Goal: Task Accomplishment & Management: Manage account settings

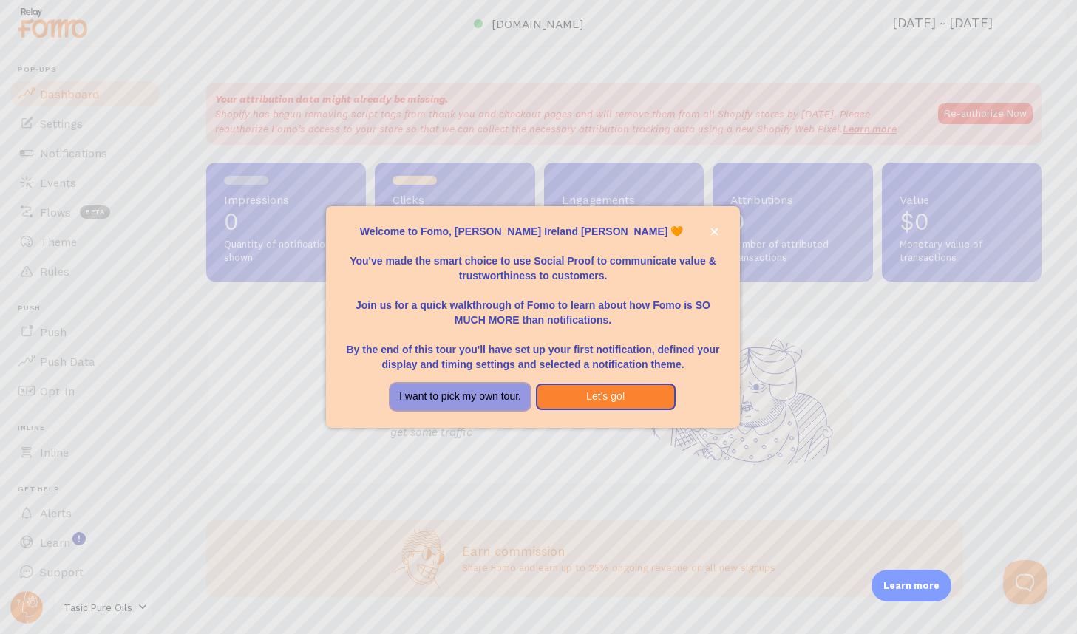
click at [498, 397] on button "I want to pick my own tour." at bounding box center [460, 397] width 140 height 27
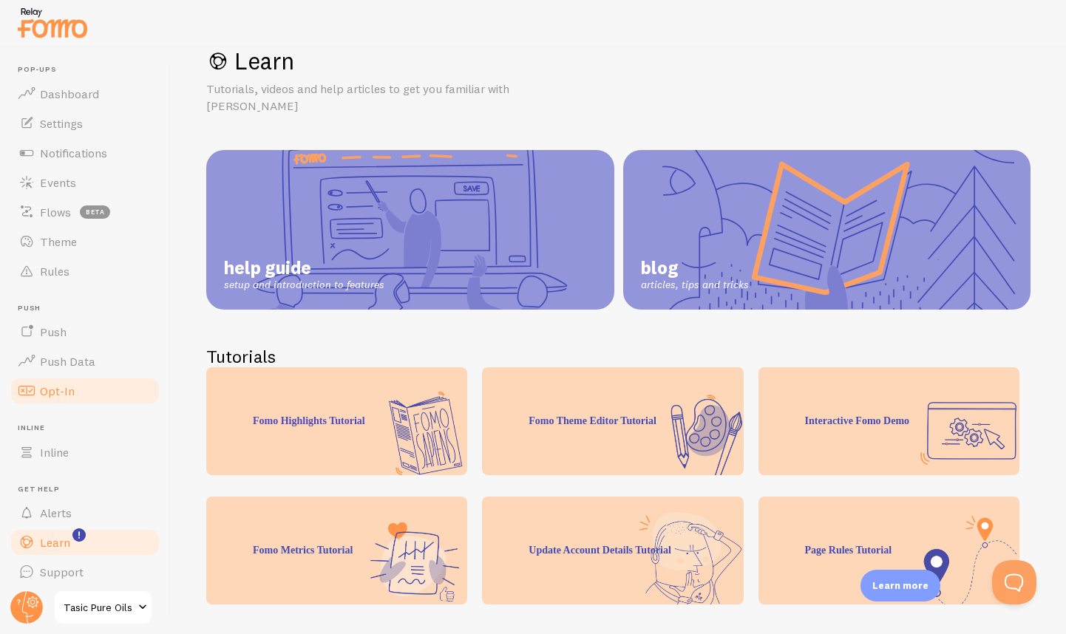
scroll to position [6, 0]
click at [76, 91] on link "Dashboard" at bounding box center [85, 90] width 152 height 30
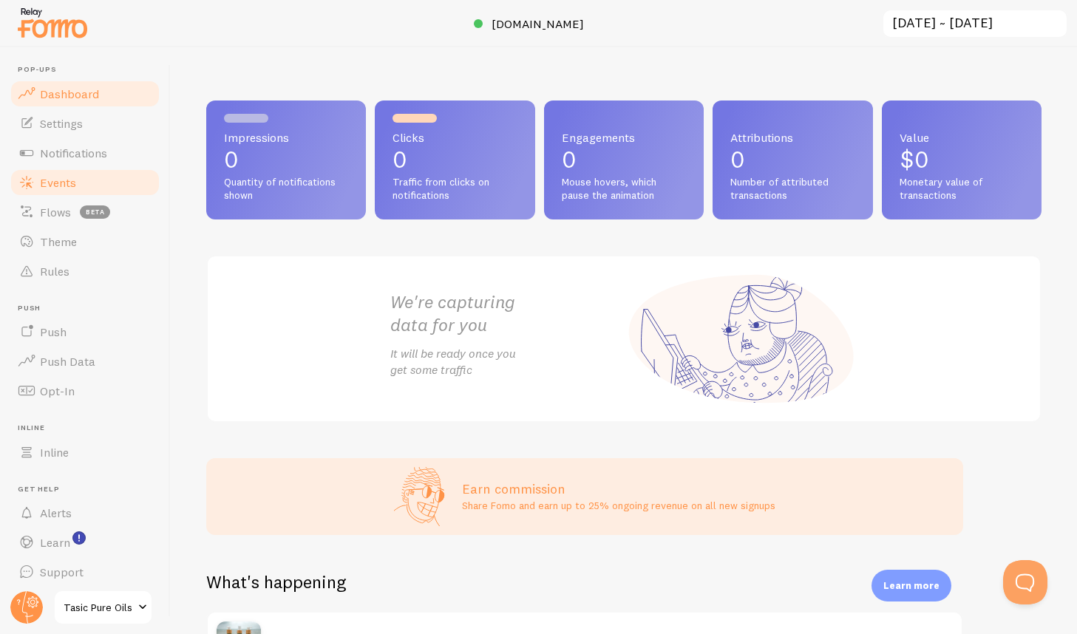
click at [83, 189] on link "Events" at bounding box center [85, 183] width 152 height 30
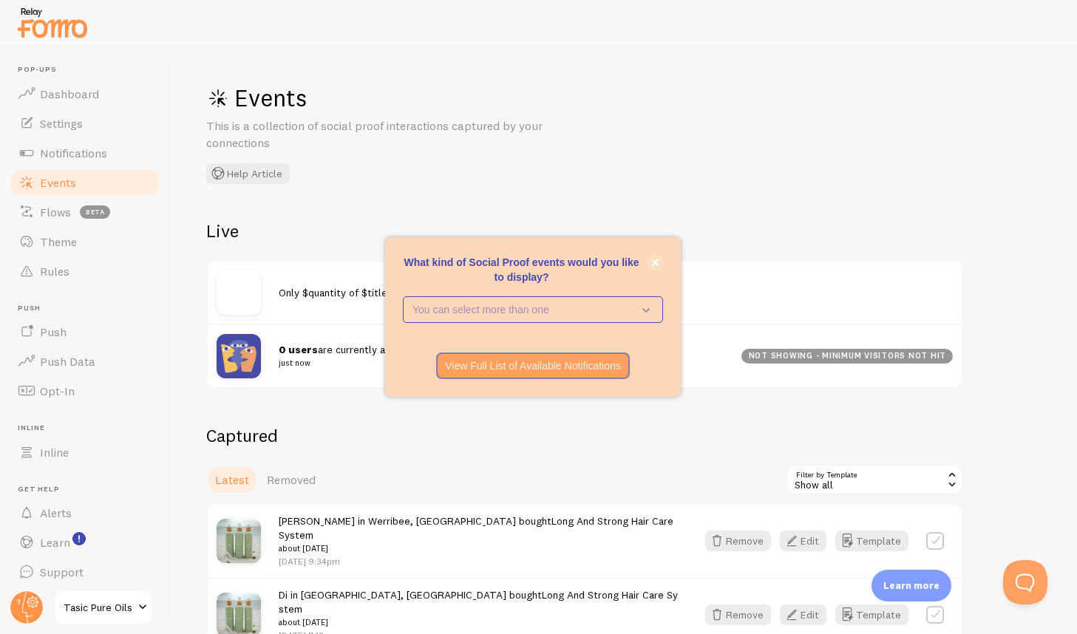
click at [658, 265] on icon "close," at bounding box center [655, 263] width 8 height 8
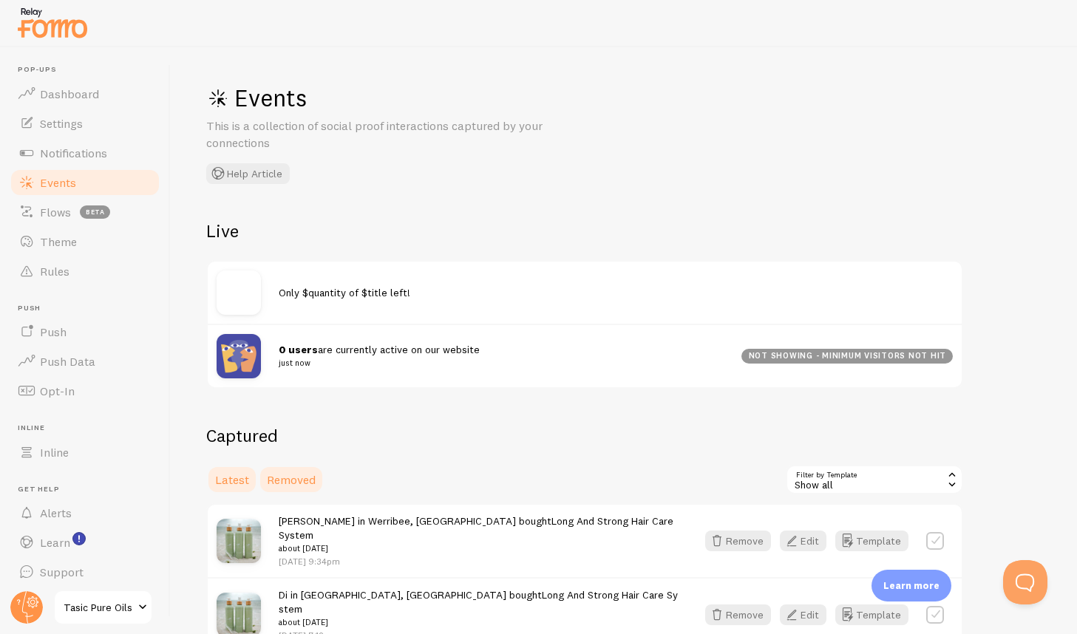
click at [296, 474] on span "Removed" at bounding box center [291, 479] width 49 height 15
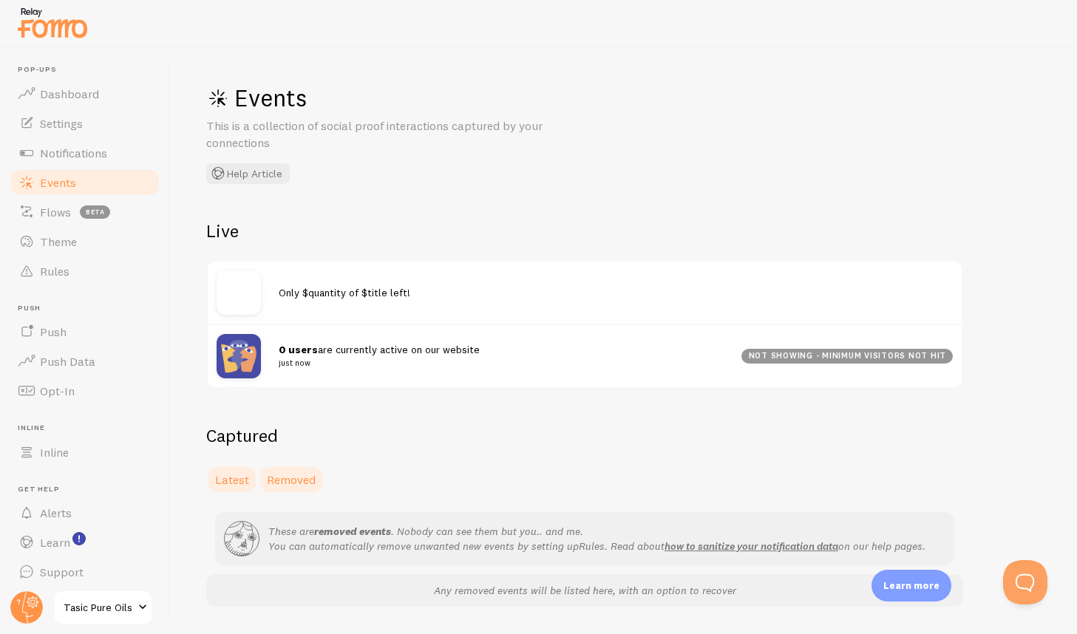
click at [231, 478] on span "Latest" at bounding box center [232, 479] width 34 height 15
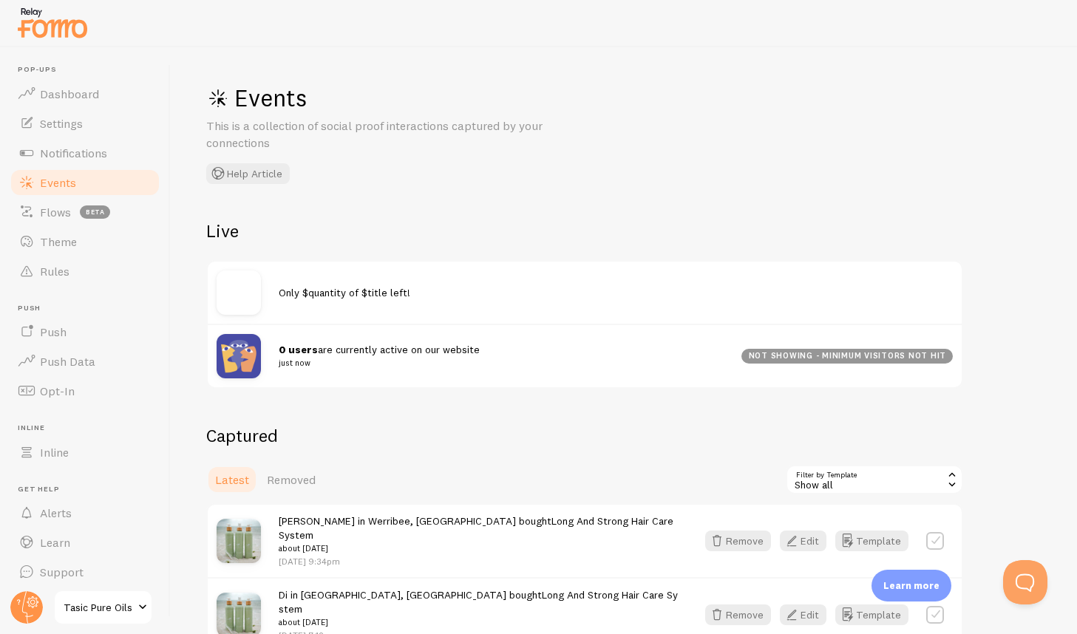
scroll to position [239, 0]
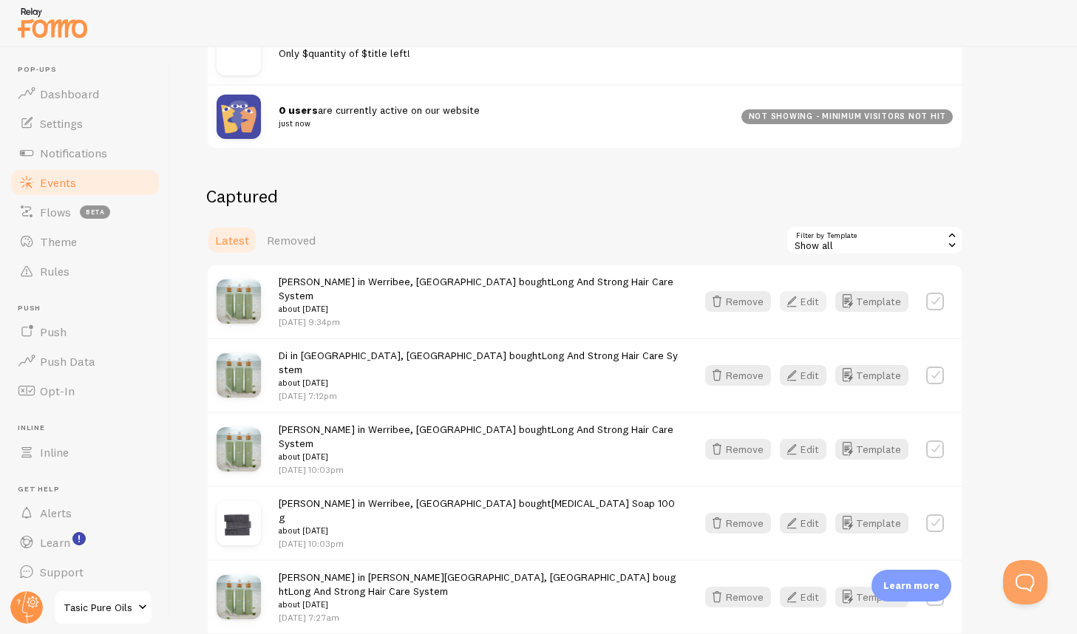
click at [811, 293] on button "Edit" at bounding box center [803, 301] width 47 height 21
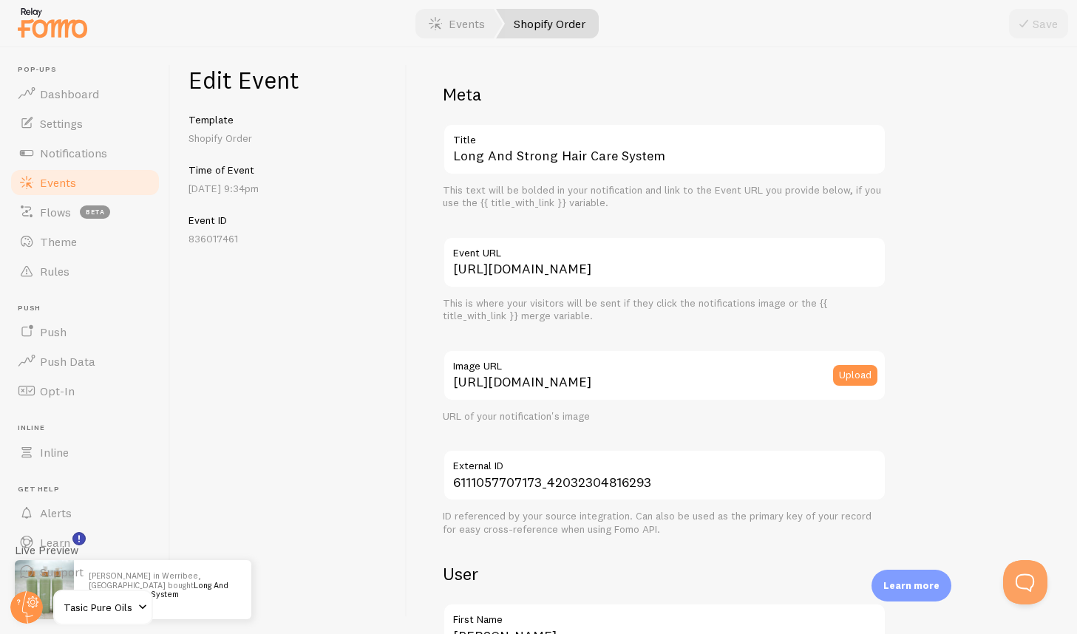
click at [531, 27] on link "Shopify Order" at bounding box center [547, 24] width 103 height 30
click at [459, 20] on link "Events" at bounding box center [457, 24] width 92 height 30
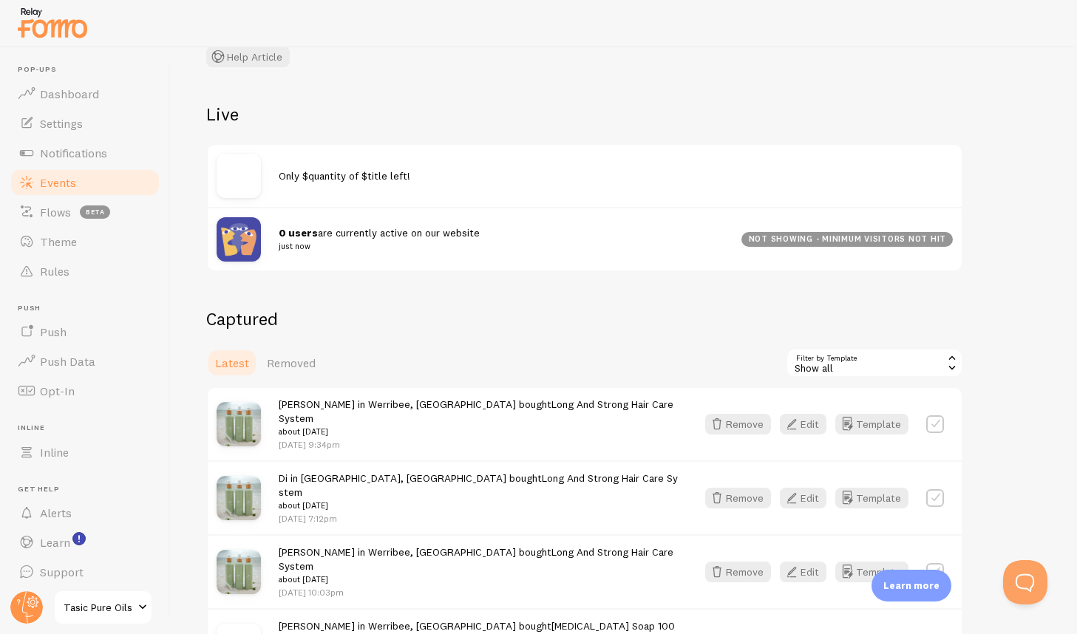
scroll to position [196, 0]
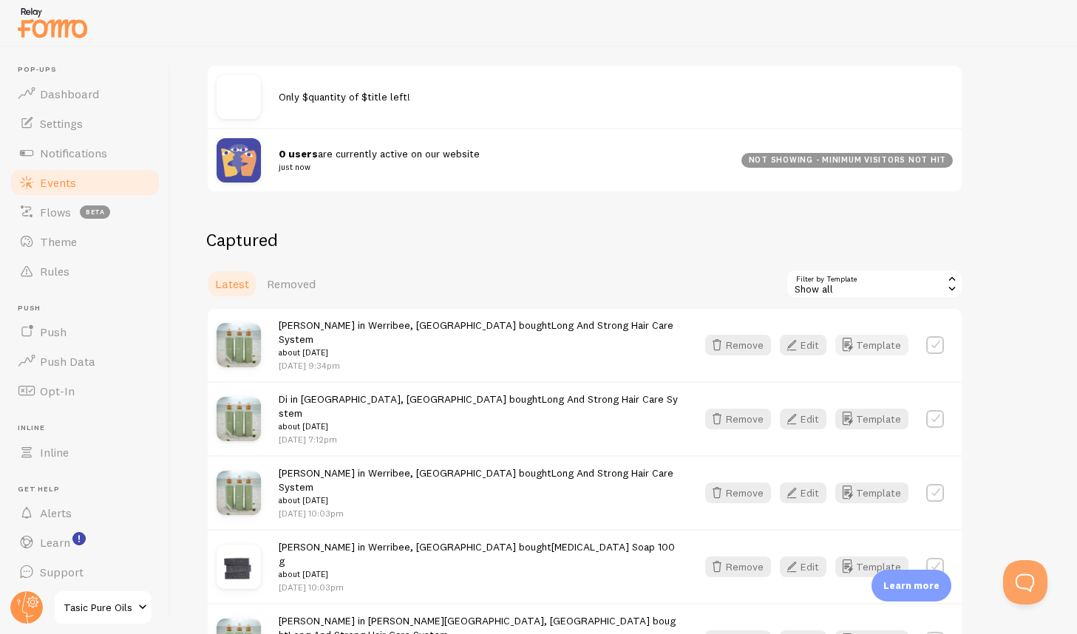
click at [883, 335] on button "Template" at bounding box center [871, 345] width 73 height 21
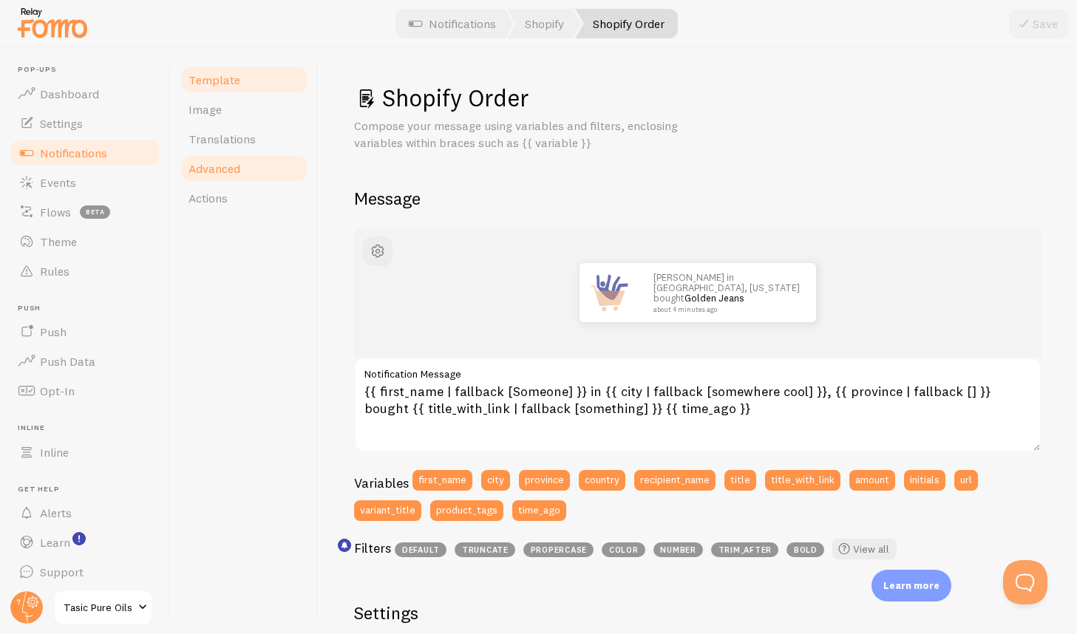
click at [223, 166] on span "Advanced" at bounding box center [214, 168] width 52 height 15
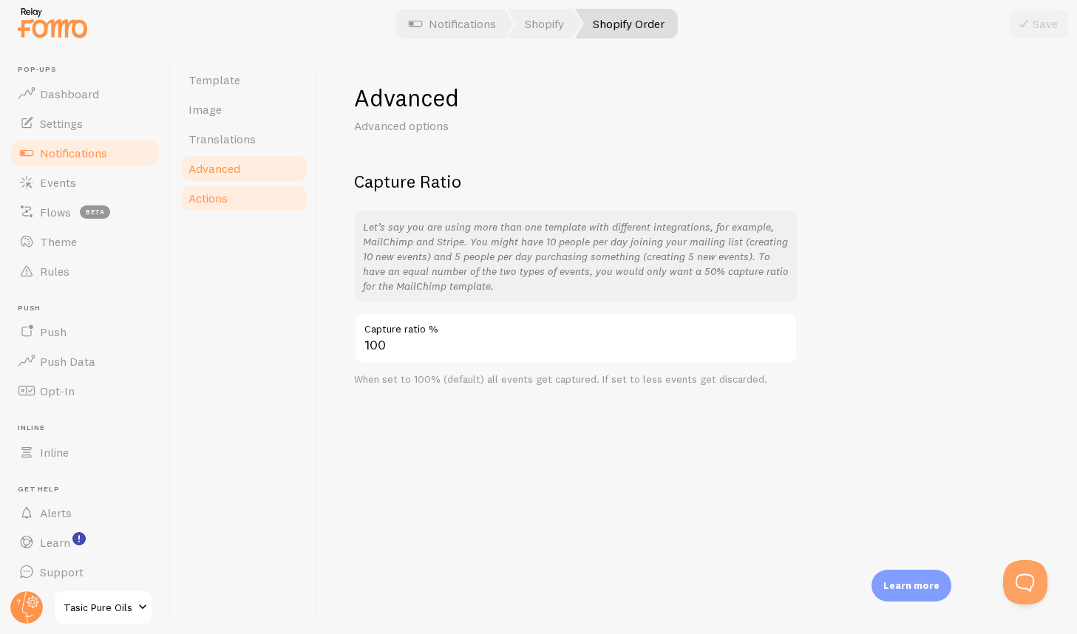
click at [216, 198] on span "Actions" at bounding box center [207, 198] width 39 height 15
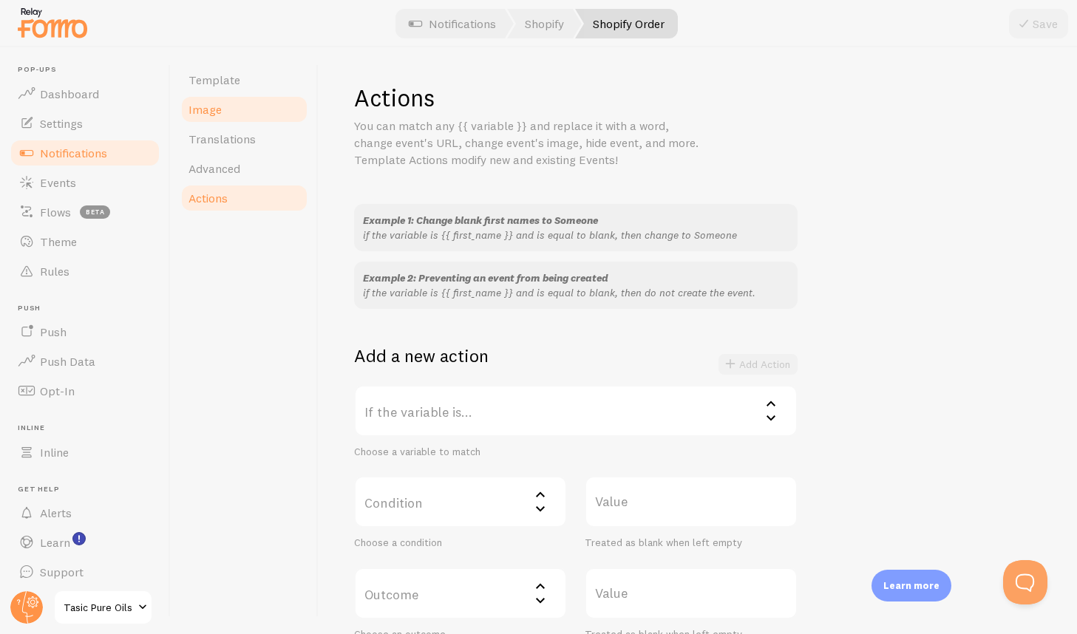
click at [217, 112] on span "Image" at bounding box center [204, 109] width 33 height 15
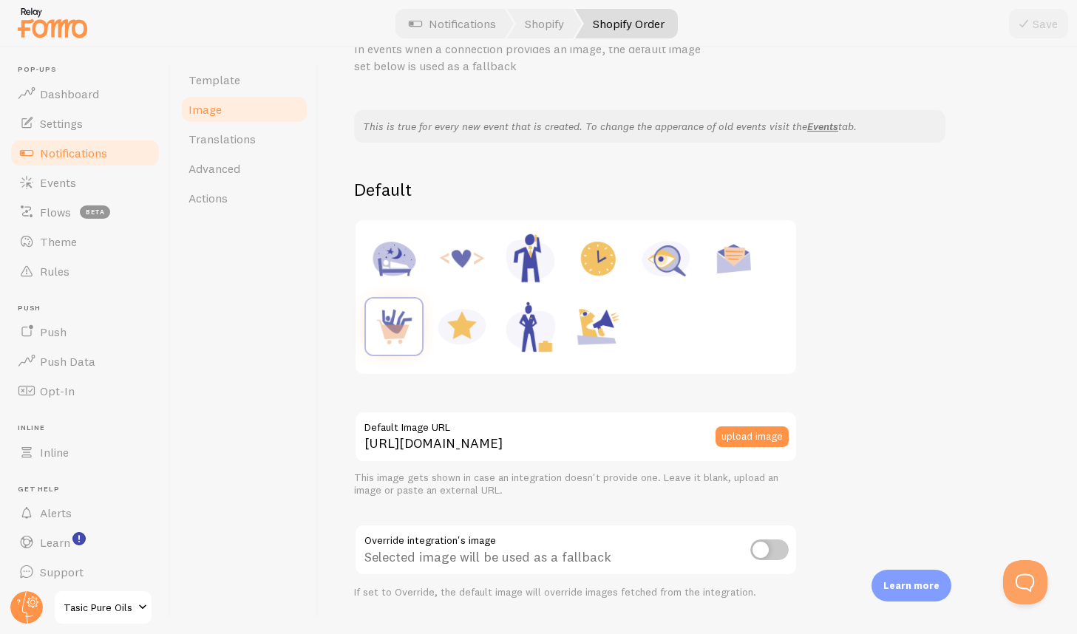
scroll to position [522, 0]
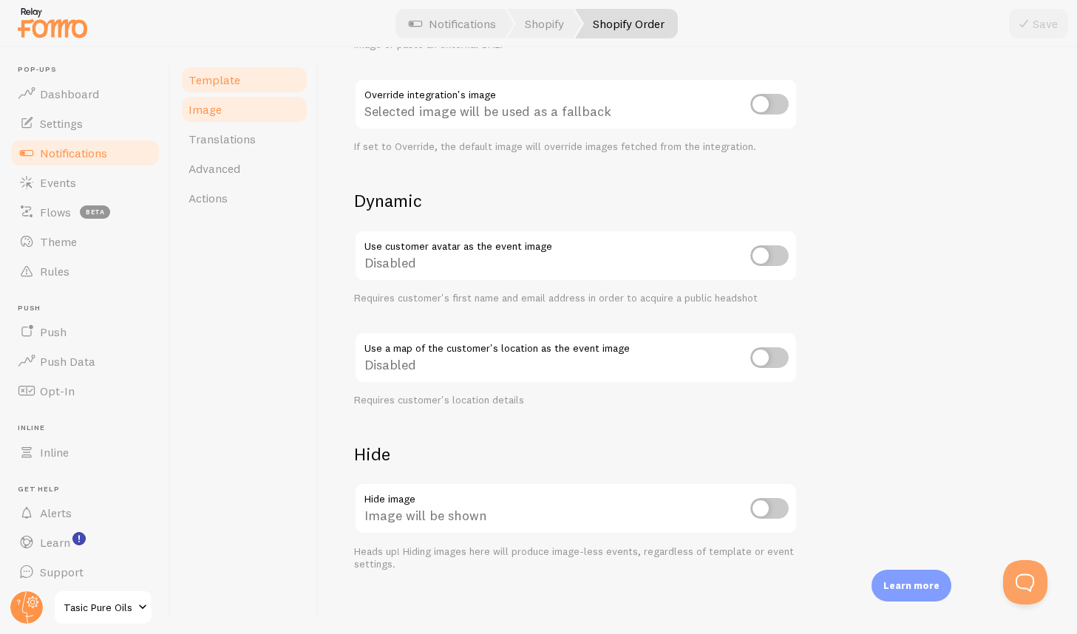
click at [236, 85] on span "Template" at bounding box center [214, 79] width 52 height 15
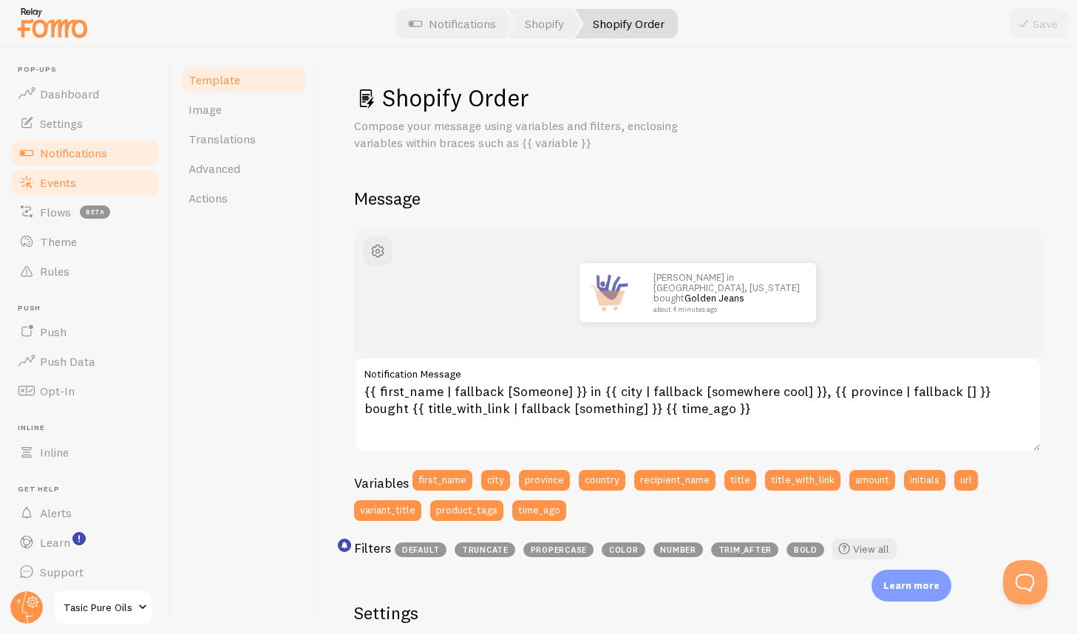
click at [67, 179] on span "Events" at bounding box center [58, 182] width 36 height 15
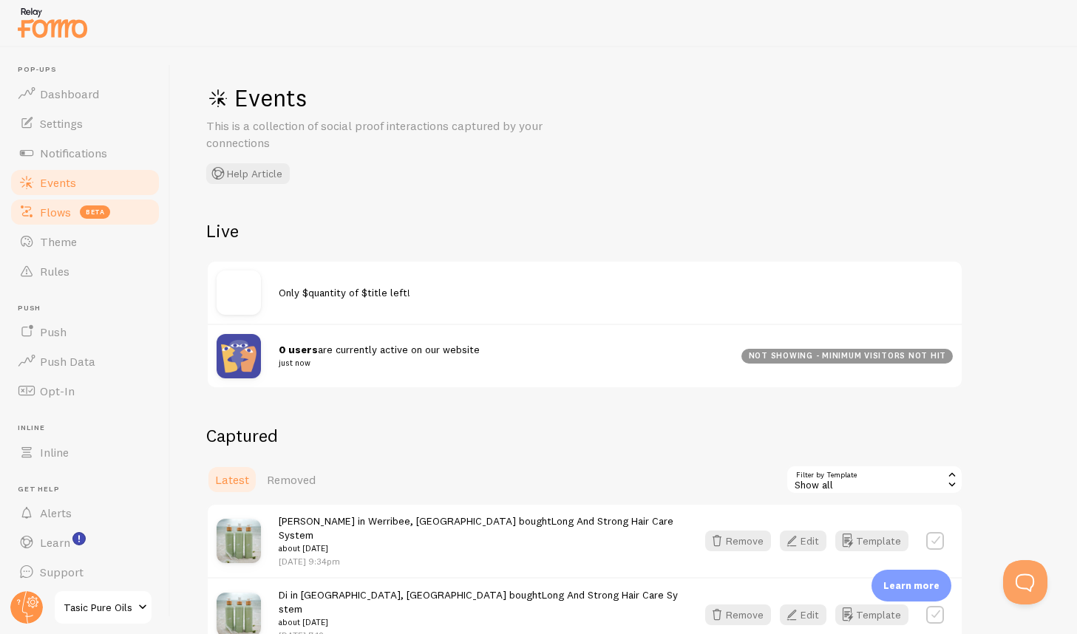
click at [57, 215] on span "Flows" at bounding box center [55, 212] width 31 height 15
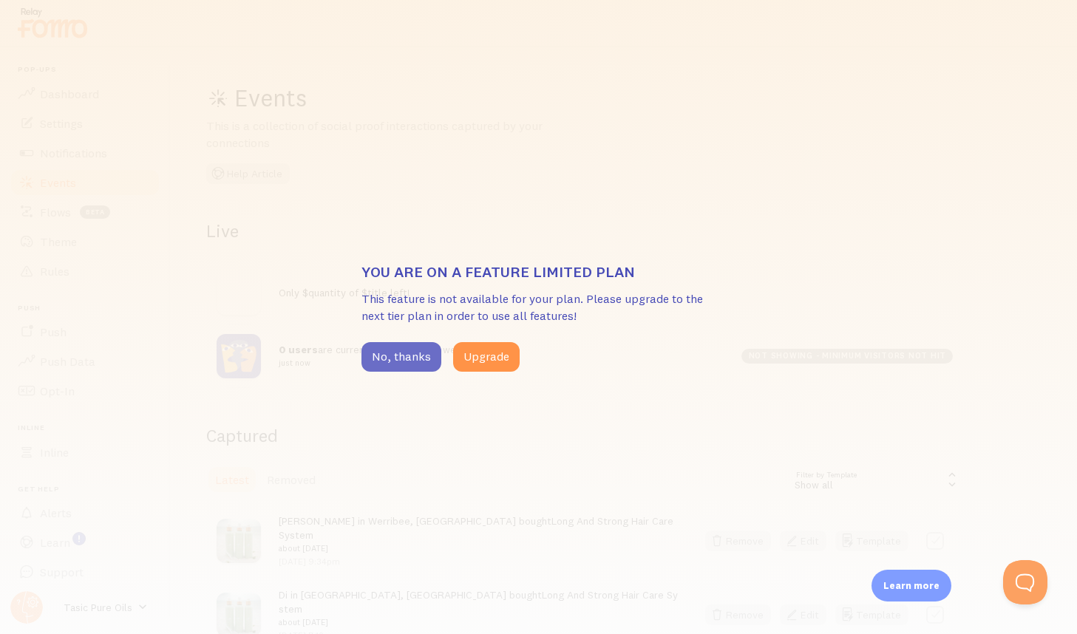
click at [399, 358] on button "No, thanks" at bounding box center [401, 357] width 80 height 30
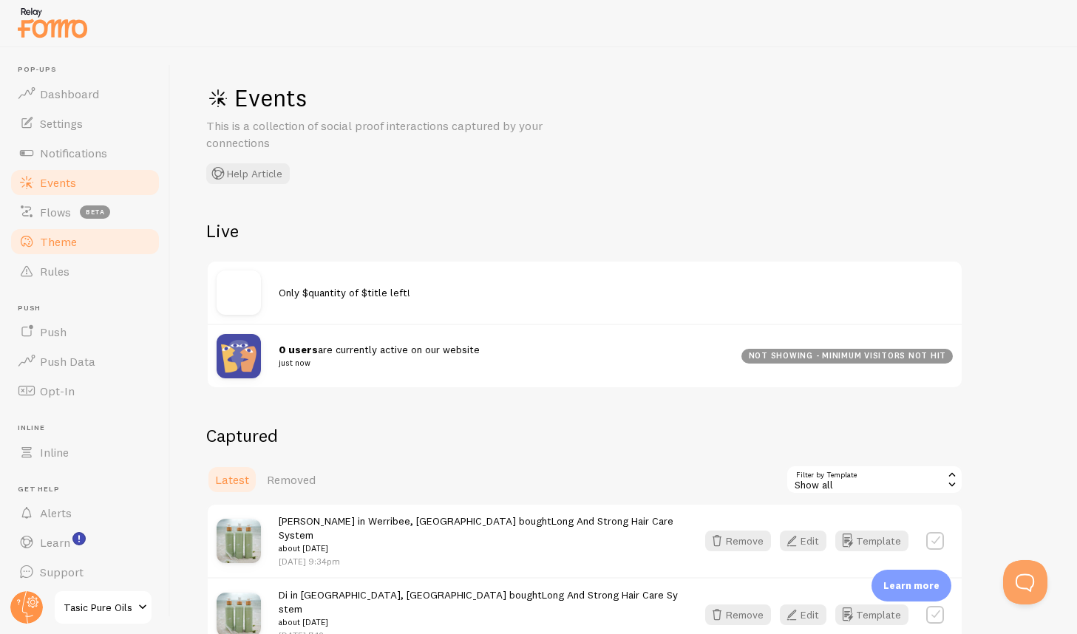
click at [50, 240] on span "Theme" at bounding box center [58, 241] width 37 height 15
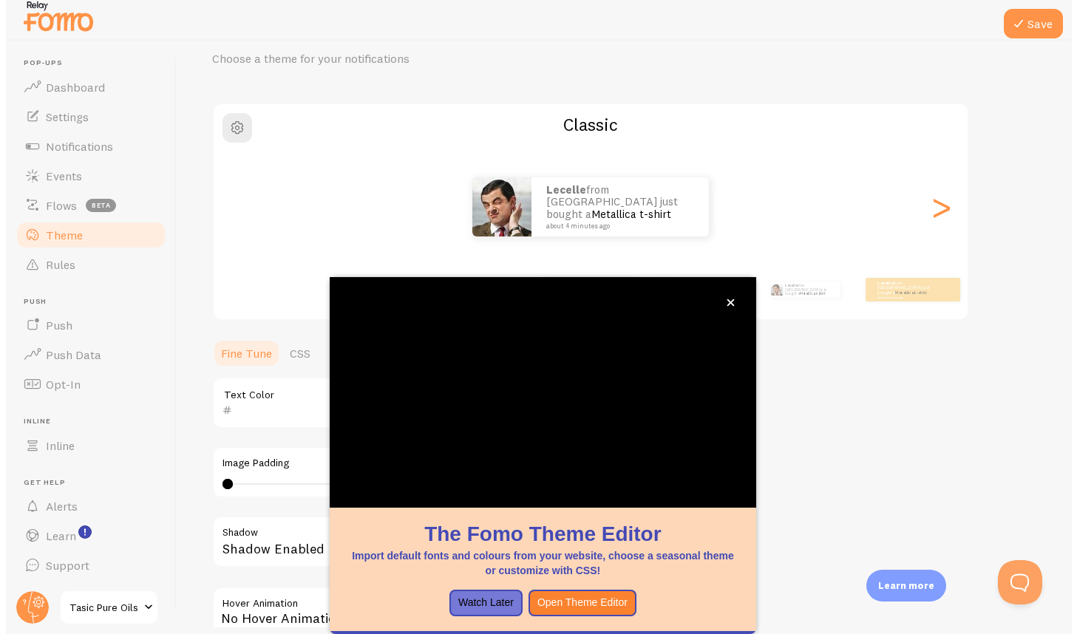
scroll to position [78, 0]
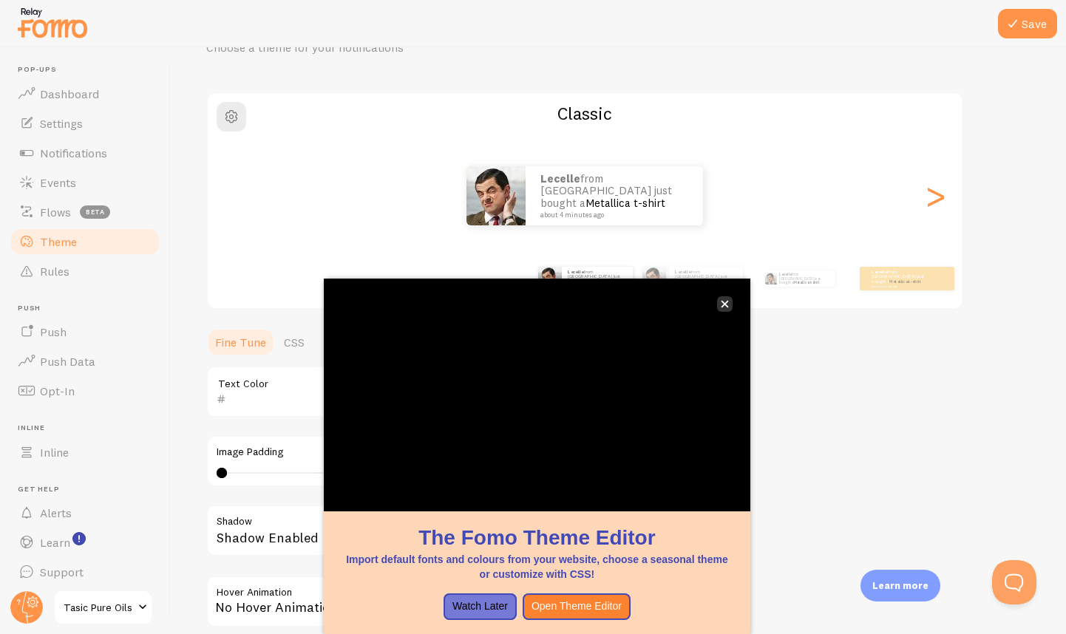
click at [725, 307] on icon "close," at bounding box center [725, 304] width 8 height 8
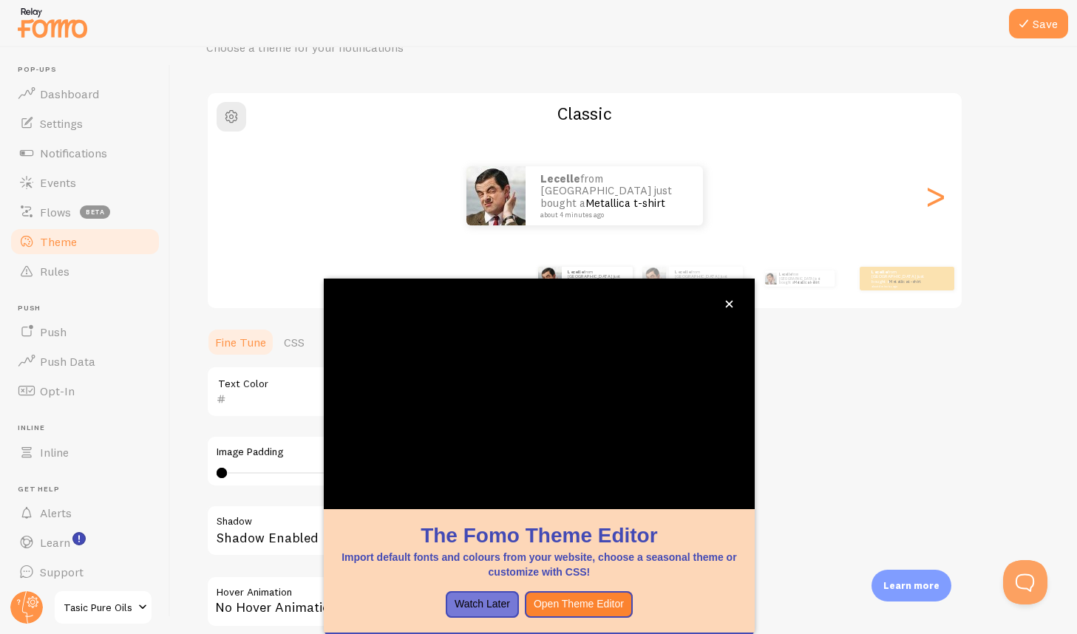
click at [729, 302] on icon "close," at bounding box center [729, 304] width 8 height 8
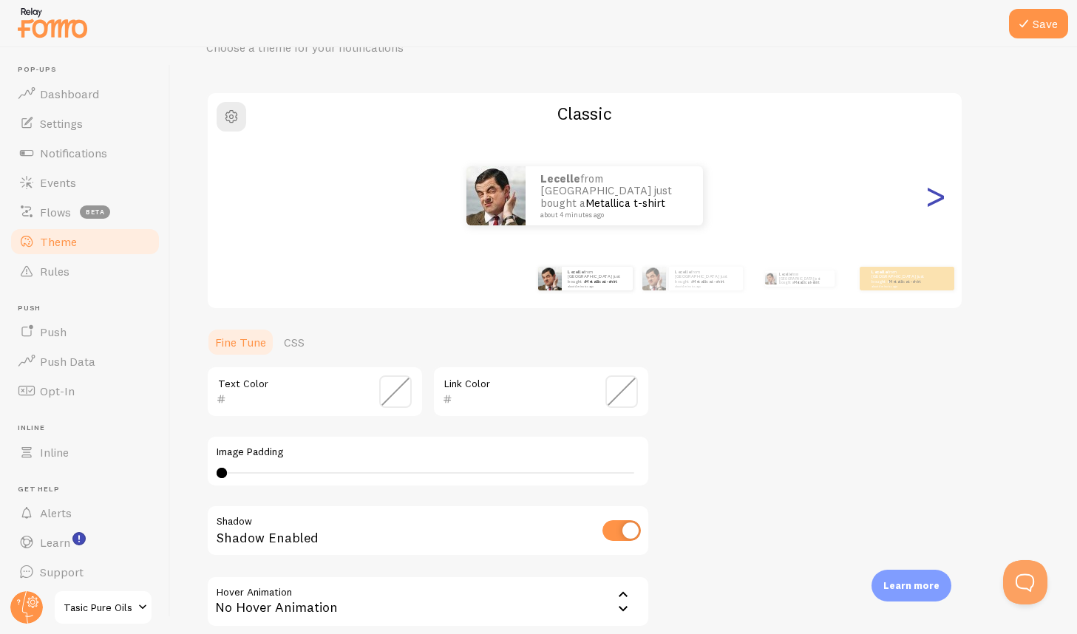
click at [939, 201] on div ">" at bounding box center [935, 196] width 18 height 106
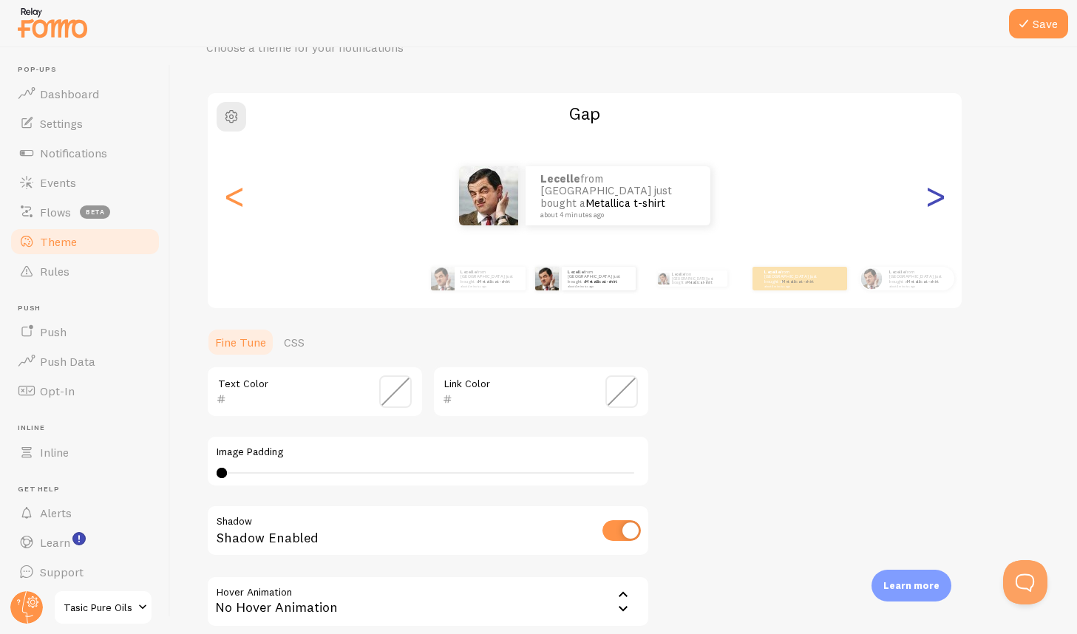
click at [939, 201] on div ">" at bounding box center [935, 196] width 18 height 106
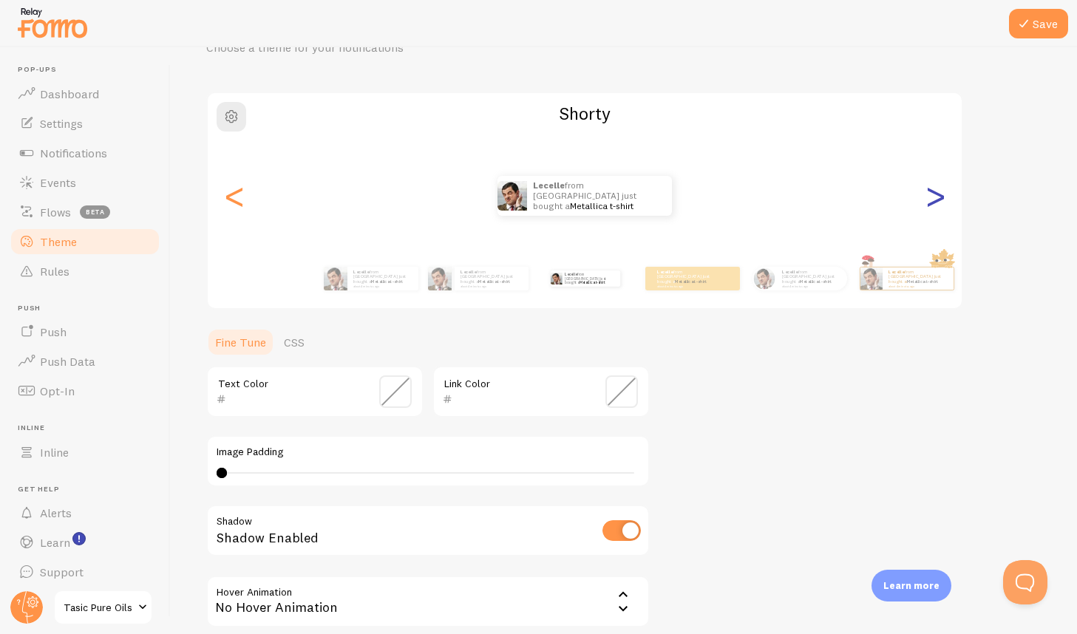
click at [940, 200] on div ">" at bounding box center [935, 196] width 18 height 106
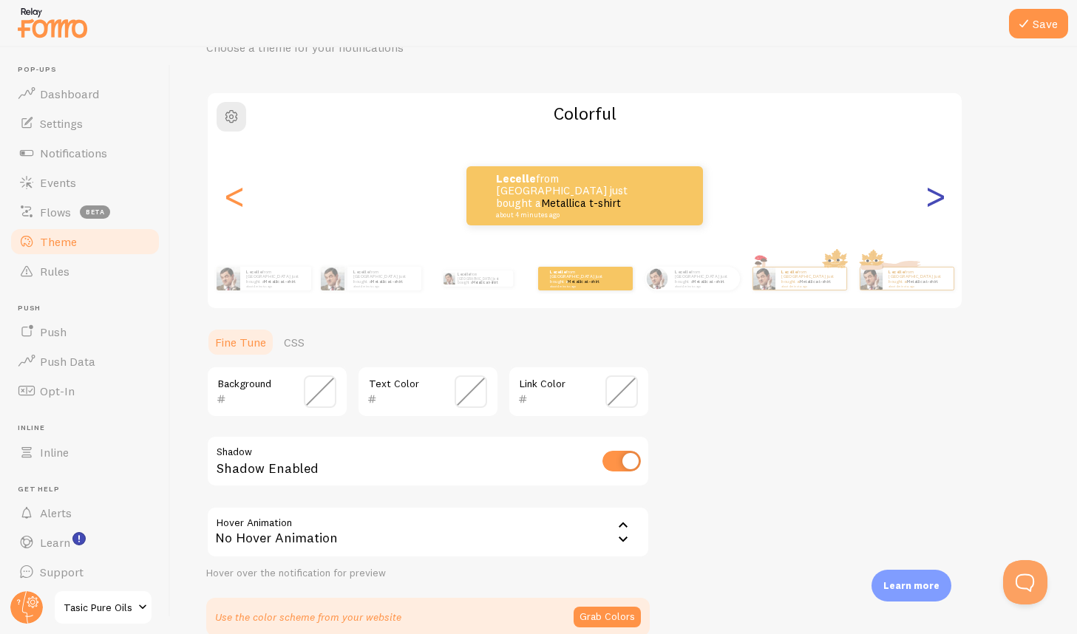
click at [940, 201] on div ">" at bounding box center [935, 196] width 18 height 106
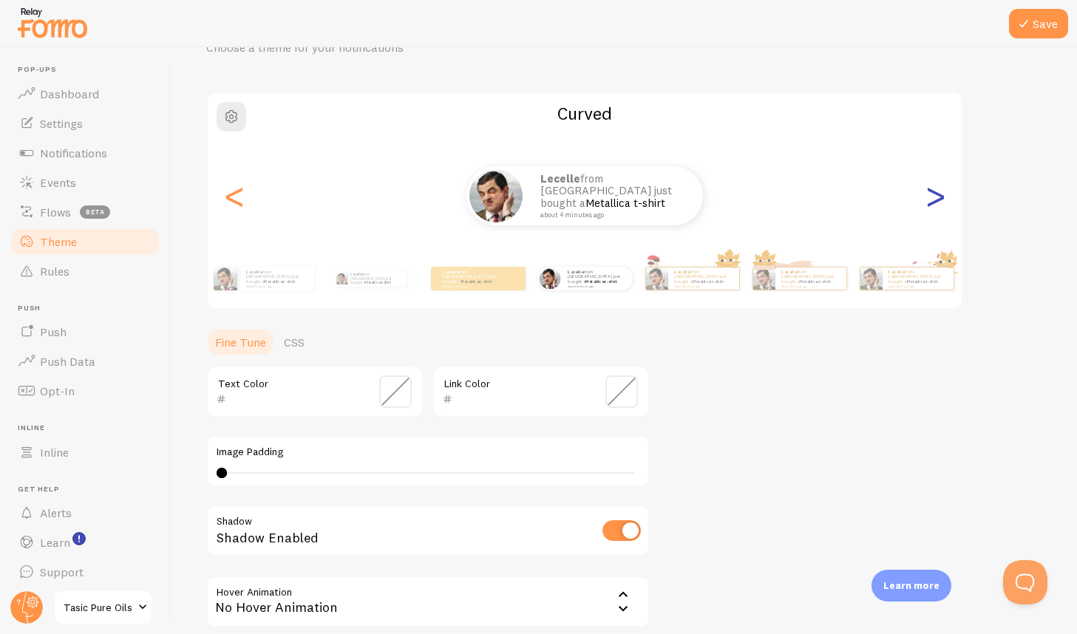
click at [940, 201] on div ">" at bounding box center [935, 196] width 18 height 106
type input "0"
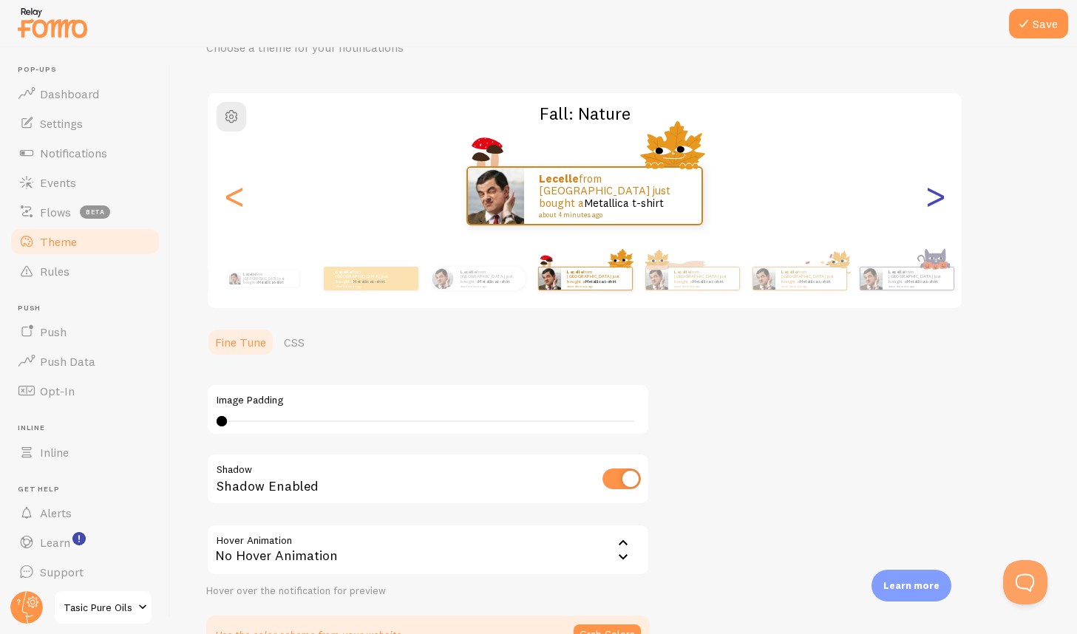
click at [940, 201] on div ">" at bounding box center [935, 196] width 18 height 106
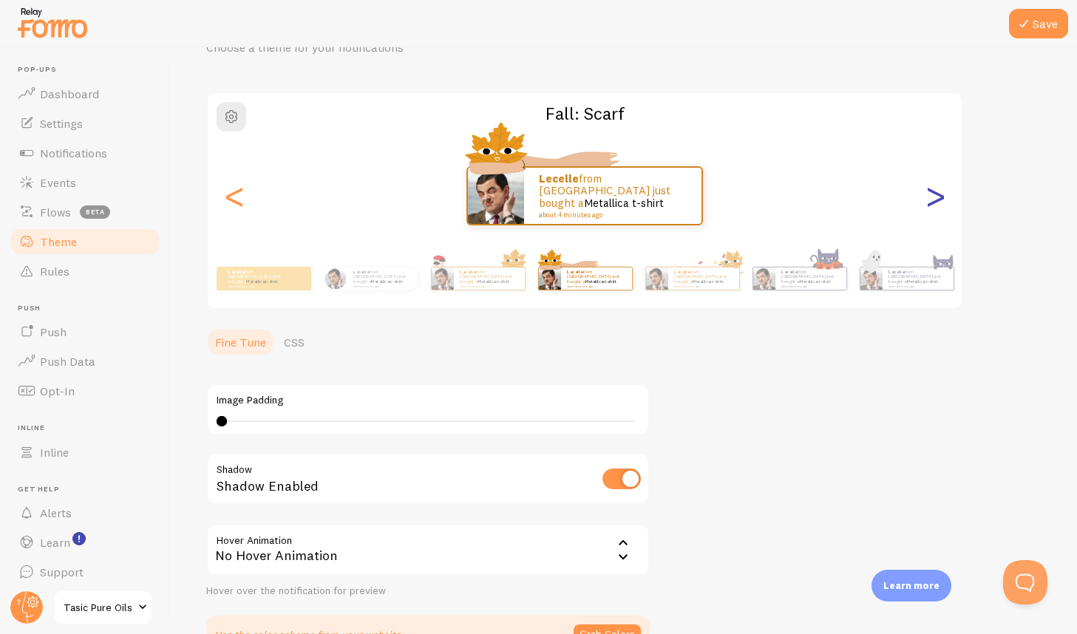
click at [940, 201] on div ">" at bounding box center [935, 196] width 18 height 106
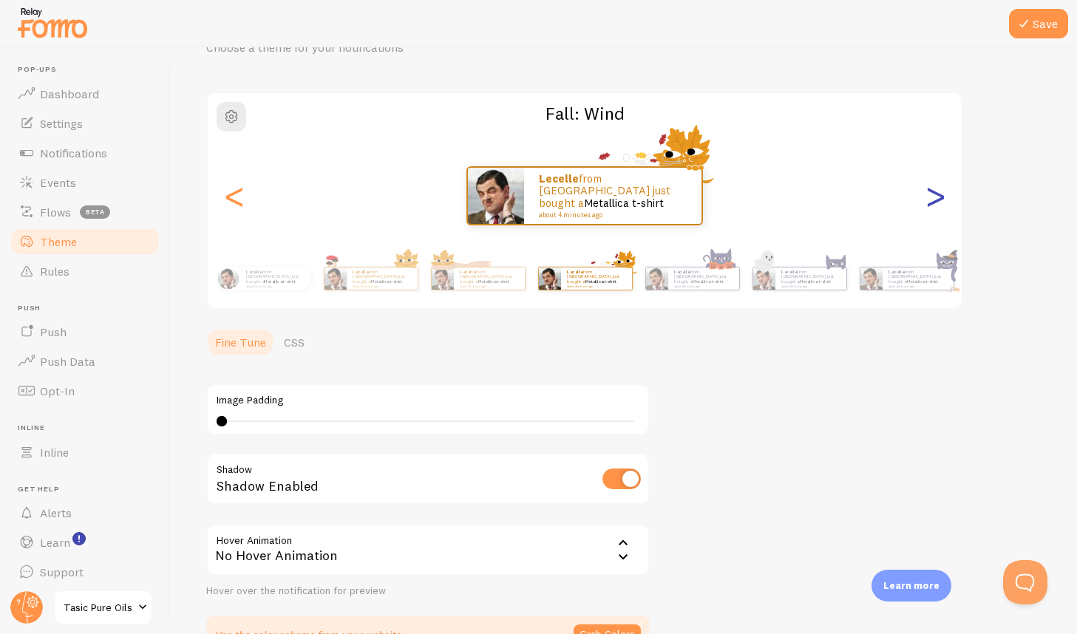
click at [940, 201] on div ">" at bounding box center [935, 196] width 18 height 106
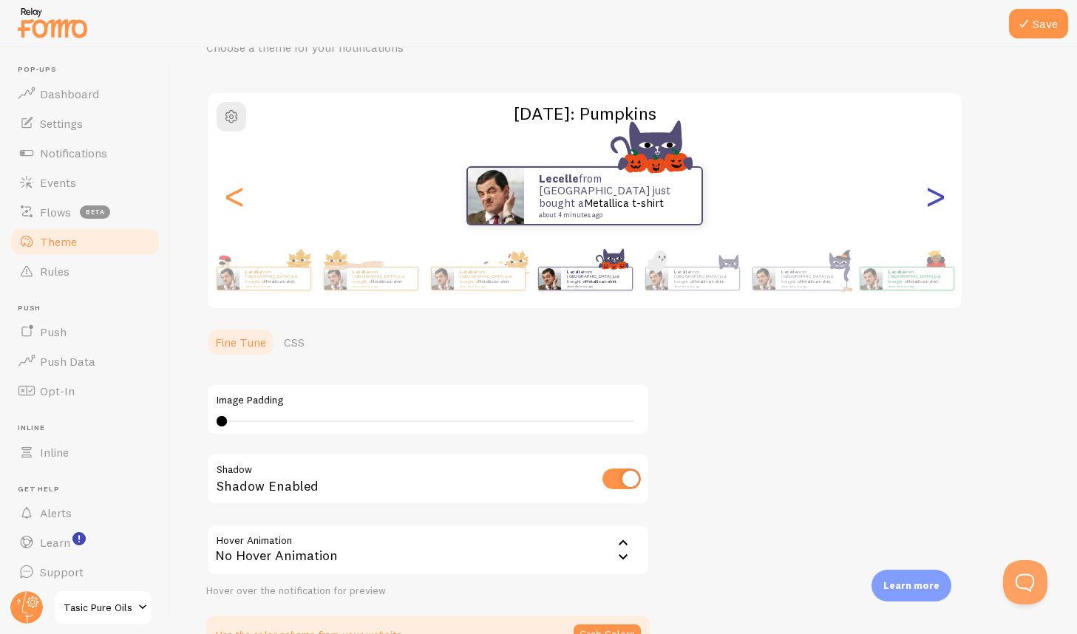
click at [940, 201] on div ">" at bounding box center [935, 196] width 18 height 106
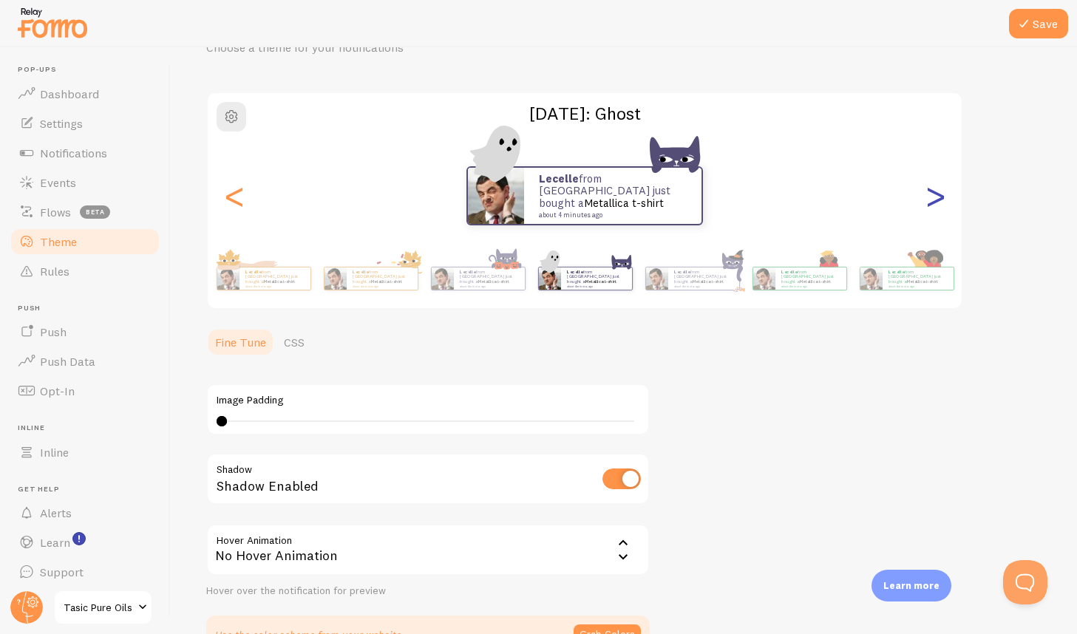
click at [940, 201] on div ">" at bounding box center [935, 196] width 18 height 106
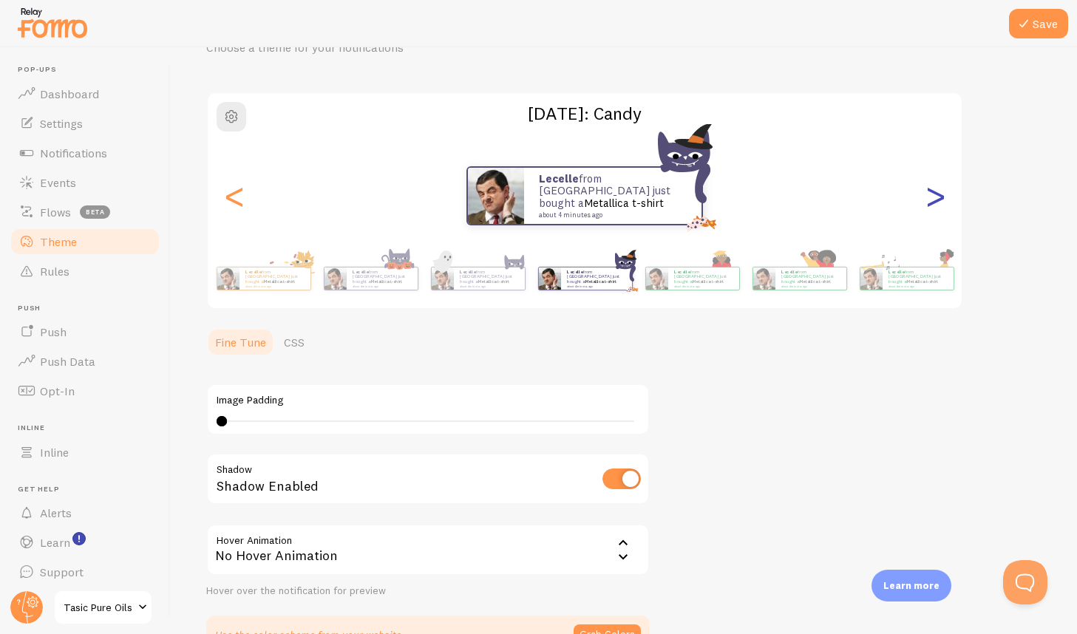
click at [940, 201] on div ">" at bounding box center [935, 196] width 18 height 106
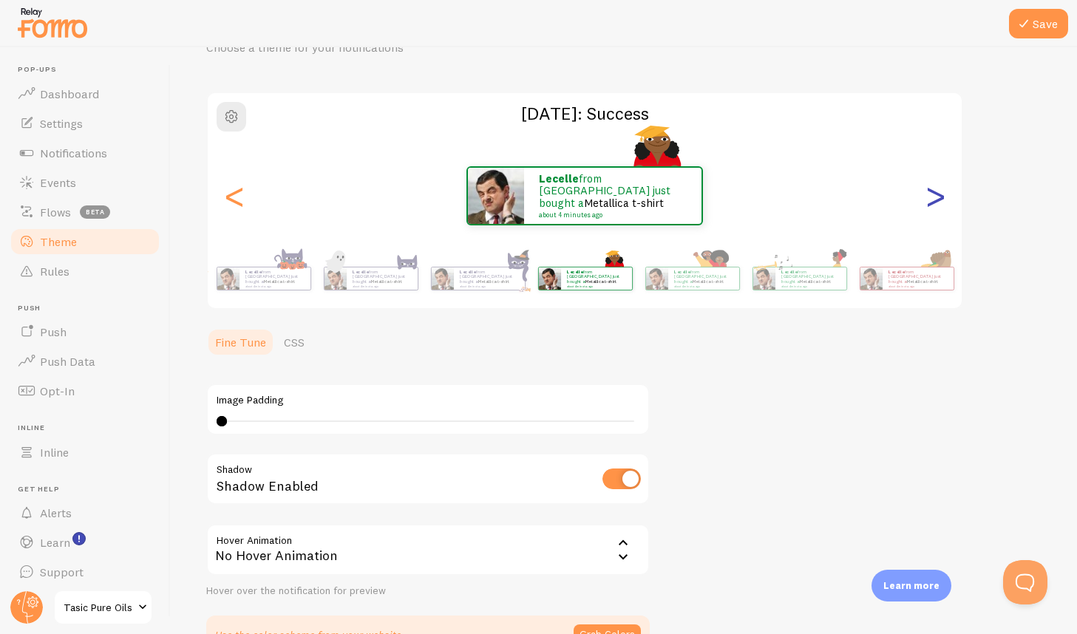
click at [940, 201] on div ">" at bounding box center [935, 196] width 18 height 106
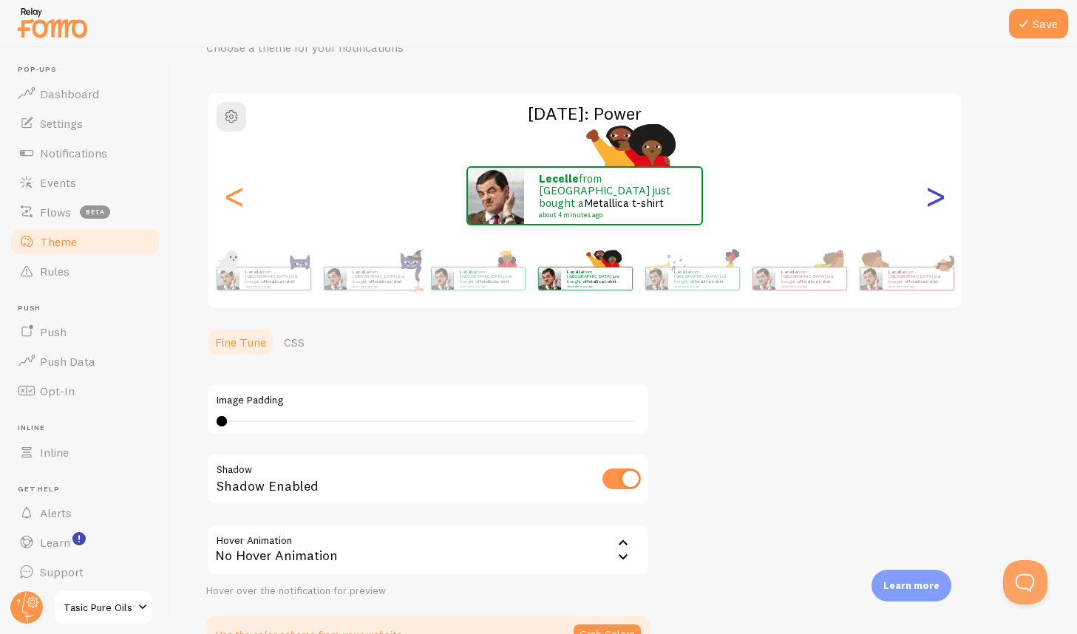
click at [940, 201] on div ">" at bounding box center [935, 196] width 18 height 106
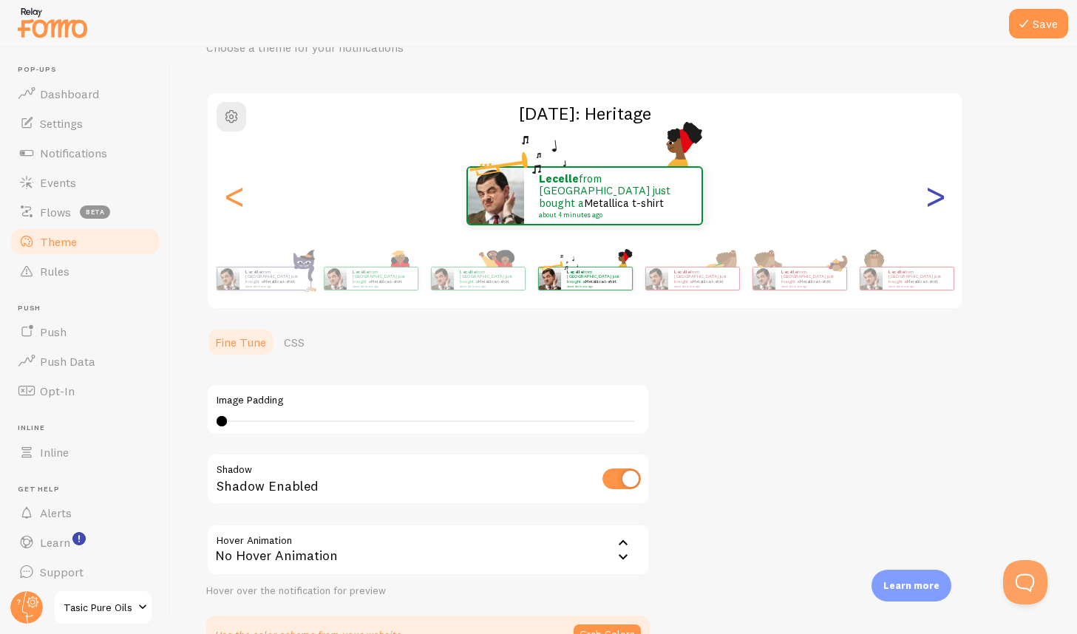
click at [940, 201] on div ">" at bounding box center [935, 196] width 18 height 106
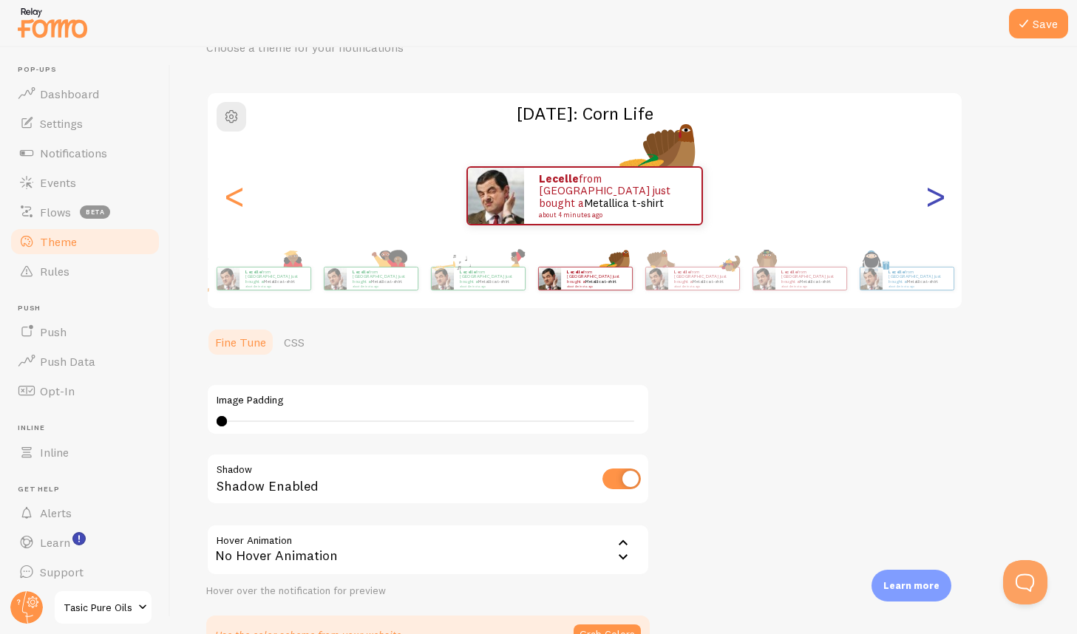
click at [940, 201] on div ">" at bounding box center [935, 196] width 18 height 106
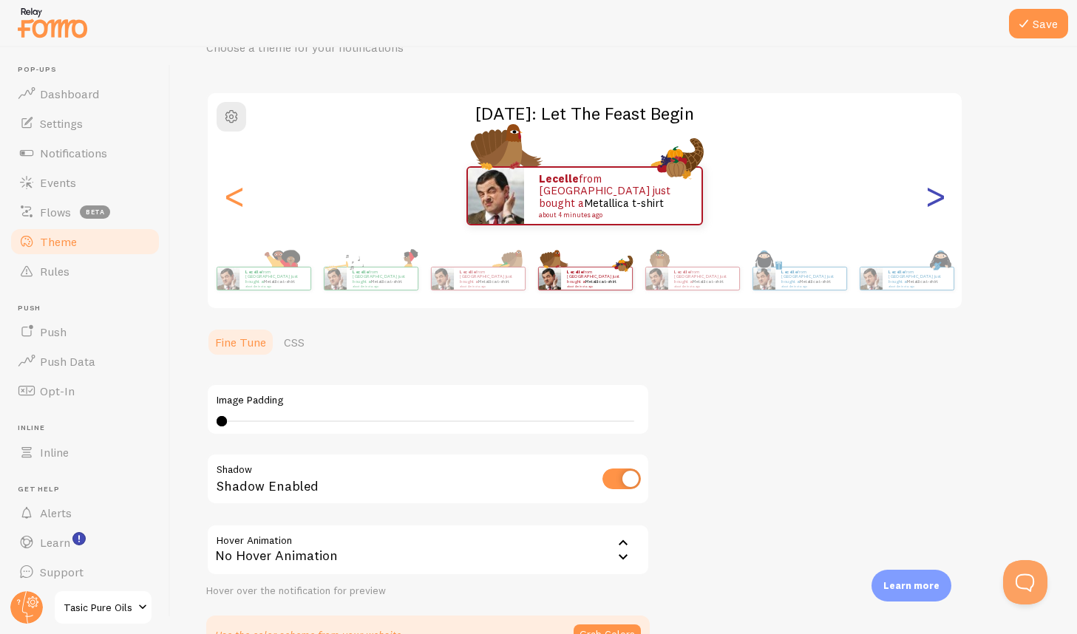
click at [940, 201] on div ">" at bounding box center [935, 196] width 18 height 106
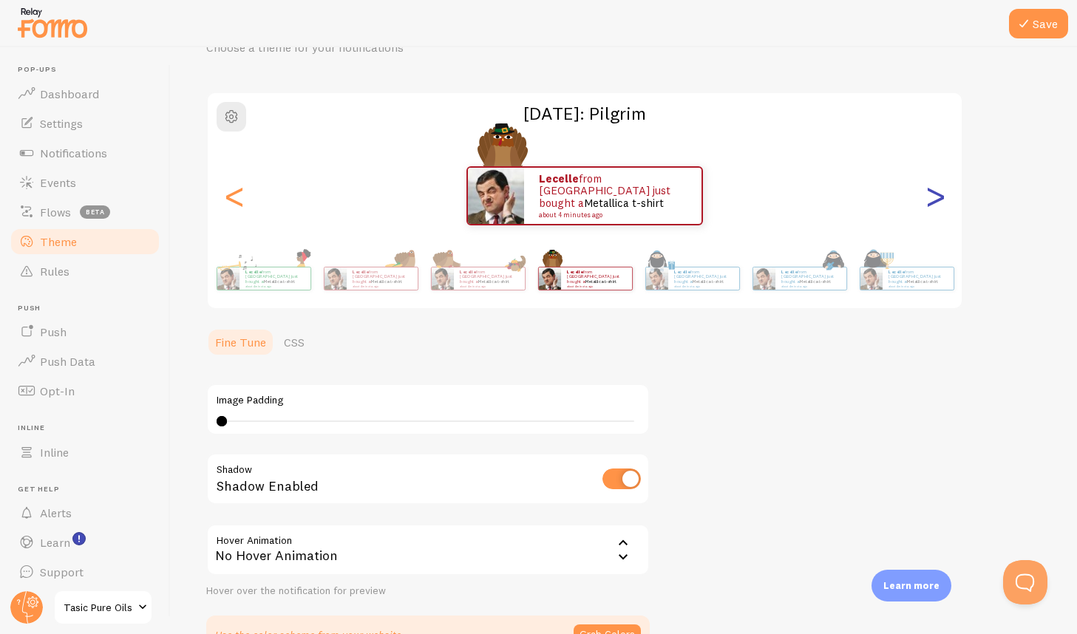
click at [940, 201] on div ">" at bounding box center [935, 196] width 18 height 106
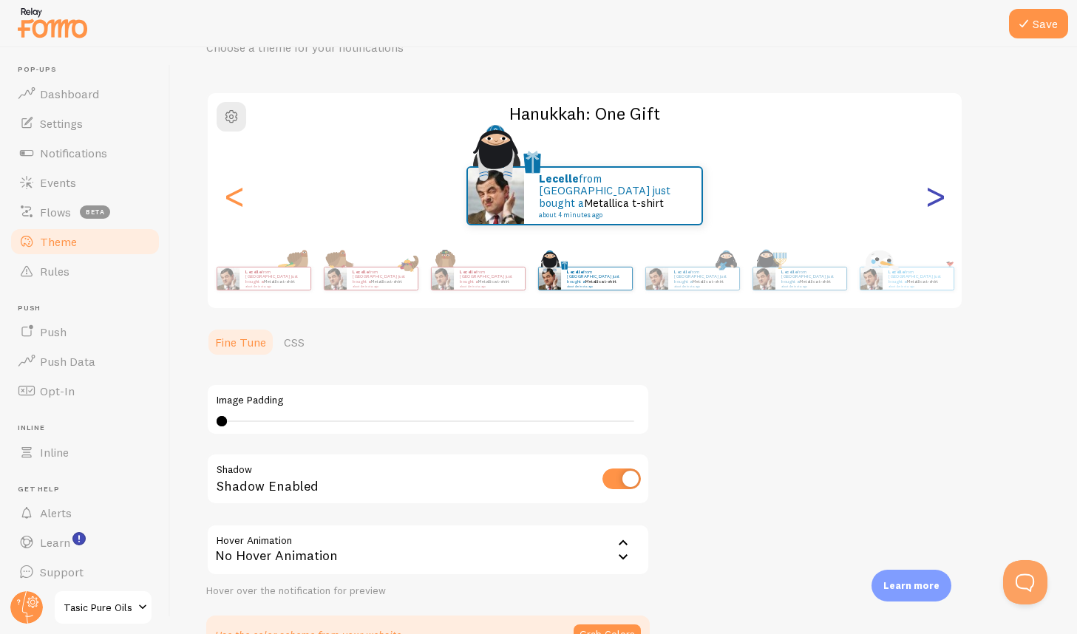
click at [940, 201] on div ">" at bounding box center [935, 196] width 18 height 106
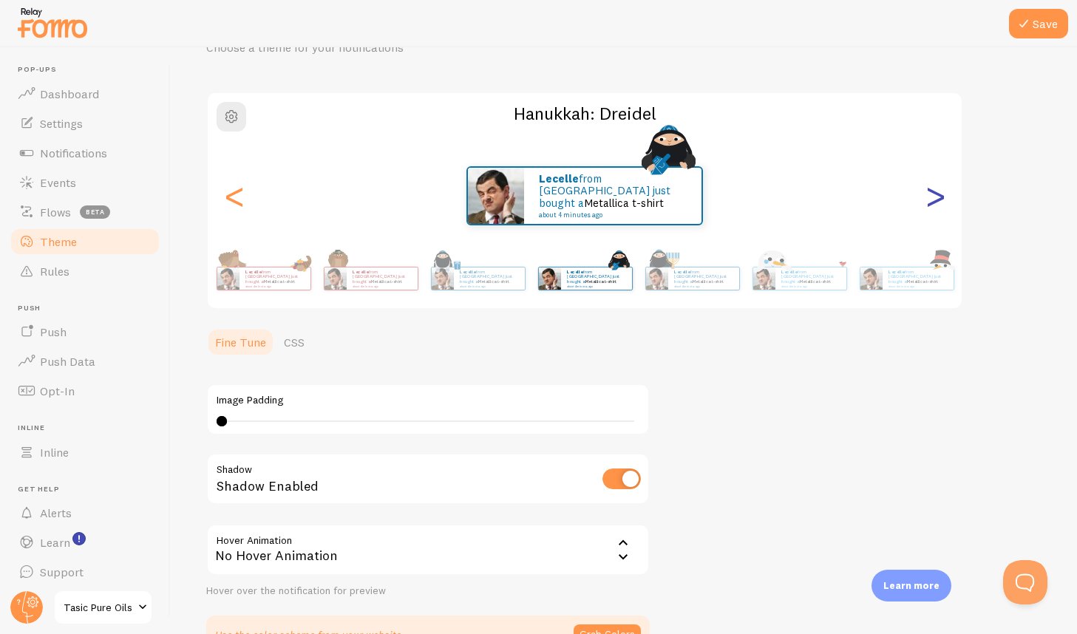
click at [940, 201] on div ">" at bounding box center [935, 196] width 18 height 106
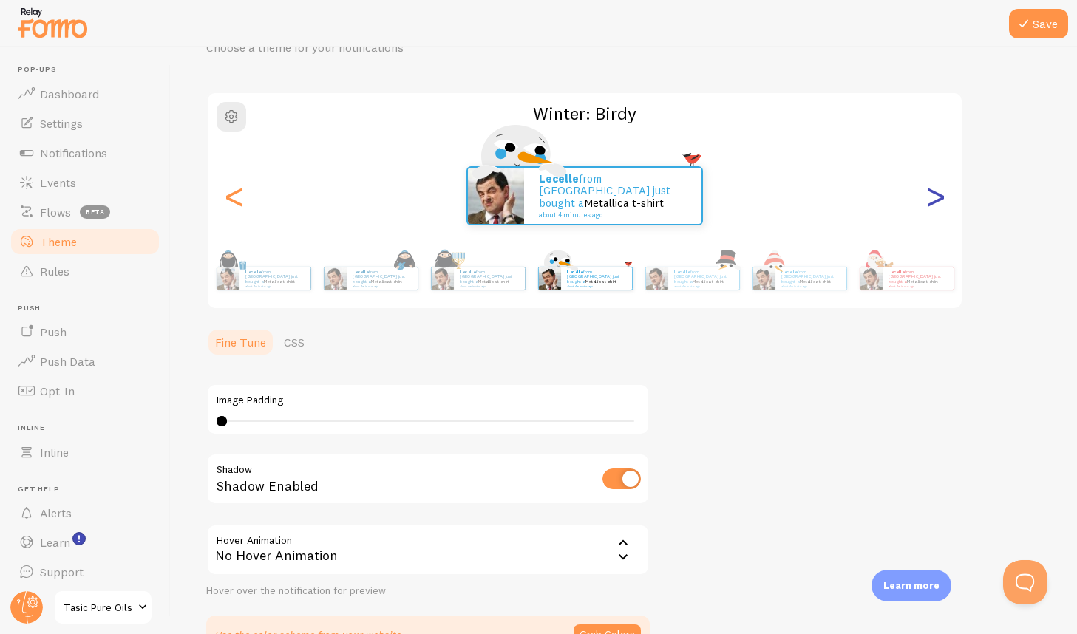
click at [940, 201] on div ">" at bounding box center [935, 196] width 18 height 106
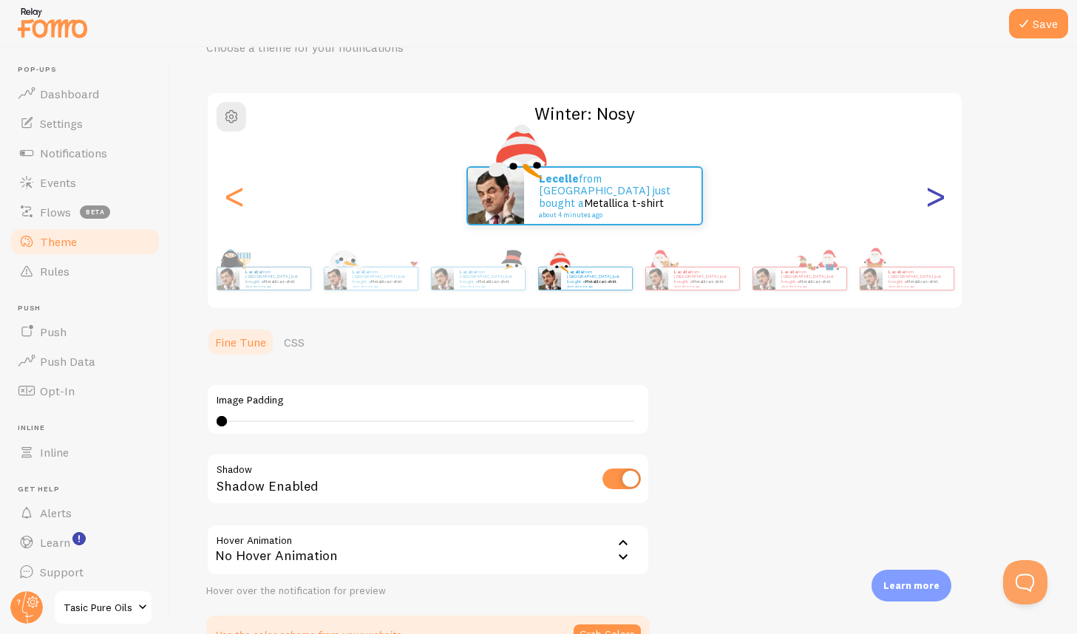
click at [940, 201] on div ">" at bounding box center [935, 196] width 18 height 106
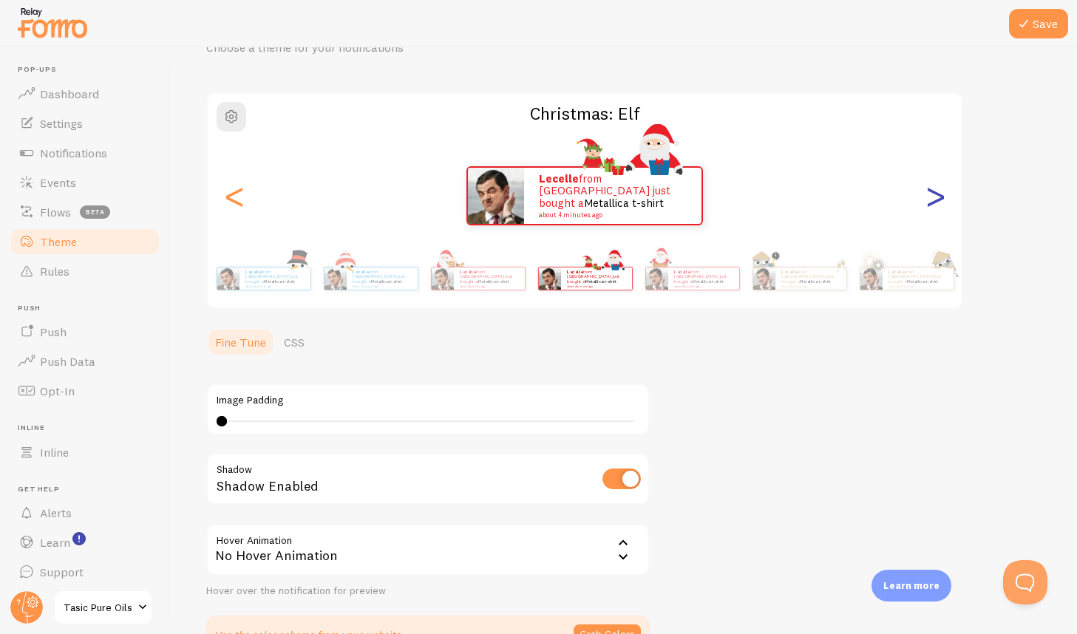
click at [940, 201] on div ">" at bounding box center [935, 196] width 18 height 106
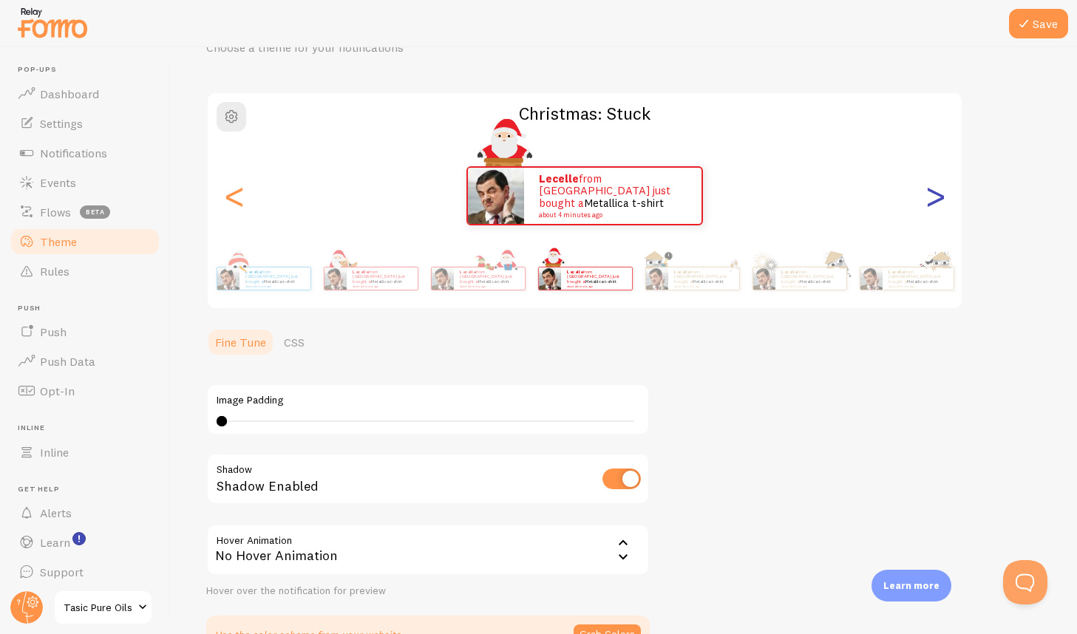
click at [940, 201] on div ">" at bounding box center [935, 196] width 18 height 106
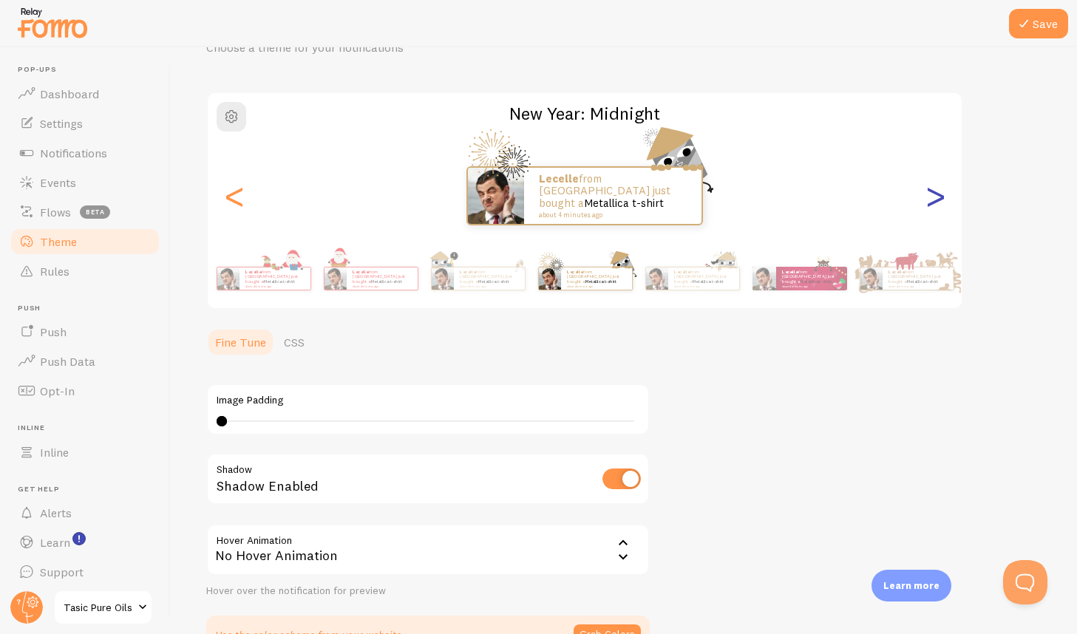
click at [940, 201] on div ">" at bounding box center [935, 196] width 18 height 106
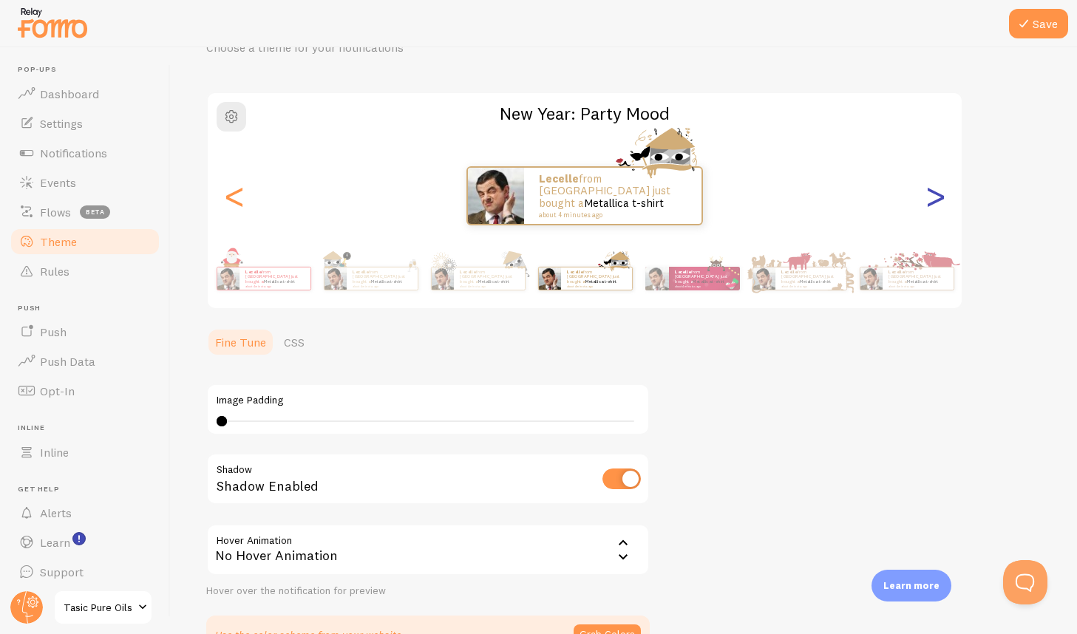
click at [940, 201] on div ">" at bounding box center [935, 196] width 18 height 106
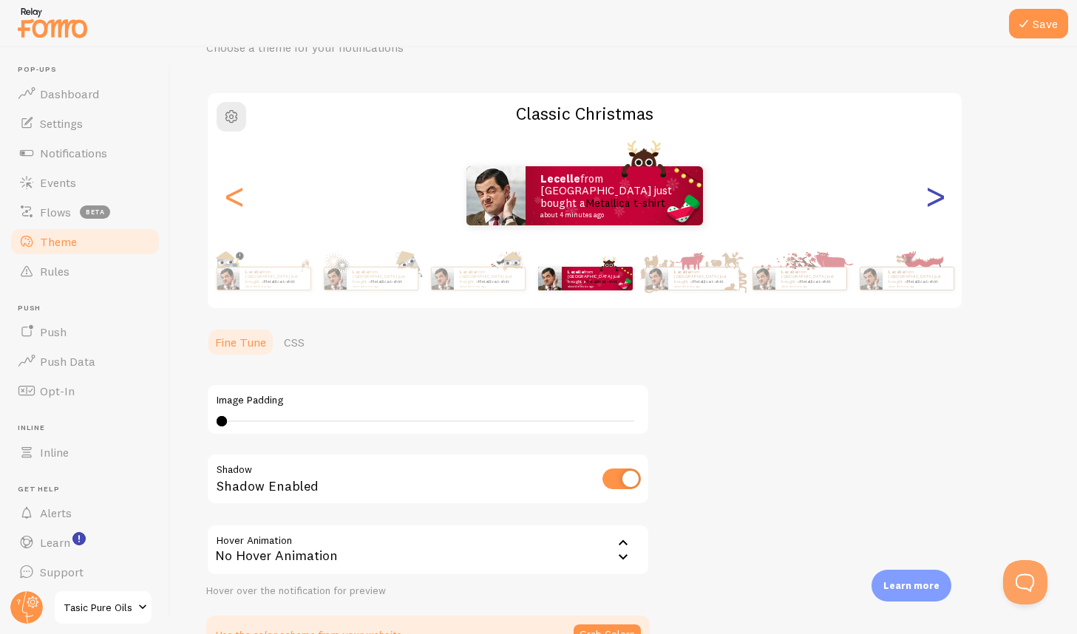
click at [940, 201] on div ">" at bounding box center [935, 196] width 18 height 106
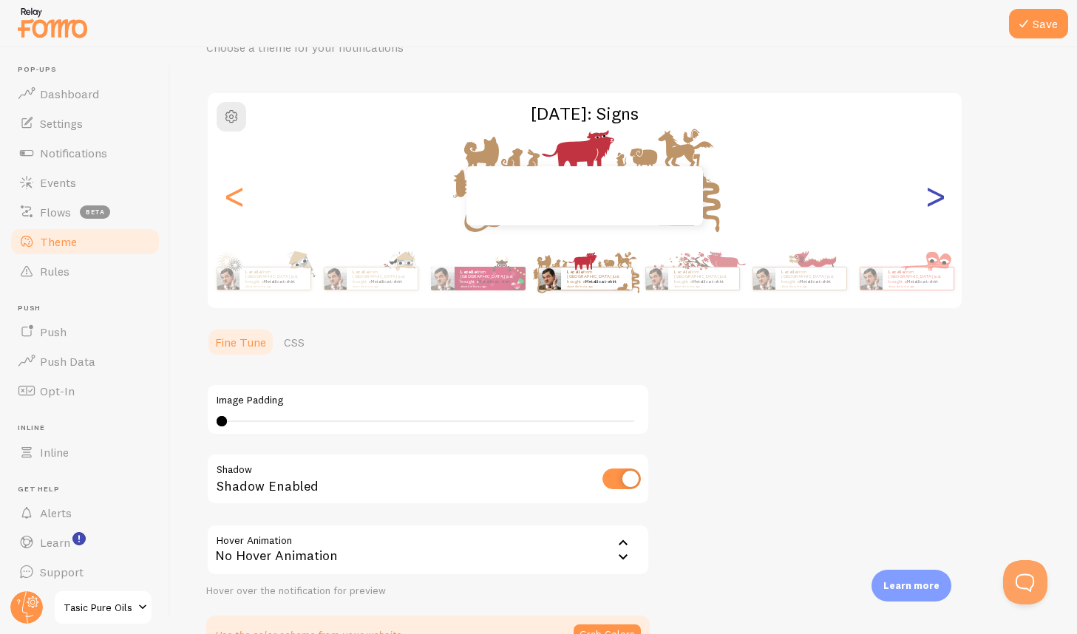
click at [940, 201] on div ">" at bounding box center [935, 196] width 18 height 106
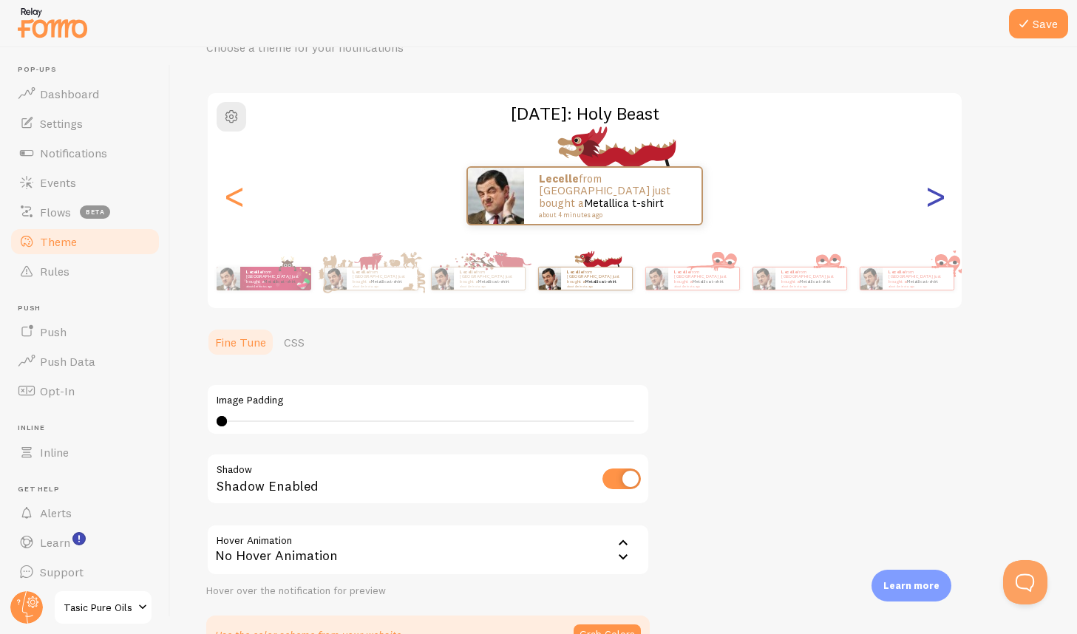
click at [940, 201] on div ">" at bounding box center [935, 196] width 18 height 106
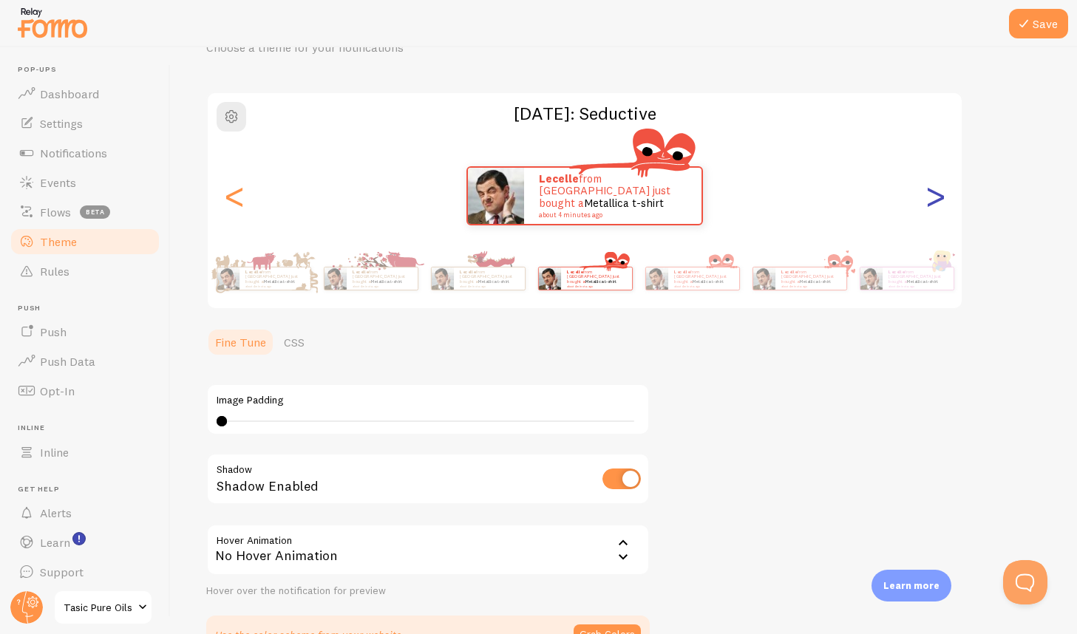
click at [940, 201] on div ">" at bounding box center [935, 196] width 18 height 106
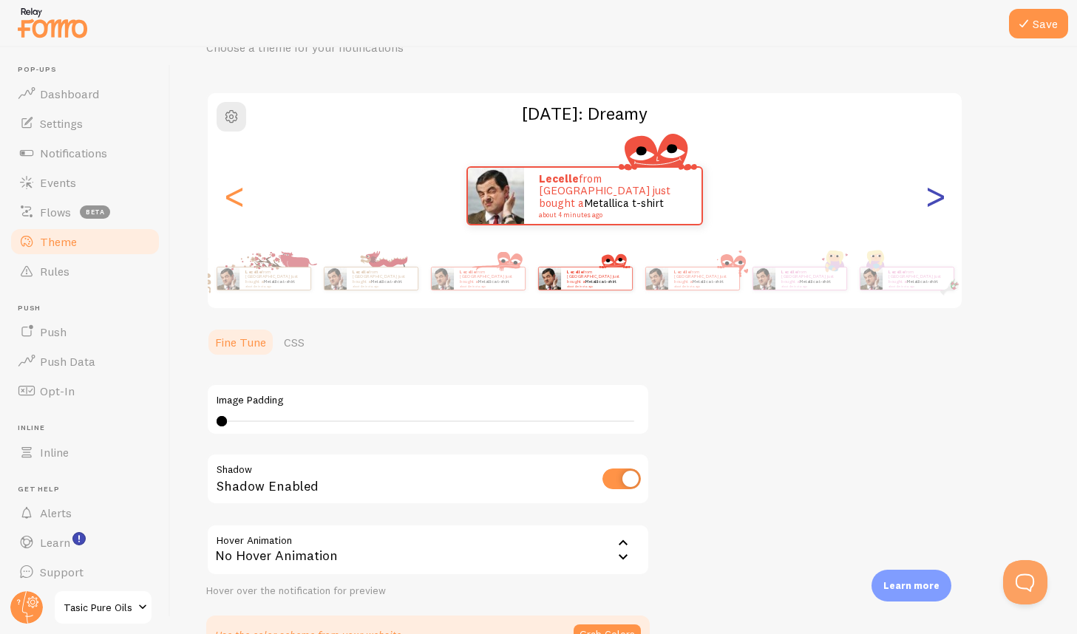
click at [940, 201] on div ">" at bounding box center [935, 196] width 18 height 106
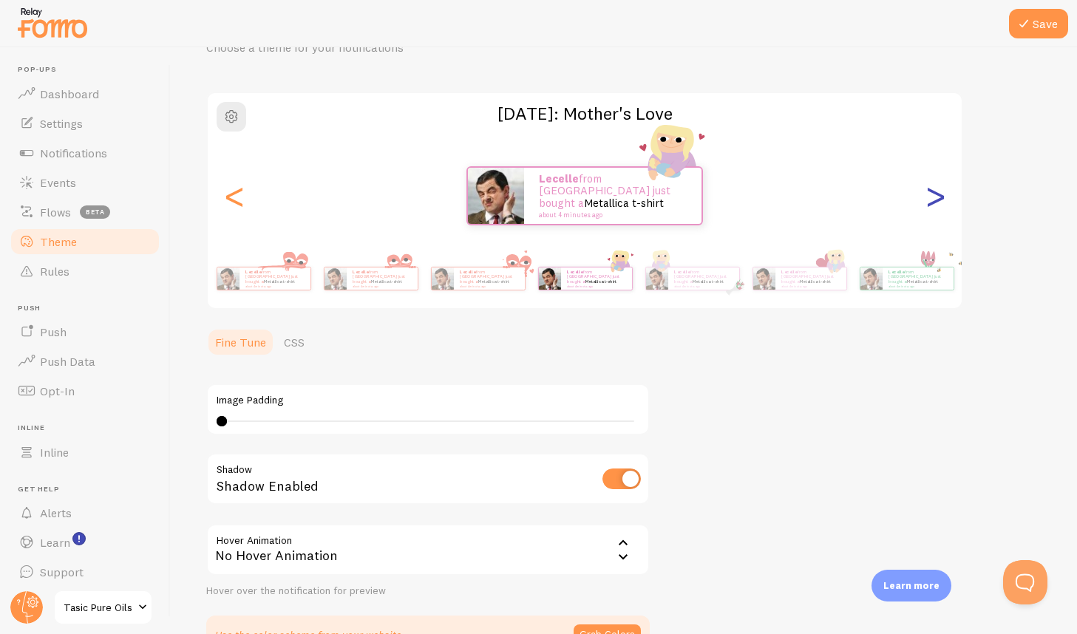
click at [940, 201] on div ">" at bounding box center [935, 196] width 18 height 106
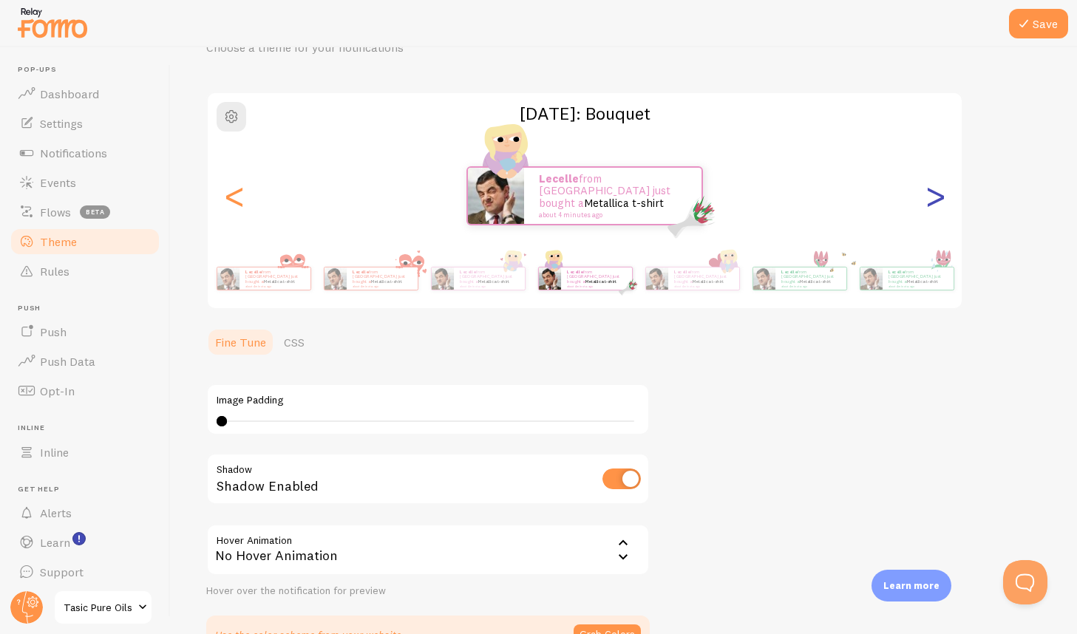
click at [940, 201] on div ">" at bounding box center [935, 196] width 18 height 106
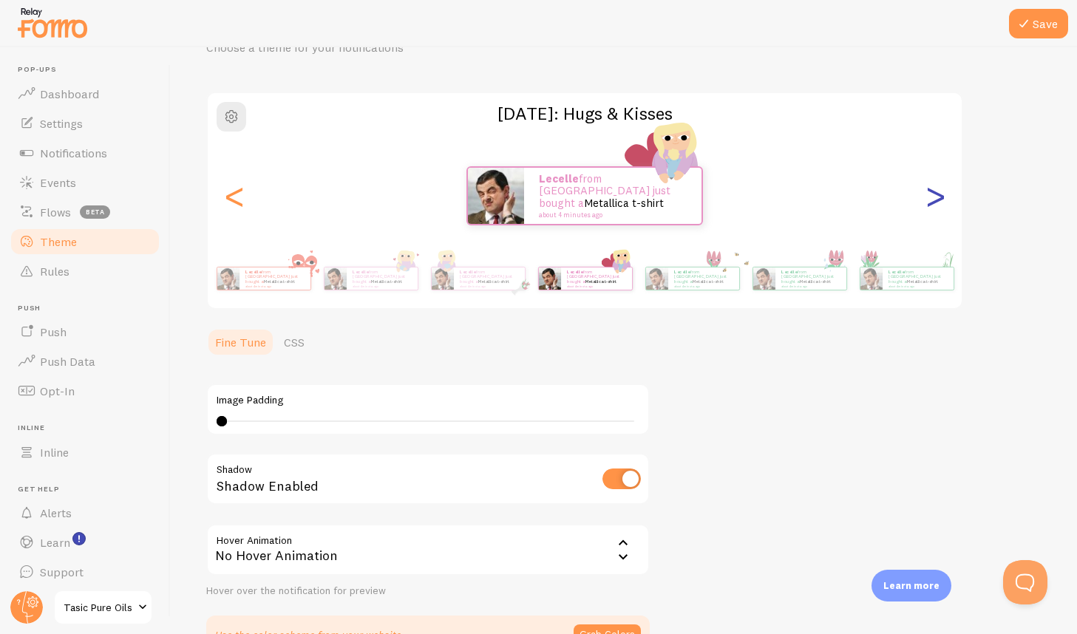
click at [940, 201] on div ">" at bounding box center [935, 196] width 18 height 106
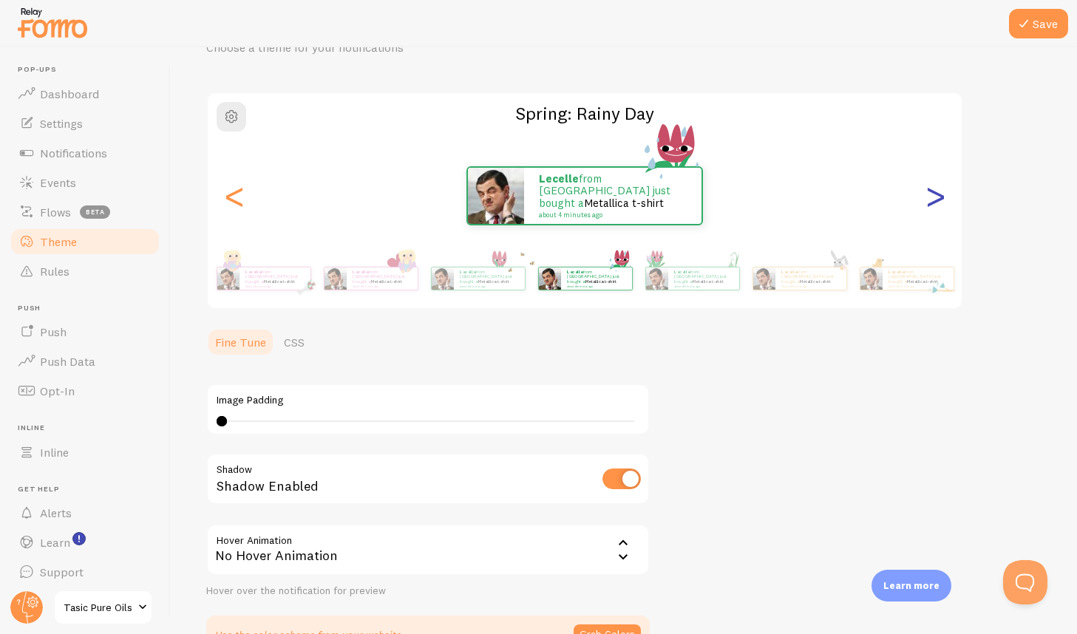
click at [940, 201] on div ">" at bounding box center [935, 196] width 18 height 106
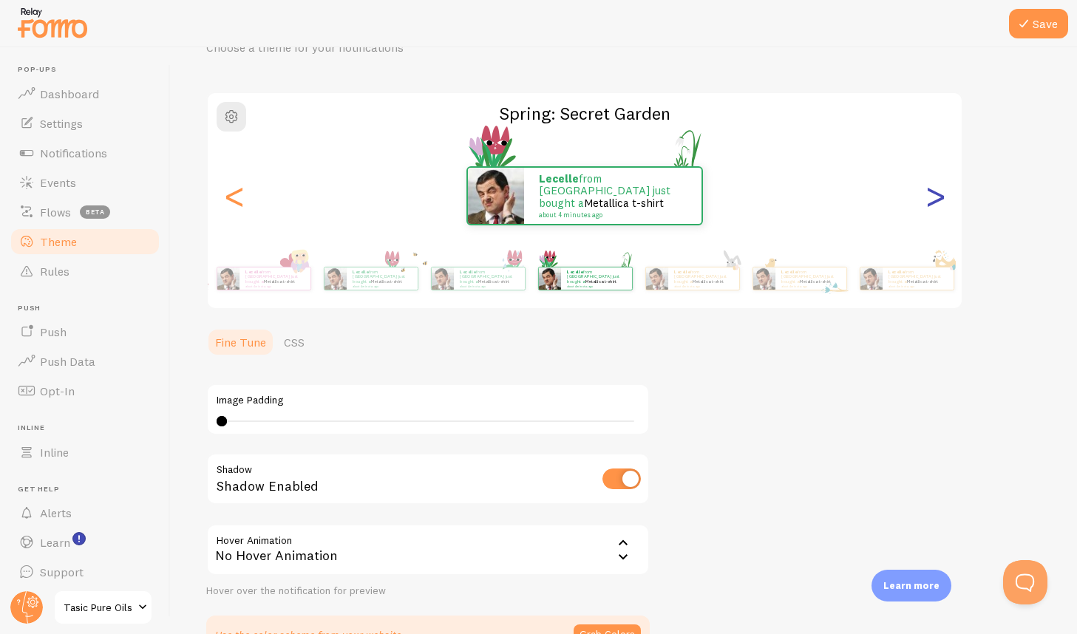
click at [940, 201] on div ">" at bounding box center [935, 196] width 18 height 106
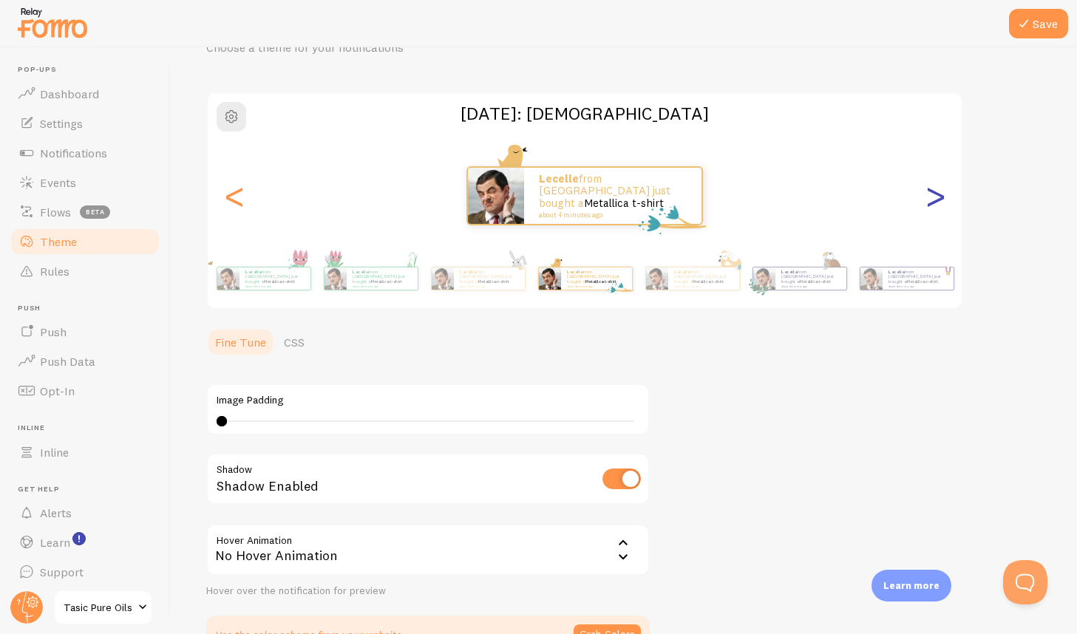
click at [940, 201] on div ">" at bounding box center [935, 196] width 18 height 106
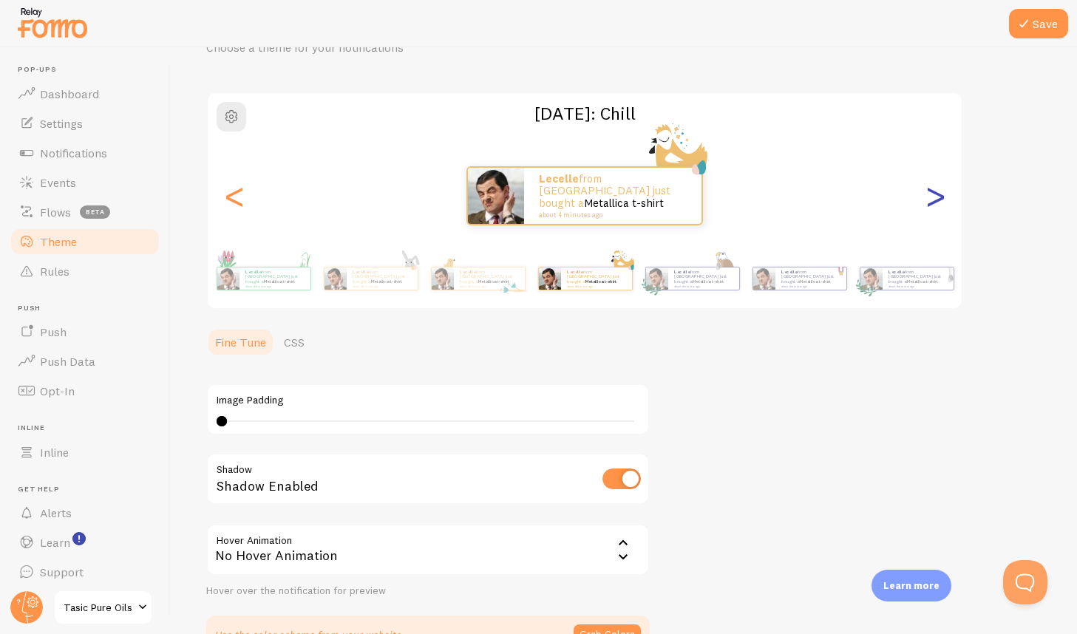
click at [940, 201] on div ">" at bounding box center [935, 196] width 18 height 106
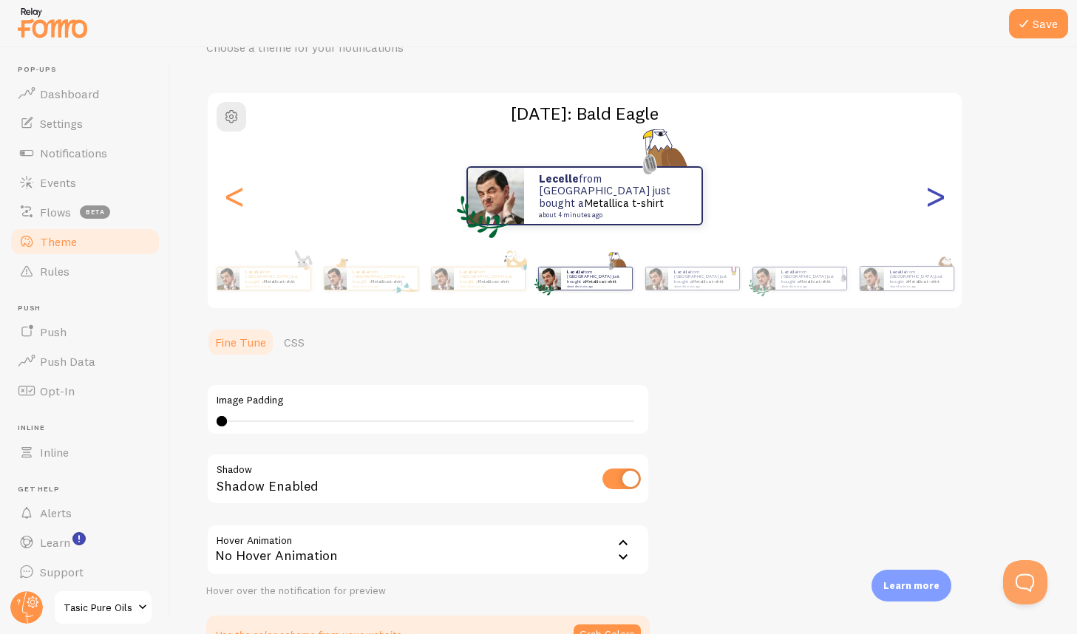
click at [940, 201] on div ">" at bounding box center [935, 196] width 18 height 106
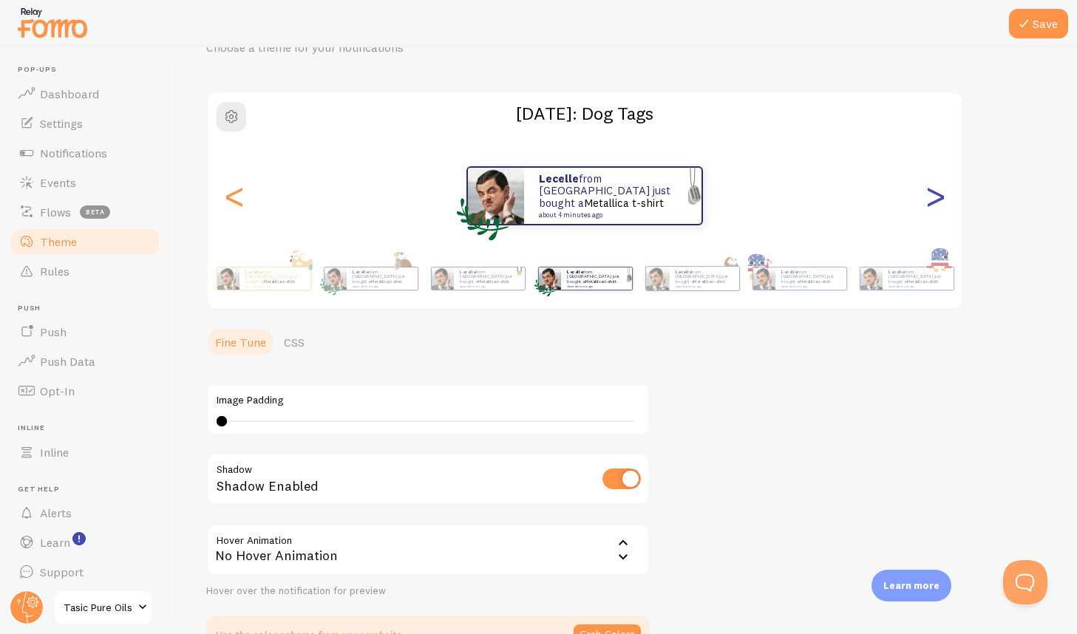
click at [940, 201] on div ">" at bounding box center [935, 196] width 18 height 106
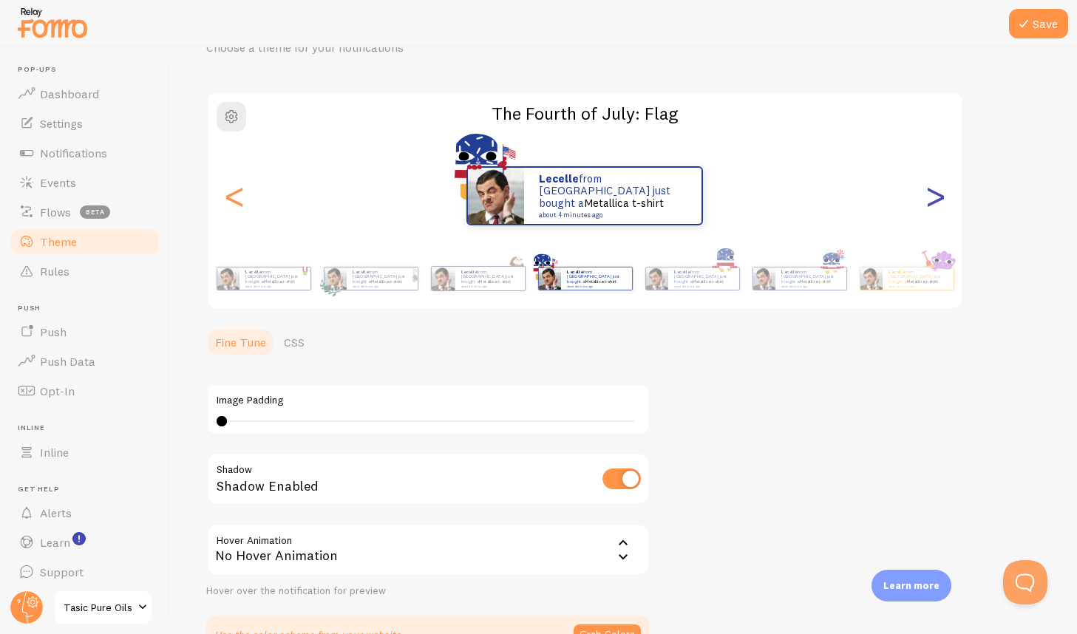
click at [940, 201] on div ">" at bounding box center [935, 196] width 18 height 106
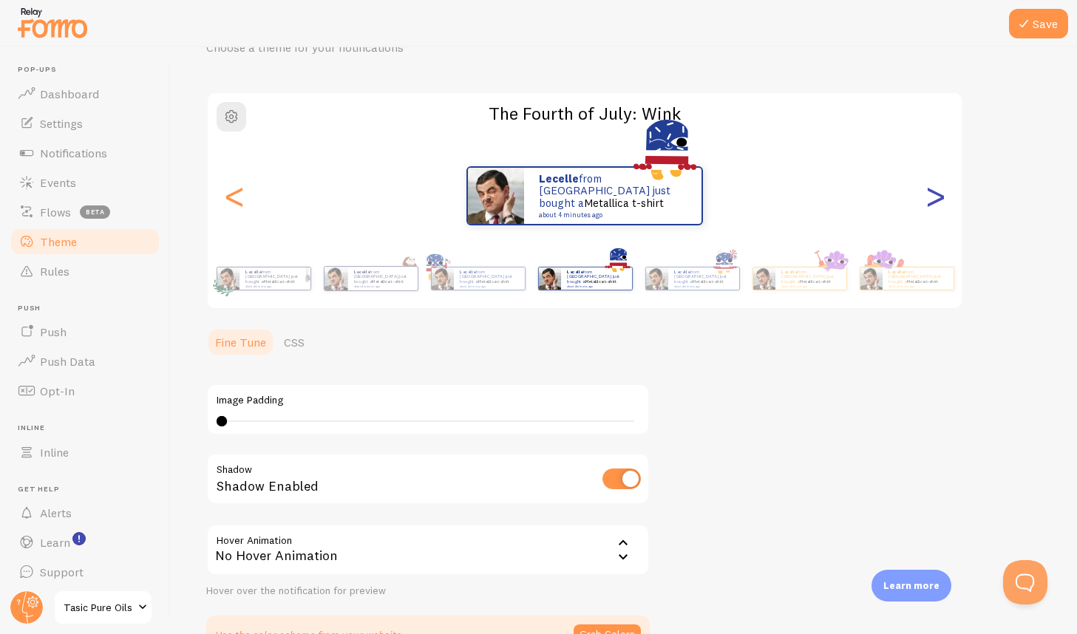
click at [940, 201] on div ">" at bounding box center [935, 196] width 18 height 106
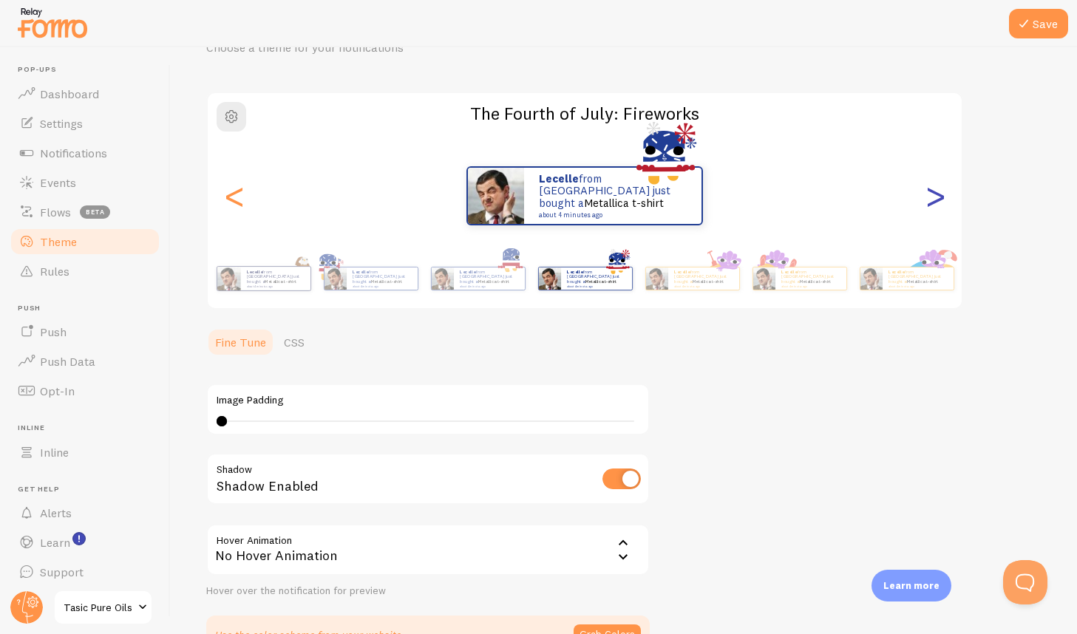
click at [940, 201] on div ">" at bounding box center [935, 196] width 18 height 106
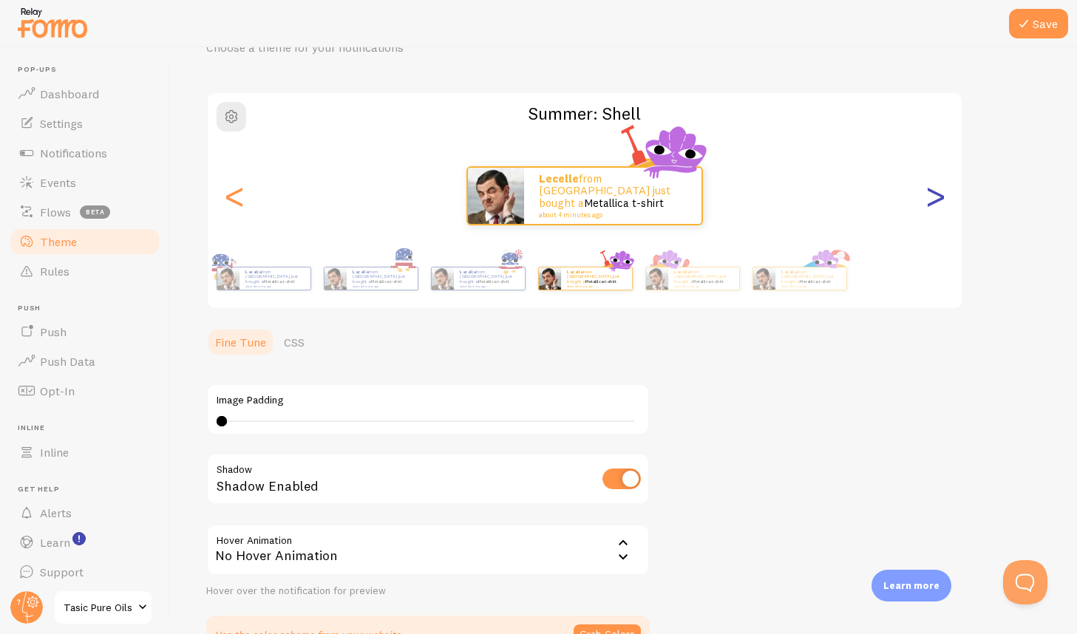
click at [940, 201] on div ">" at bounding box center [935, 196] width 18 height 106
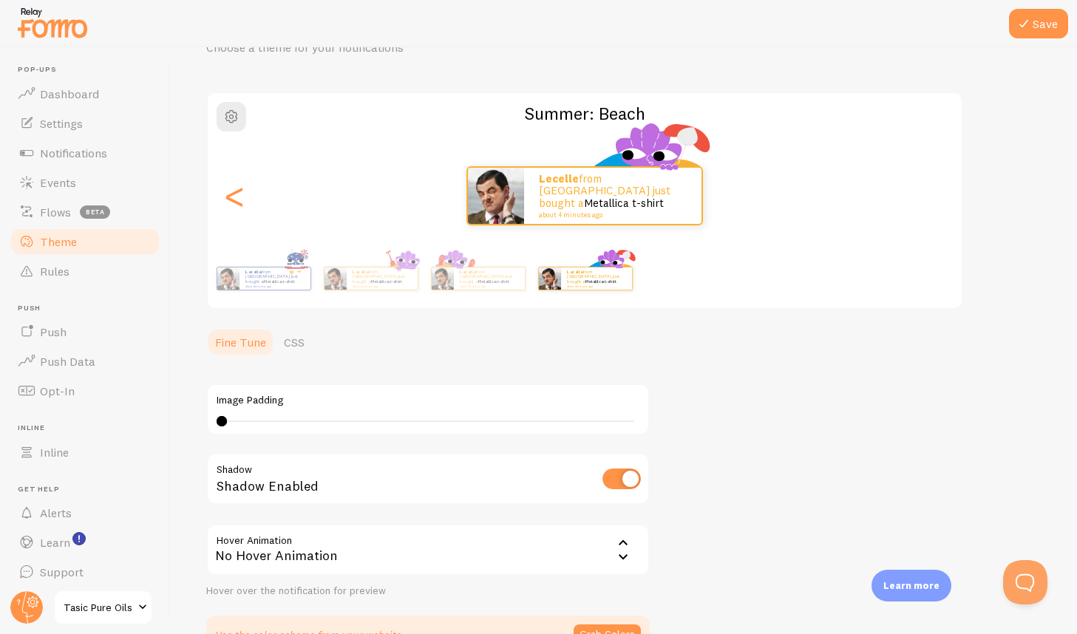
click at [940, 201] on div ">" at bounding box center [935, 196] width 18 height 106
click at [940, 201] on div "[PERSON_NAME] from [GEOGRAPHIC_DATA] just bought a Metallica t-shirt about 4 mi…" at bounding box center [585, 196] width 754 height 106
click at [940, 201] on div "[PERSON_NAME] from [GEOGRAPHIC_DATA] just bought a Metallica t-shirt about 4 mi…" at bounding box center [585, 195] width 754 height 59
click at [231, 201] on div "<" at bounding box center [234, 196] width 18 height 106
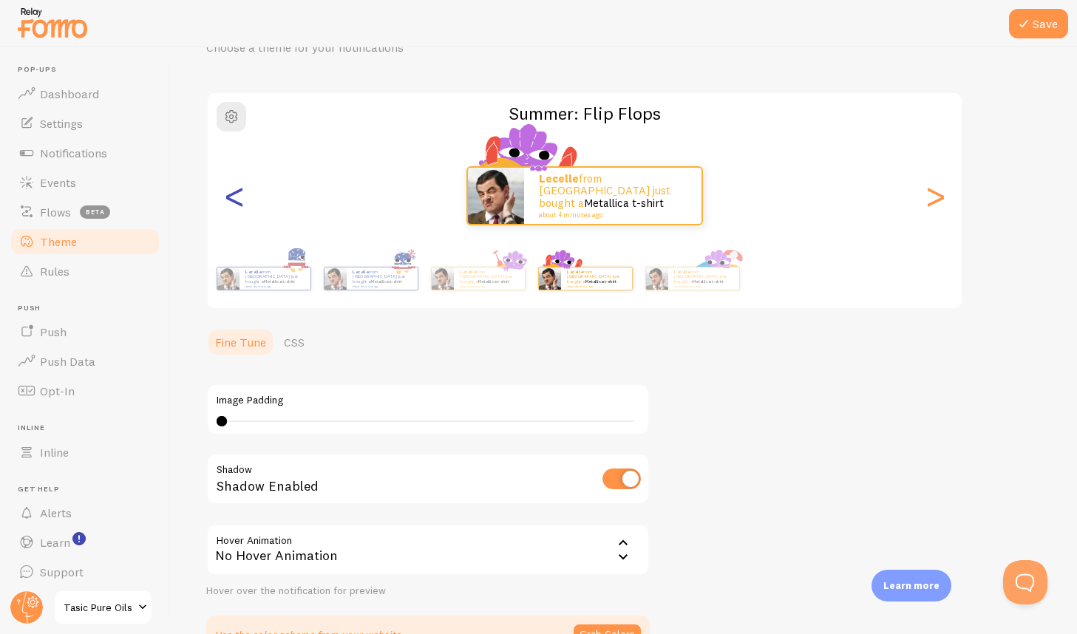
click at [231, 201] on div "<" at bounding box center [234, 196] width 18 height 106
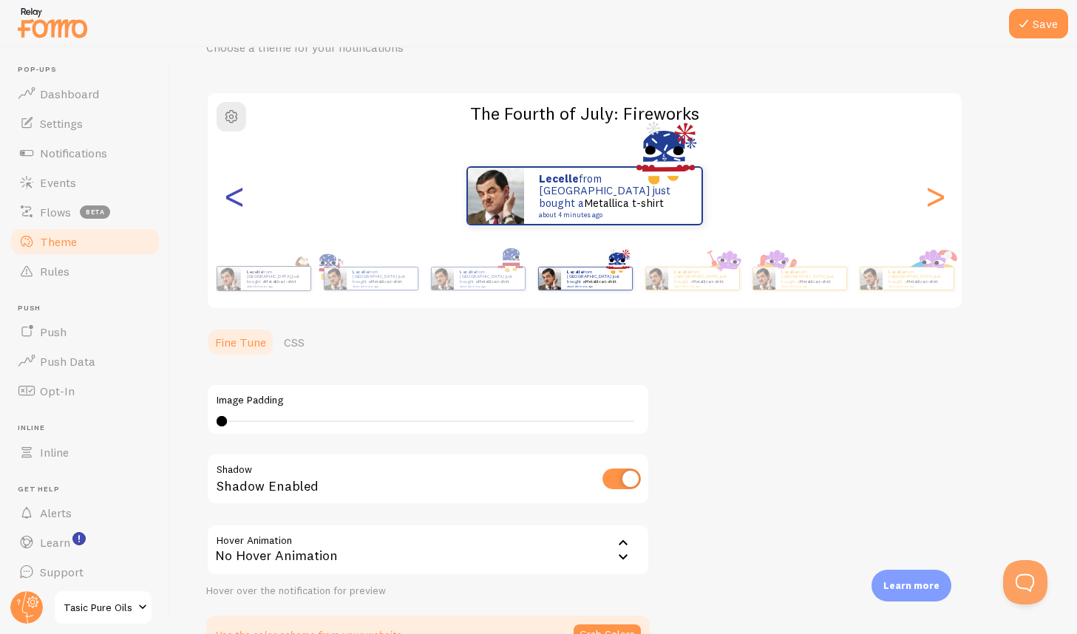
click at [231, 201] on div "<" at bounding box center [234, 196] width 18 height 106
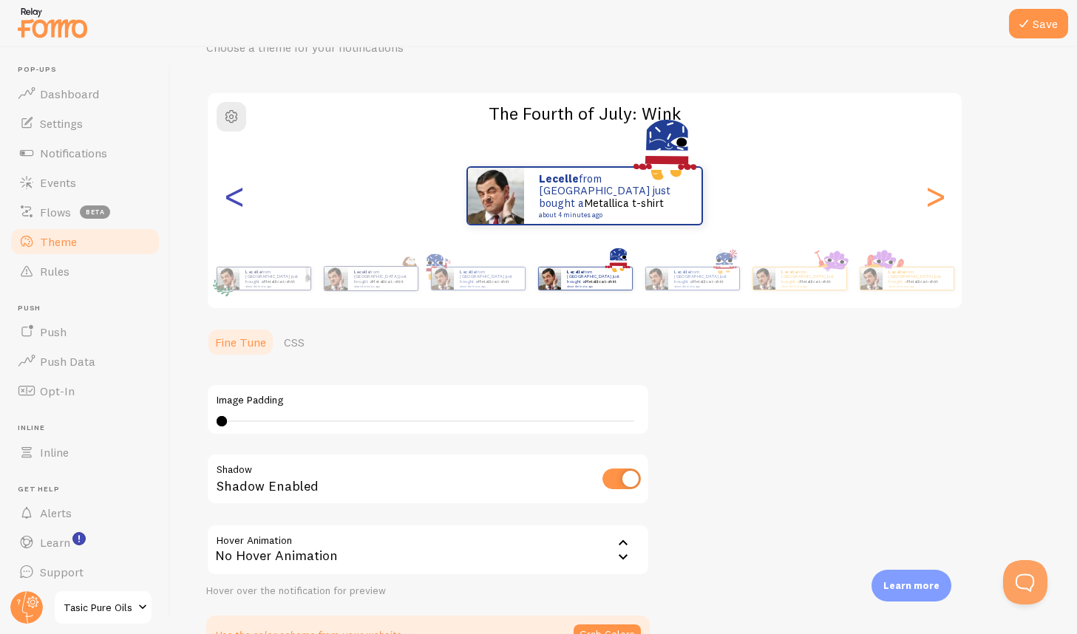
click at [231, 201] on div "<" at bounding box center [234, 196] width 18 height 106
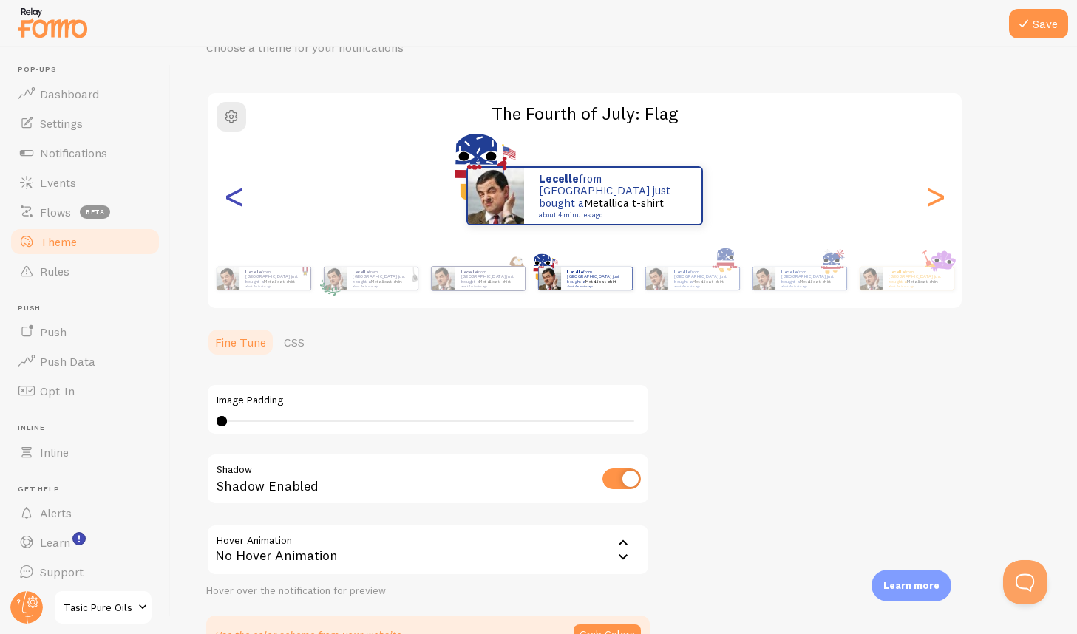
click at [231, 202] on div "<" at bounding box center [234, 196] width 18 height 106
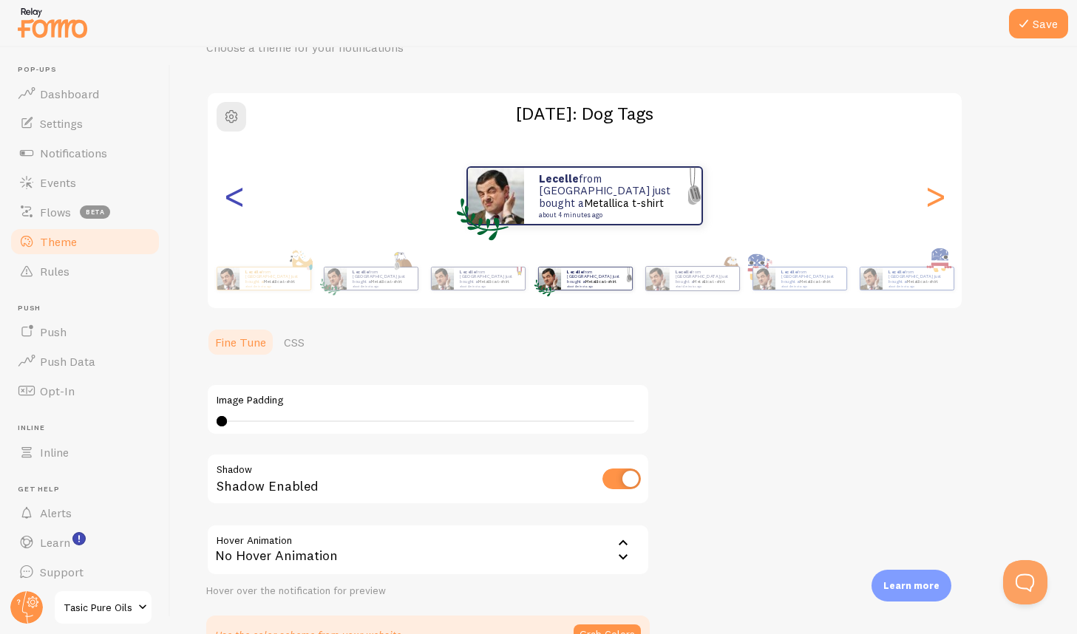
click at [231, 202] on div "<" at bounding box center [234, 196] width 18 height 106
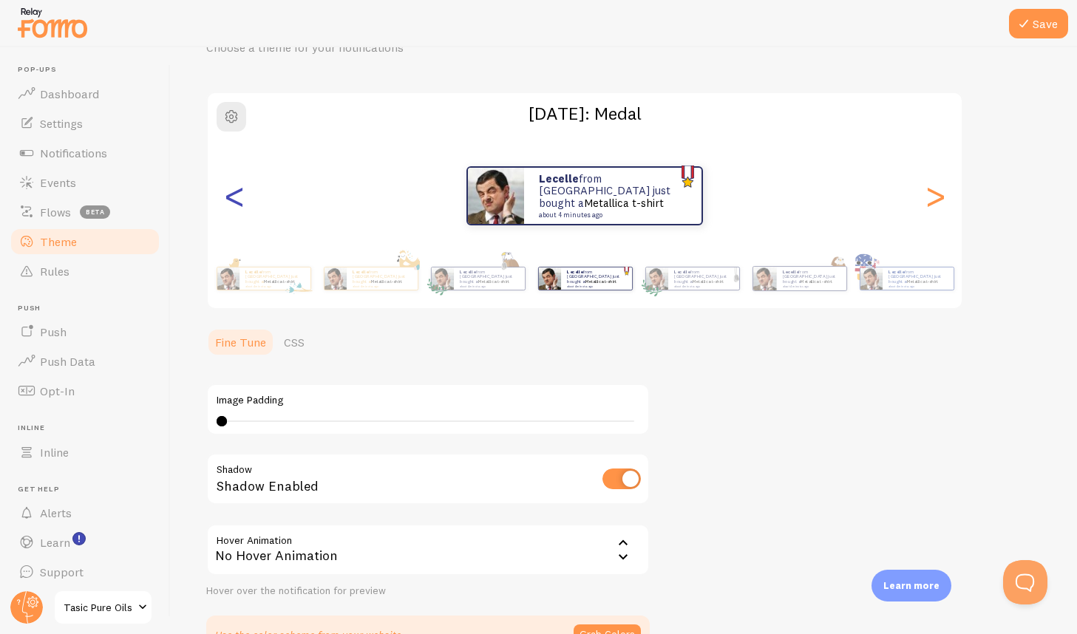
click at [231, 202] on div "<" at bounding box center [234, 196] width 18 height 106
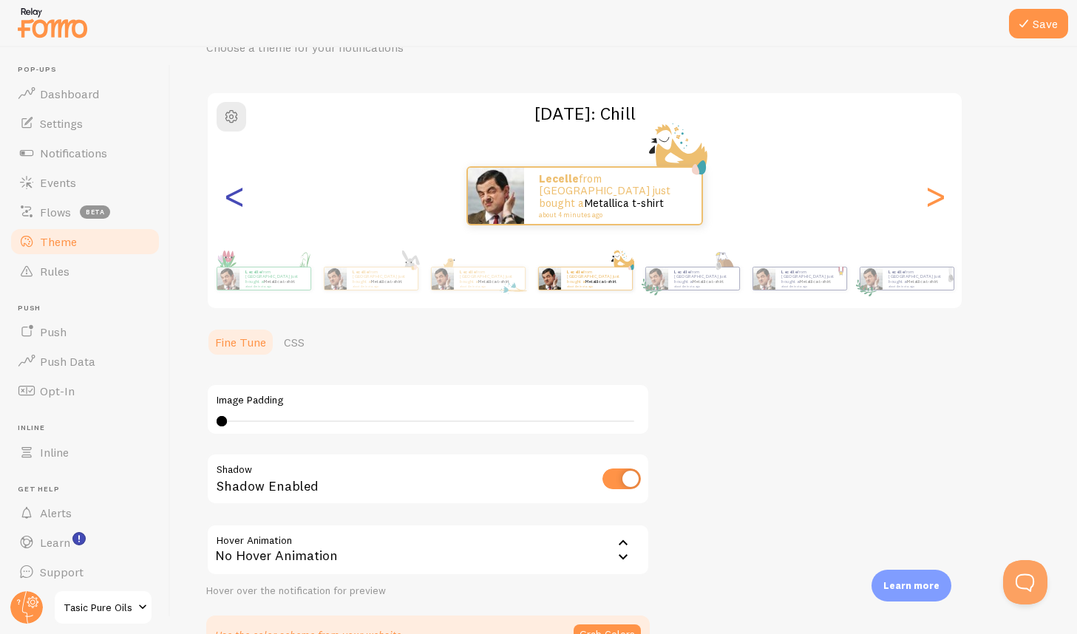
click at [231, 202] on div "<" at bounding box center [234, 196] width 18 height 106
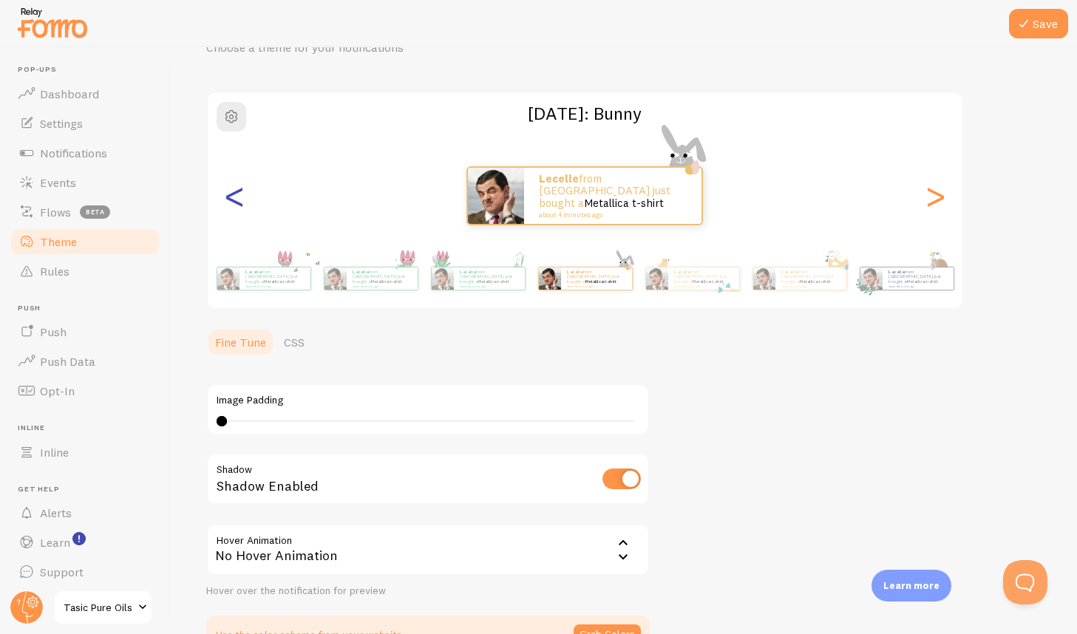
click at [231, 202] on div "<" at bounding box center [234, 196] width 18 height 106
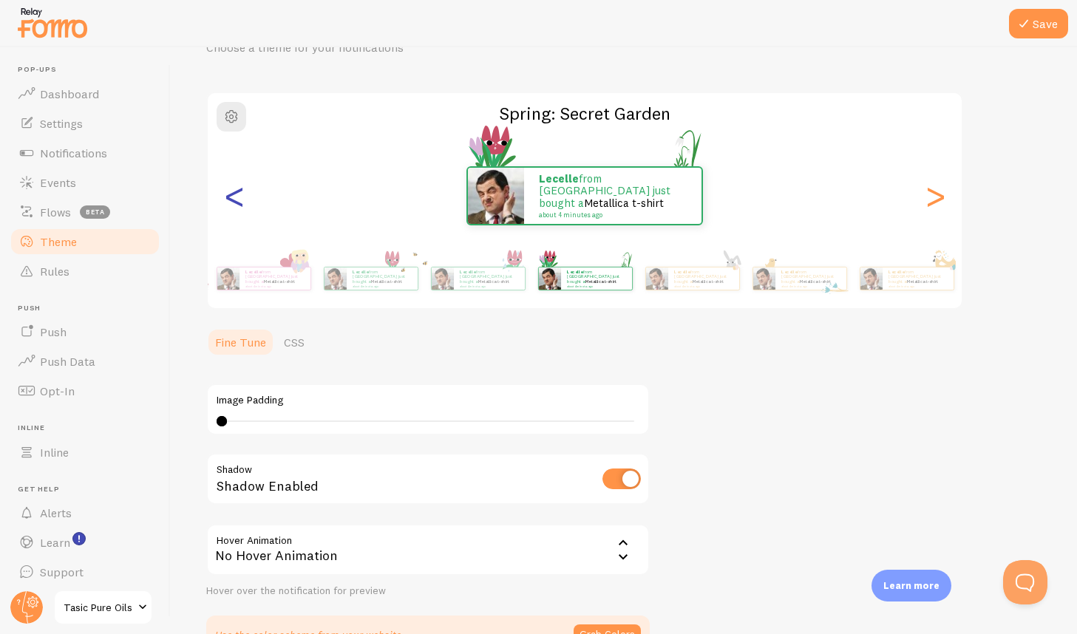
click at [231, 199] on div "<" at bounding box center [234, 196] width 18 height 106
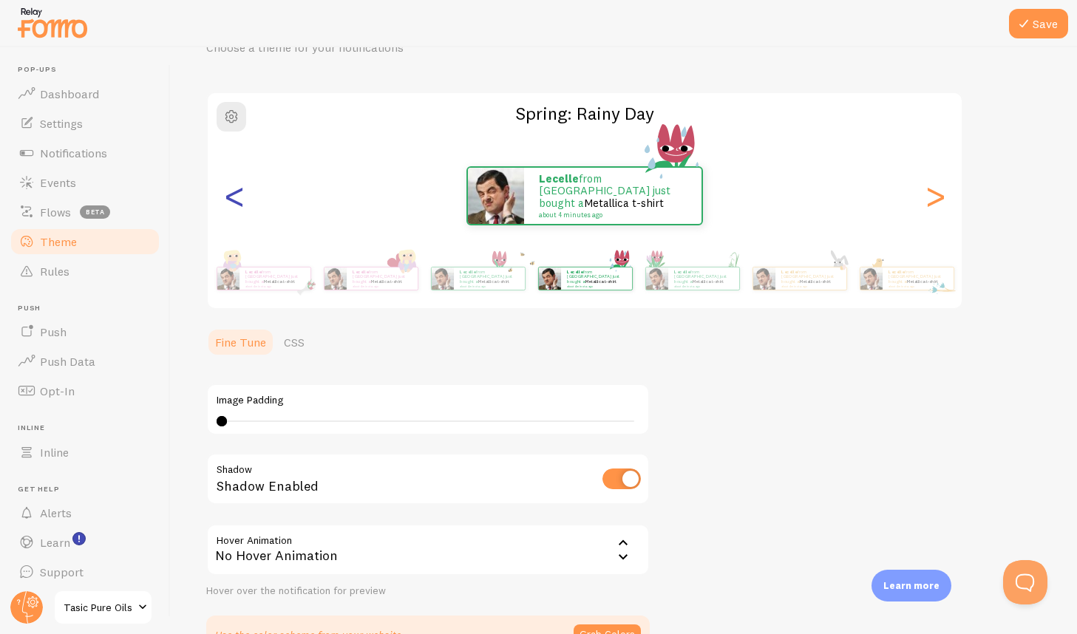
click at [231, 199] on div "<" at bounding box center [234, 196] width 18 height 106
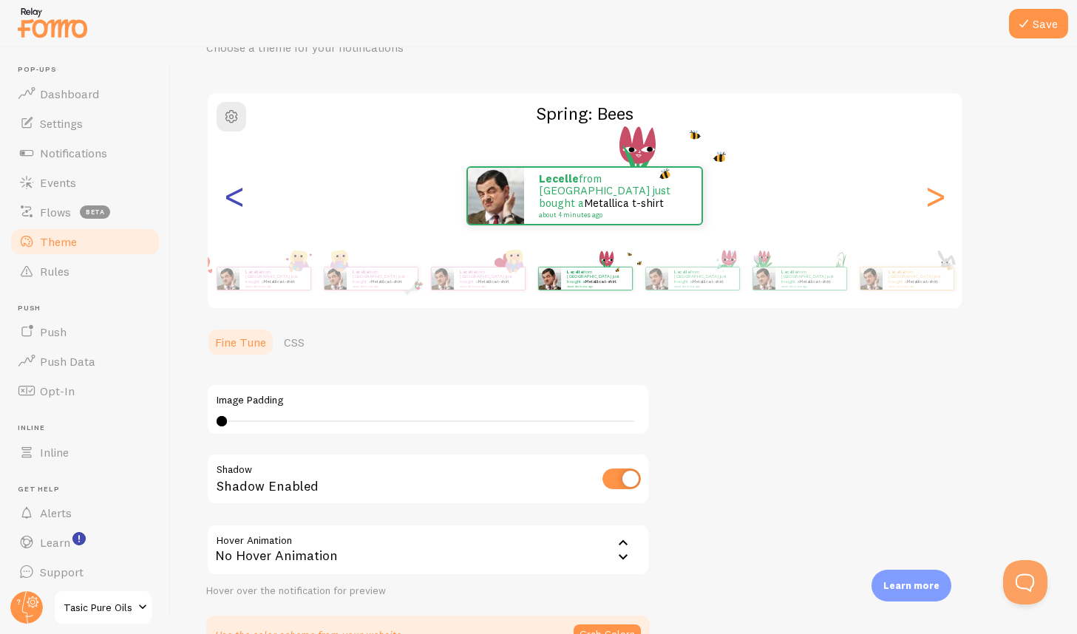
click at [231, 199] on div "<" at bounding box center [234, 196] width 18 height 106
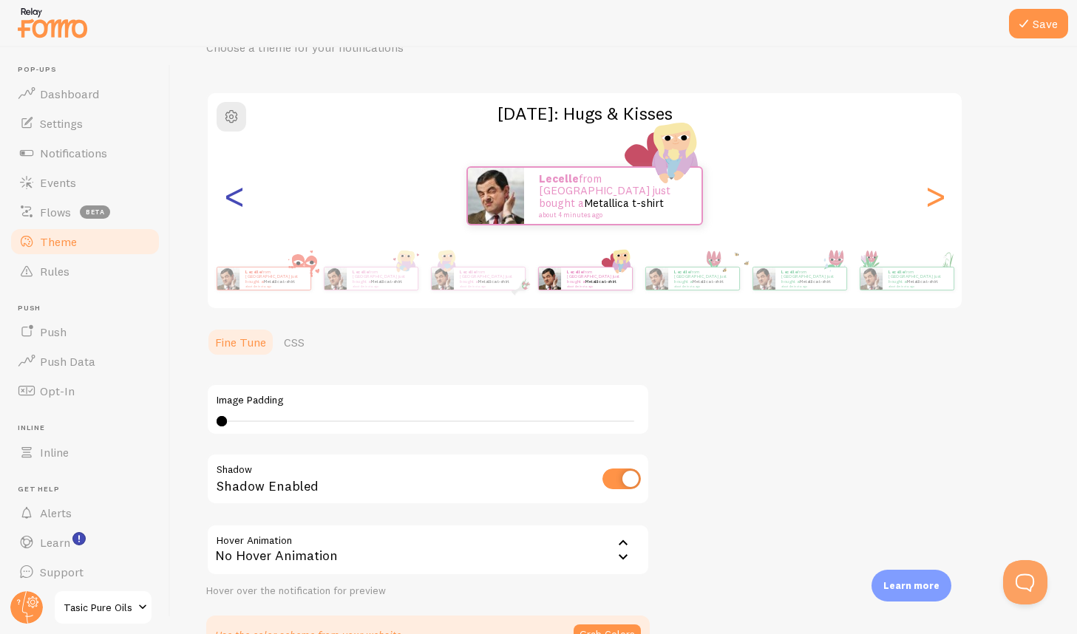
click at [231, 199] on div "<" at bounding box center [234, 196] width 18 height 106
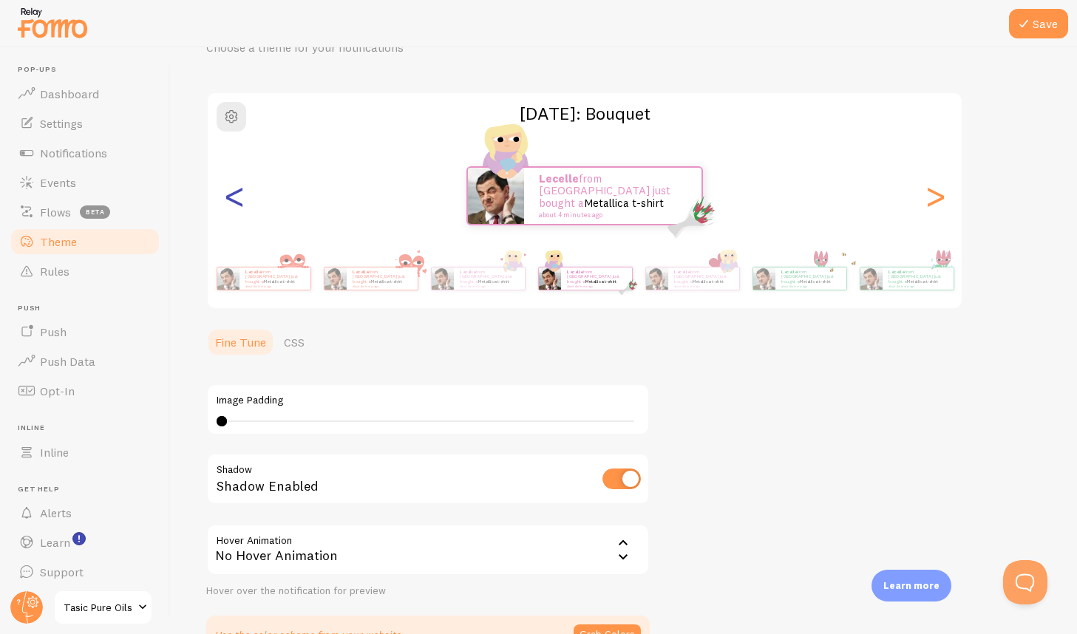
click at [231, 199] on div "<" at bounding box center [234, 196] width 18 height 106
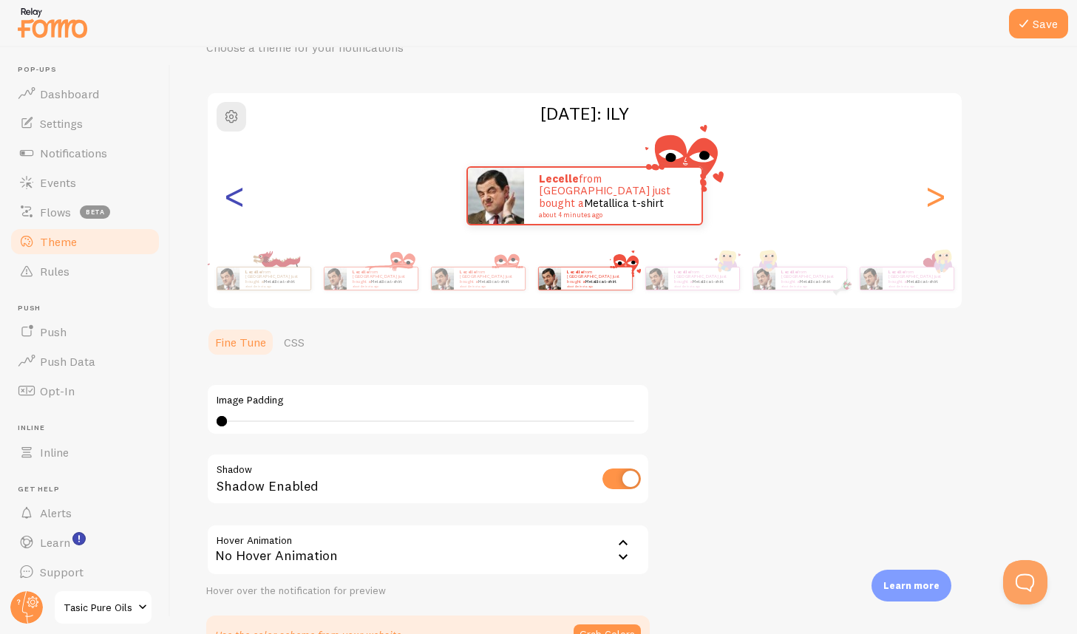
click at [231, 199] on div "<" at bounding box center [234, 196] width 18 height 106
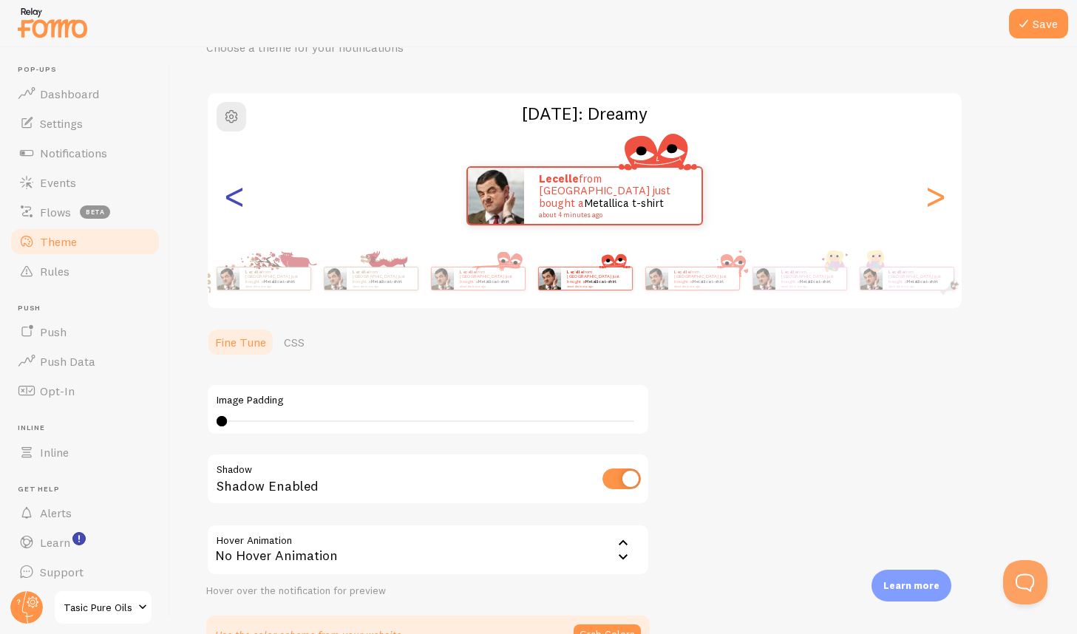
click at [231, 199] on div "<" at bounding box center [234, 196] width 18 height 106
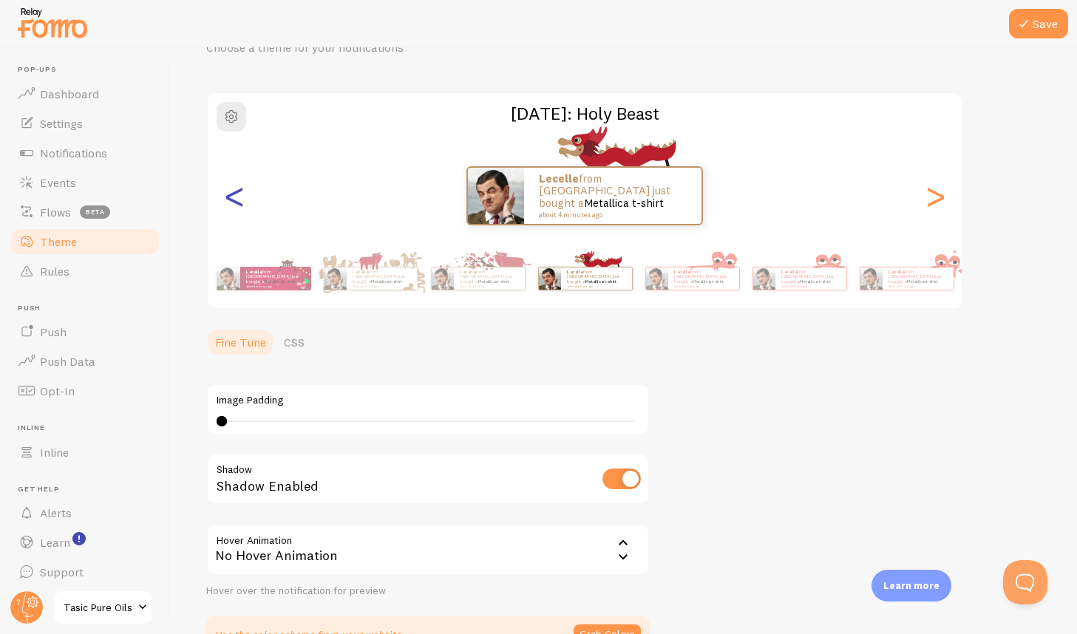
click at [231, 199] on div "<" at bounding box center [234, 196] width 18 height 106
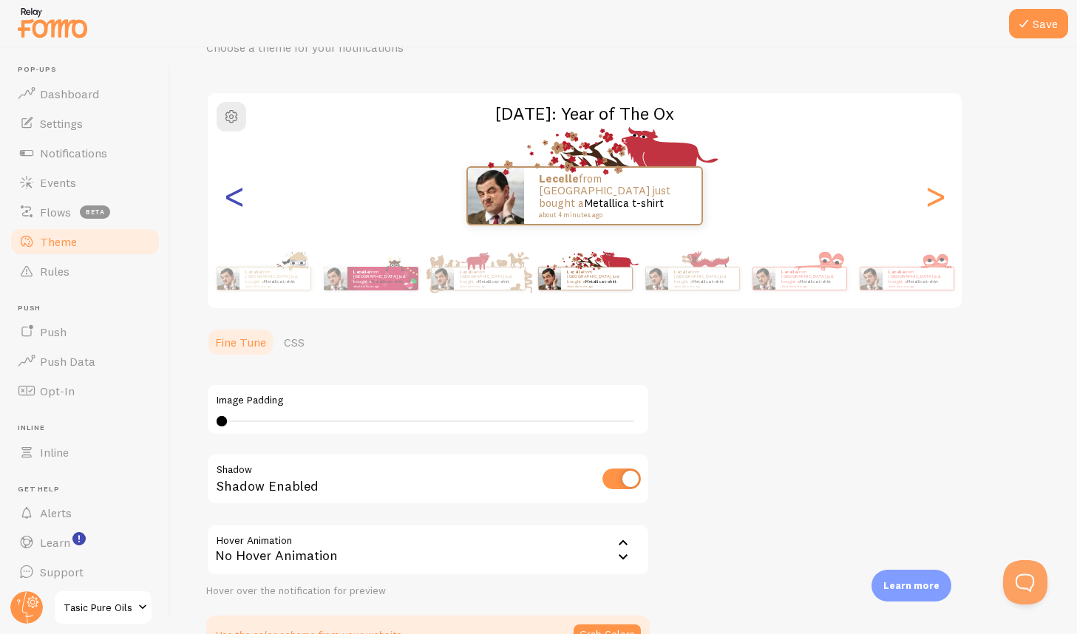
click at [231, 199] on div "<" at bounding box center [234, 196] width 18 height 106
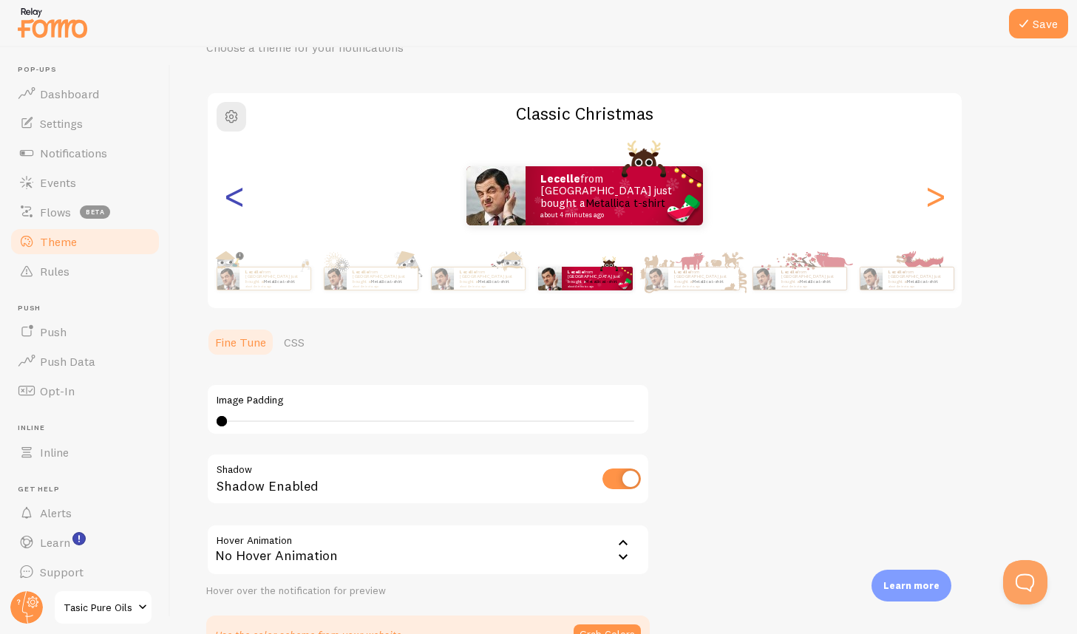
click at [231, 199] on div "<" at bounding box center [234, 196] width 18 height 106
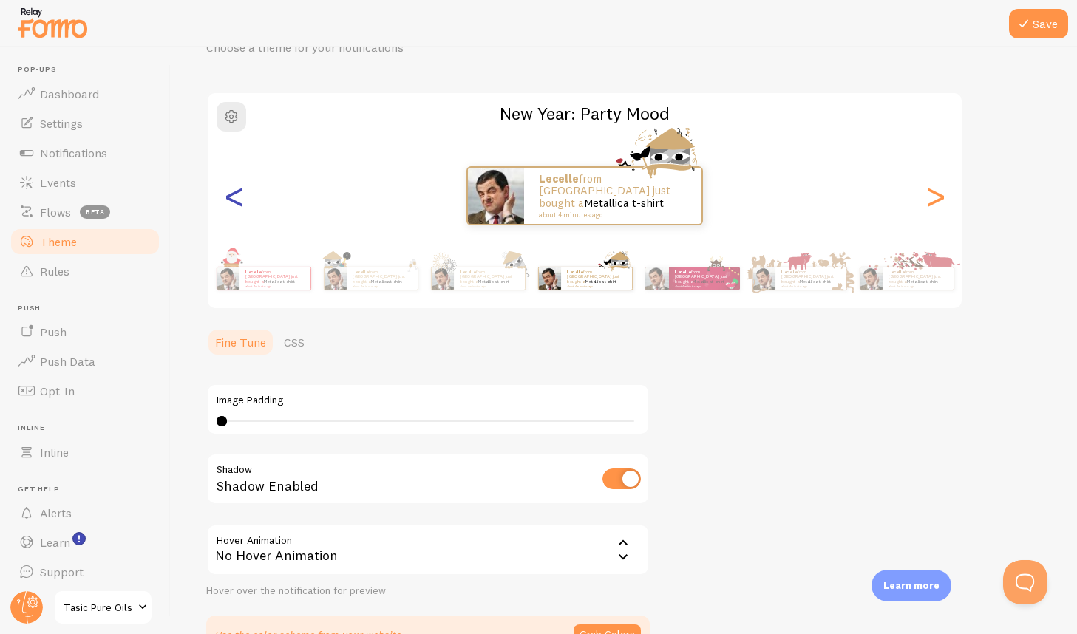
click at [231, 199] on div "<" at bounding box center [234, 196] width 18 height 106
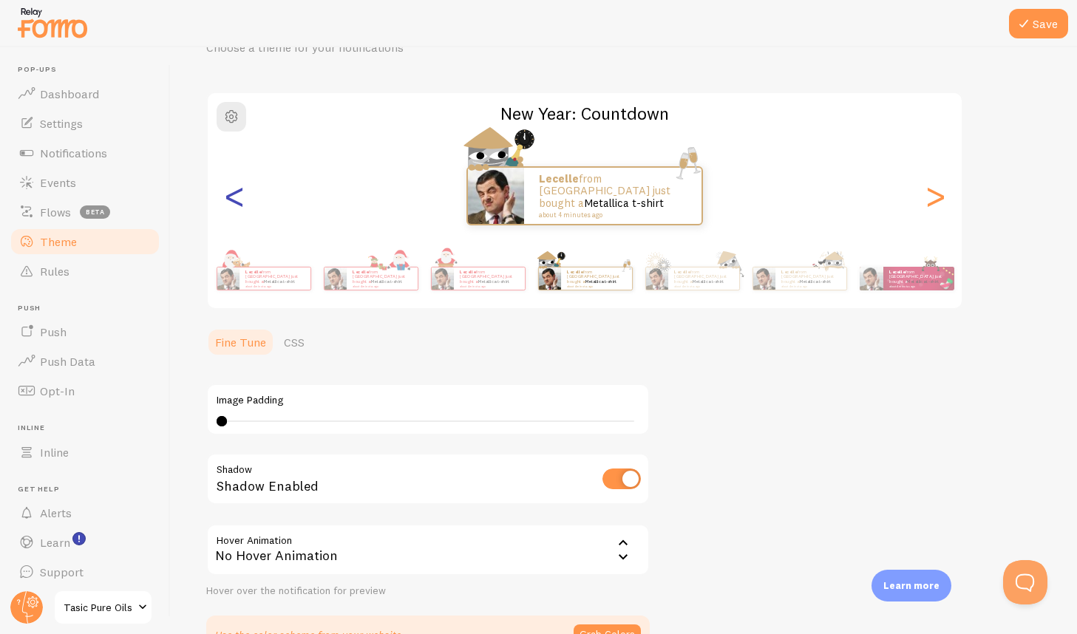
click at [231, 199] on div "<" at bounding box center [234, 196] width 18 height 106
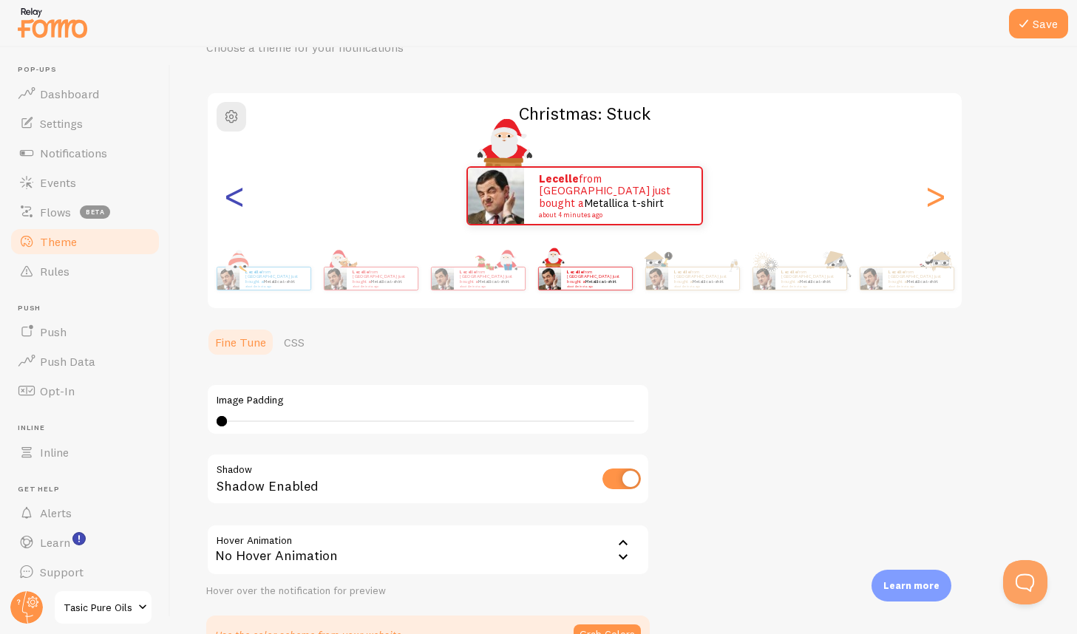
click at [231, 199] on div "<" at bounding box center [234, 196] width 18 height 106
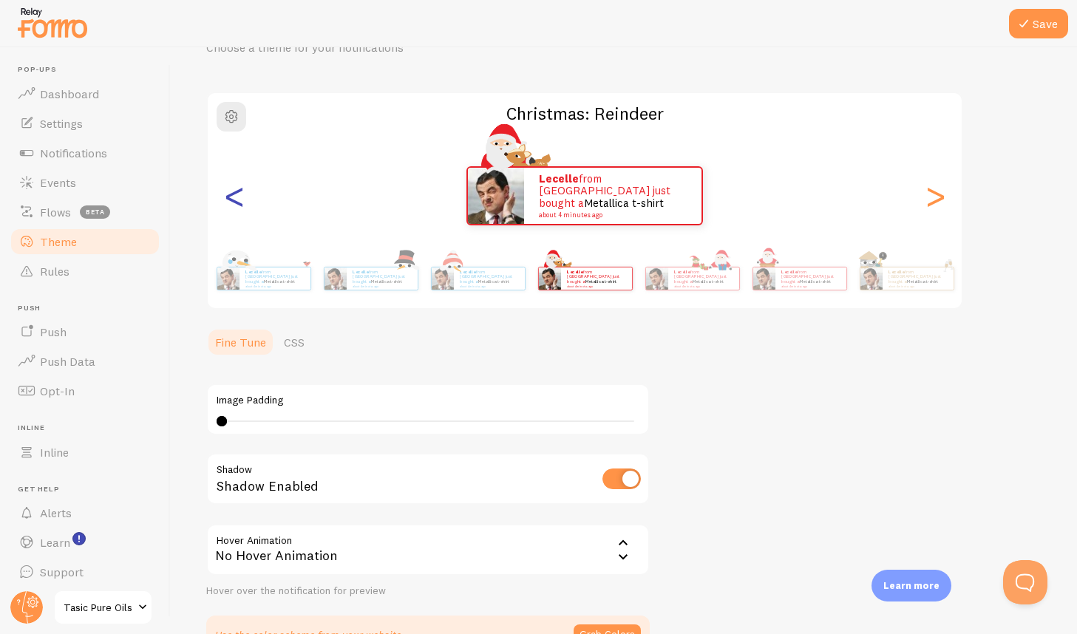
click at [231, 199] on div "<" at bounding box center [234, 196] width 18 height 106
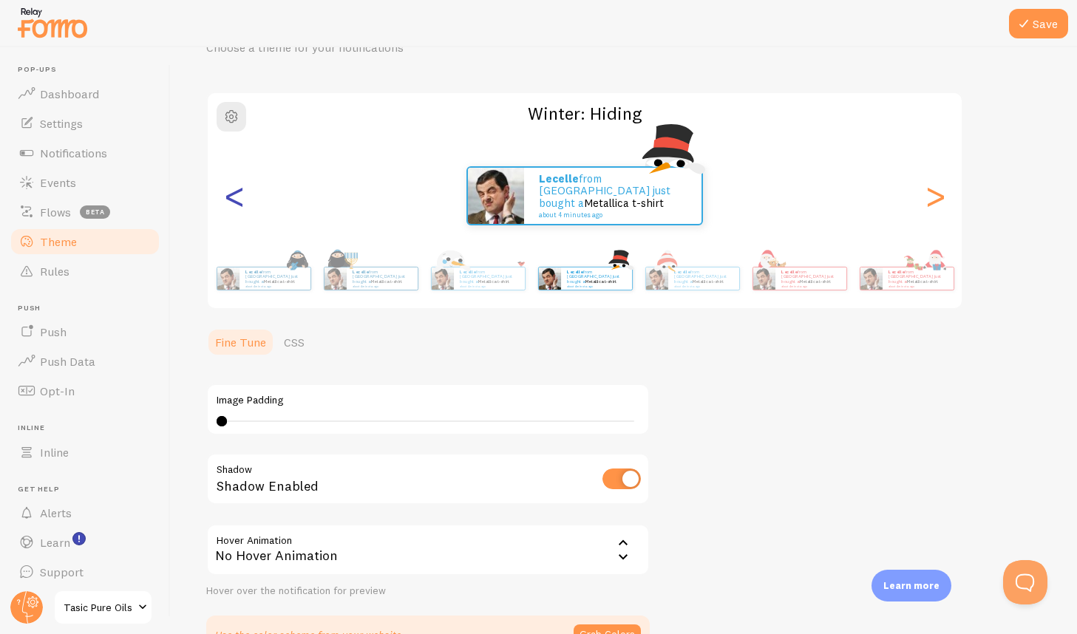
click at [231, 199] on div "<" at bounding box center [234, 196] width 18 height 106
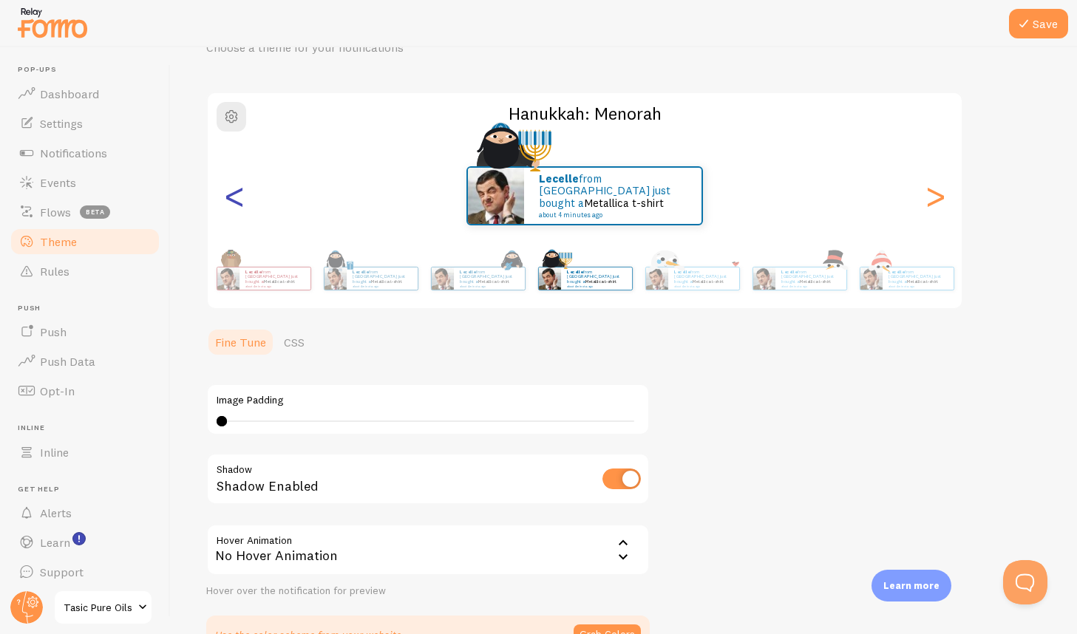
click at [231, 199] on div "<" at bounding box center [234, 196] width 18 height 106
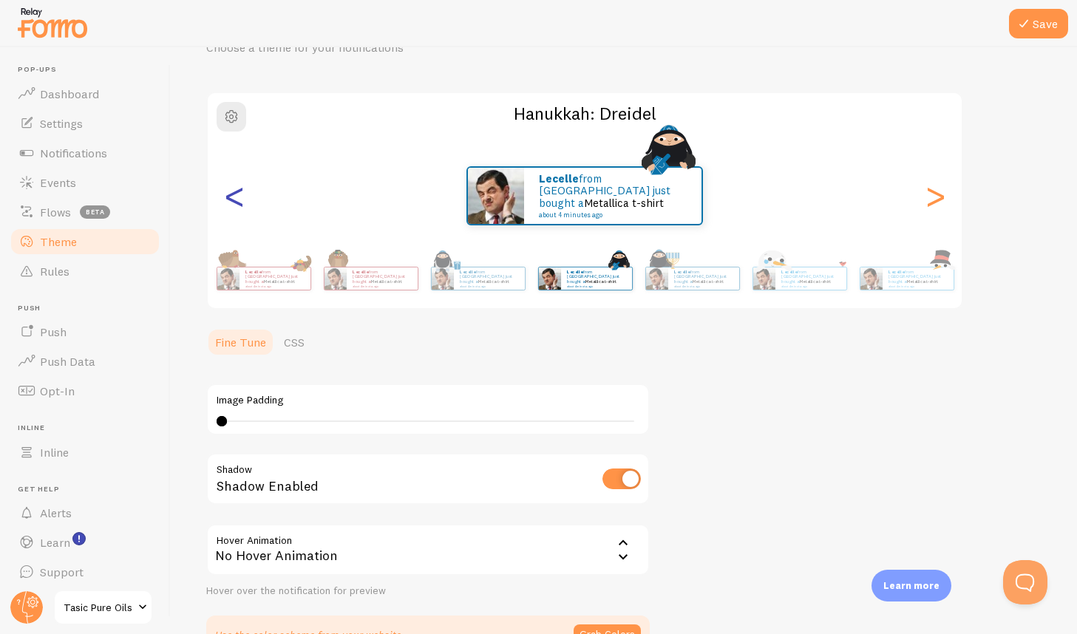
click at [231, 199] on div "<" at bounding box center [234, 196] width 18 height 106
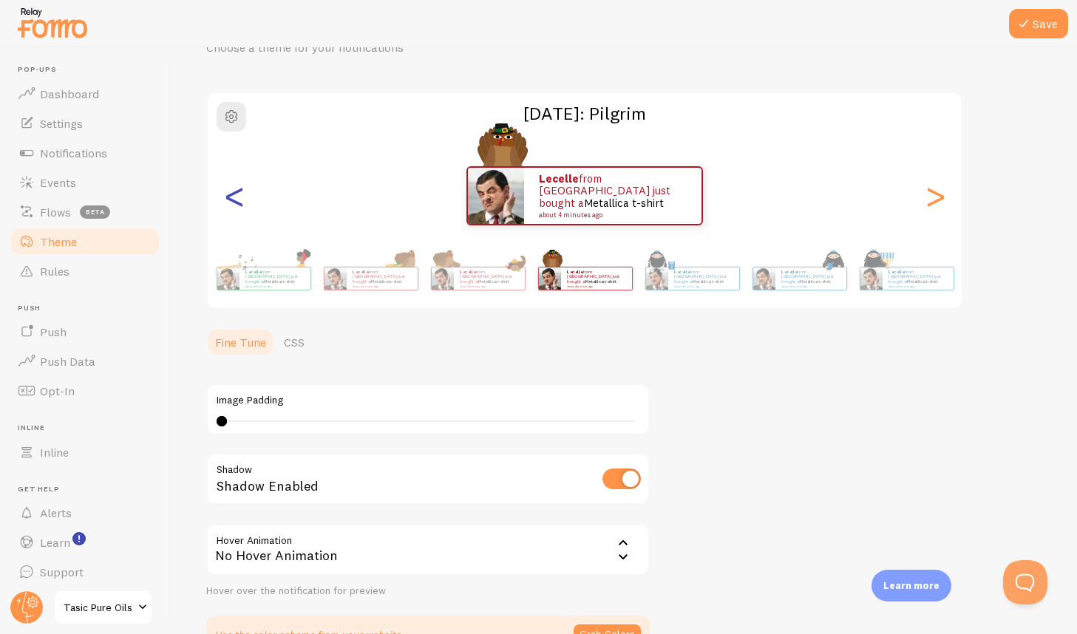
click at [231, 199] on div "<" at bounding box center [234, 196] width 18 height 106
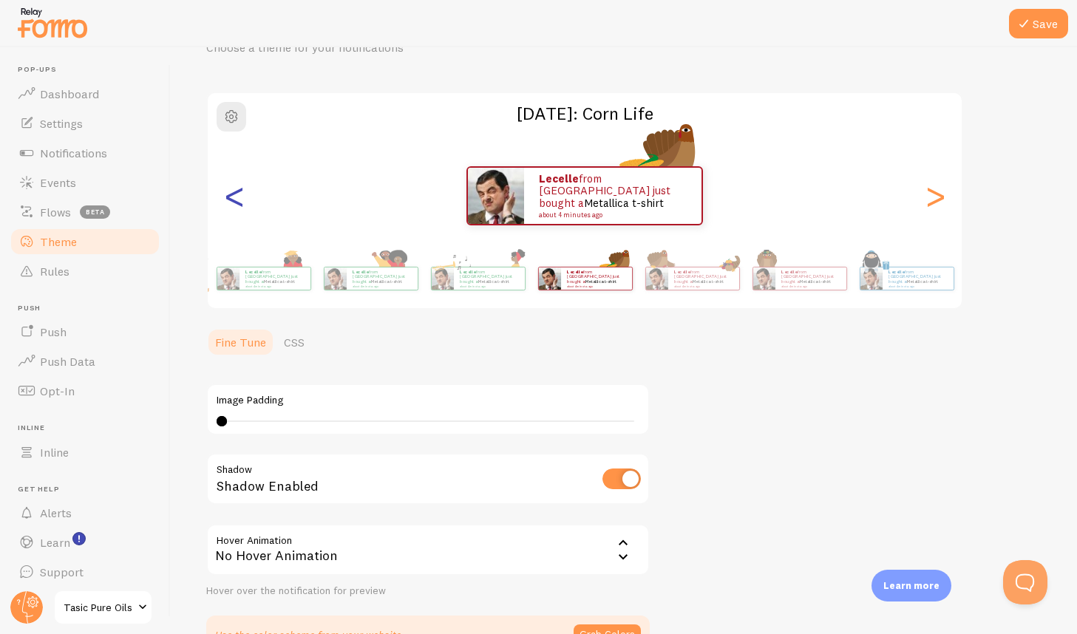
click at [231, 199] on div "<" at bounding box center [234, 196] width 18 height 106
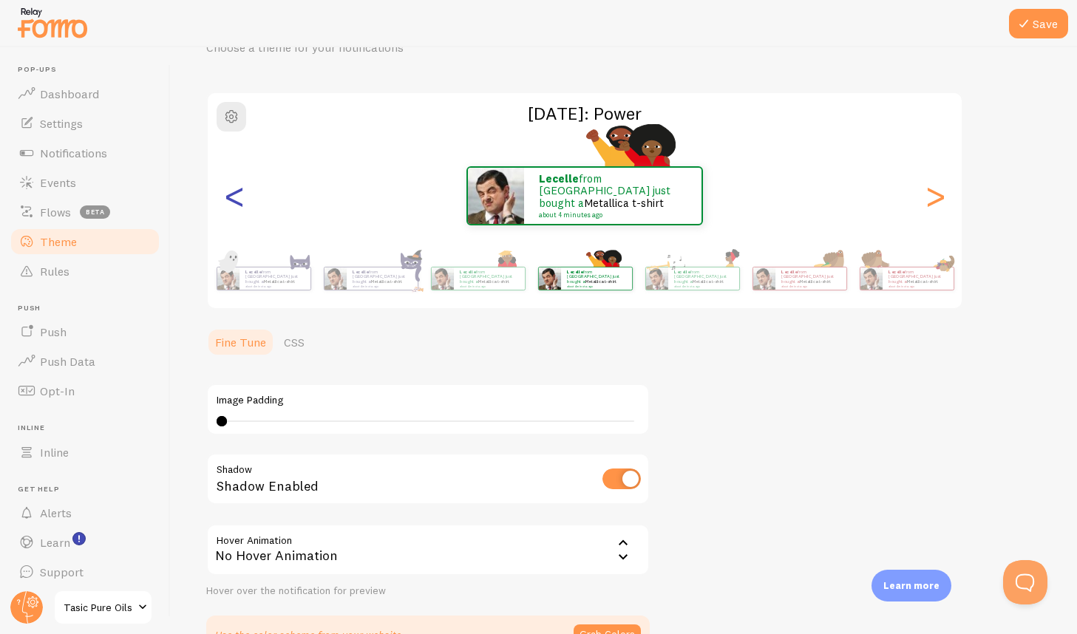
click at [231, 199] on div "<" at bounding box center [234, 196] width 18 height 106
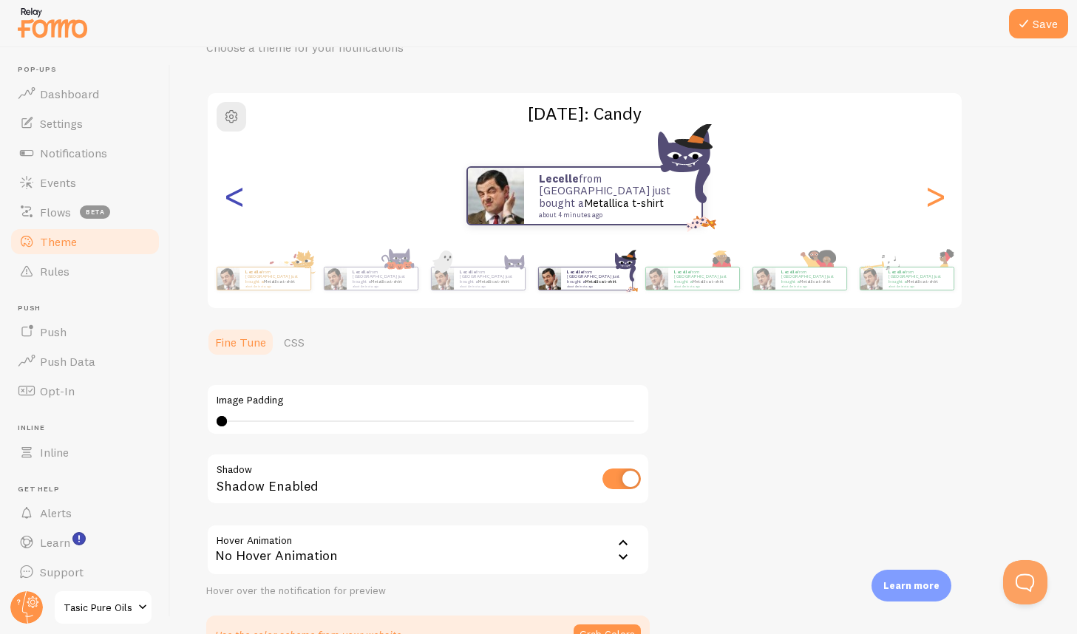
click at [231, 199] on div "<" at bounding box center [234, 196] width 18 height 106
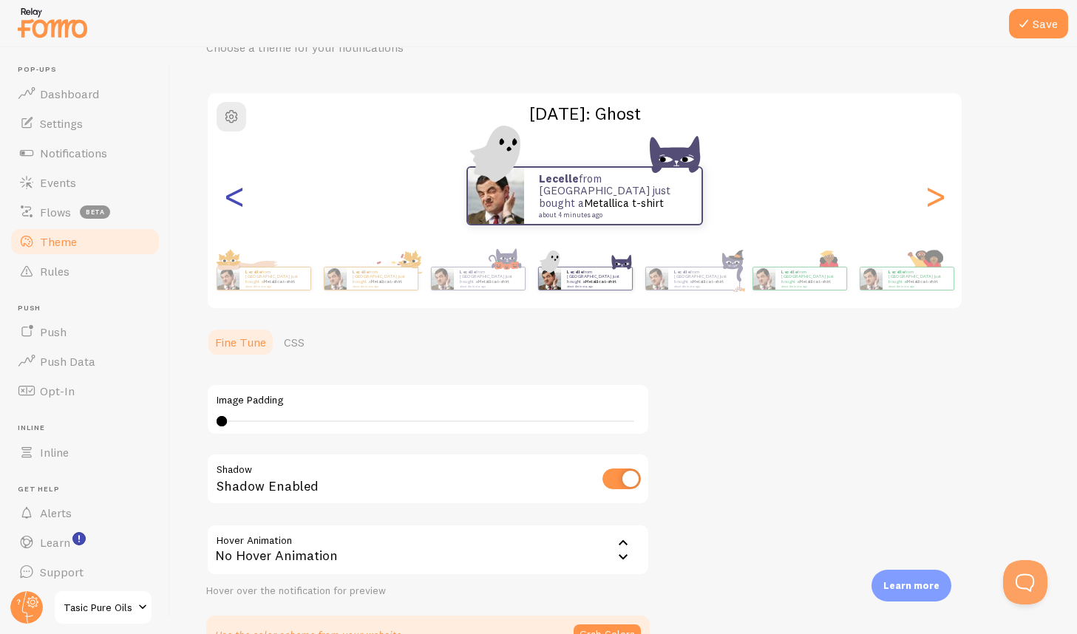
click at [231, 199] on div "<" at bounding box center [234, 196] width 18 height 106
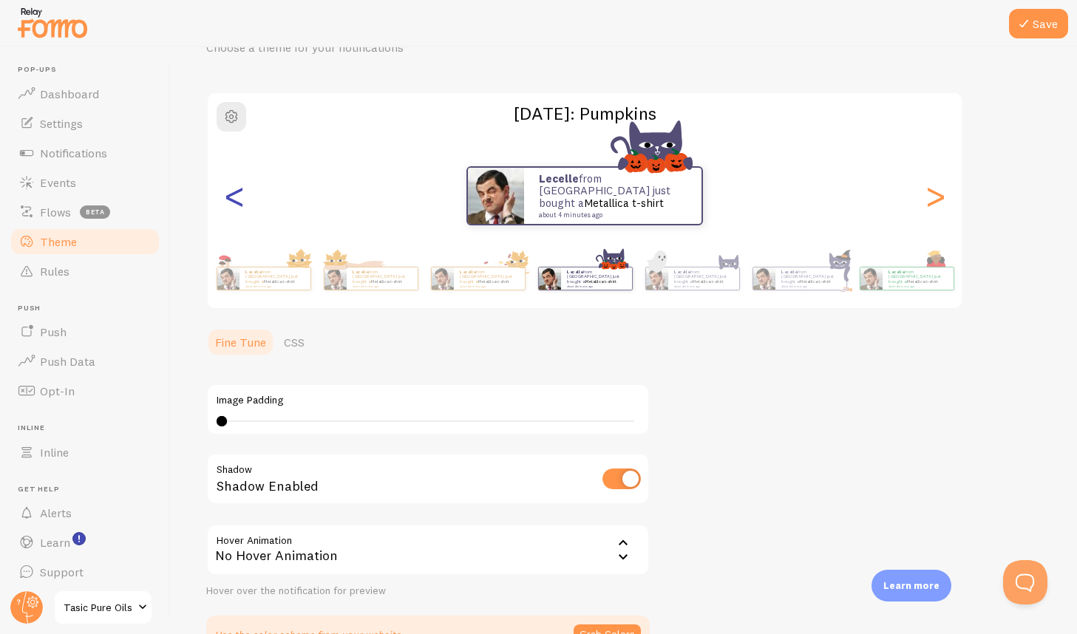
click at [231, 199] on div "<" at bounding box center [234, 196] width 18 height 106
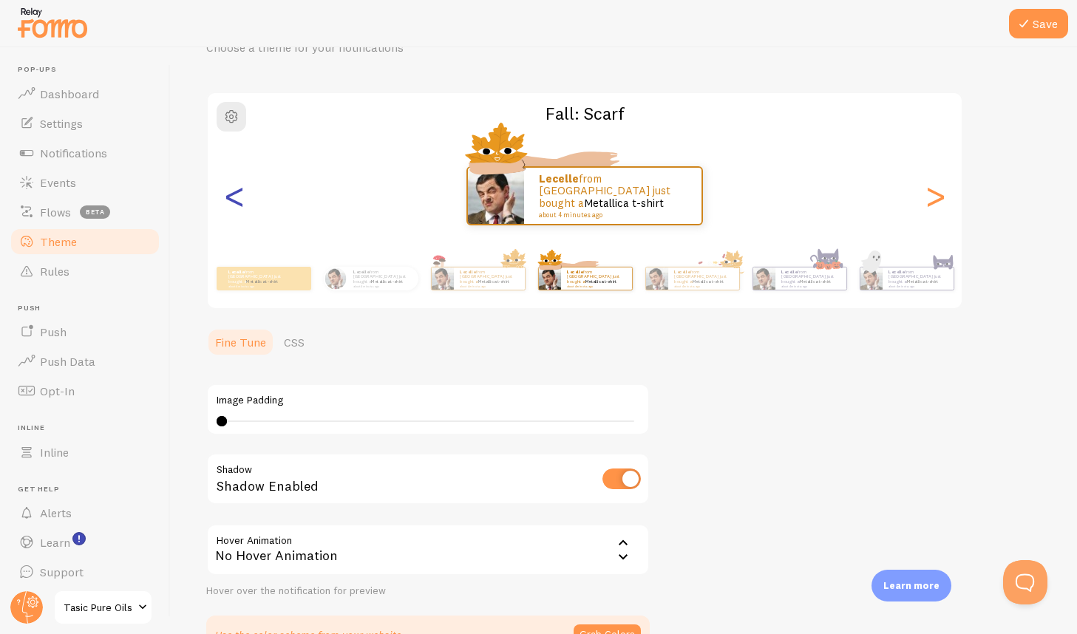
click at [231, 198] on div "<" at bounding box center [234, 196] width 18 height 106
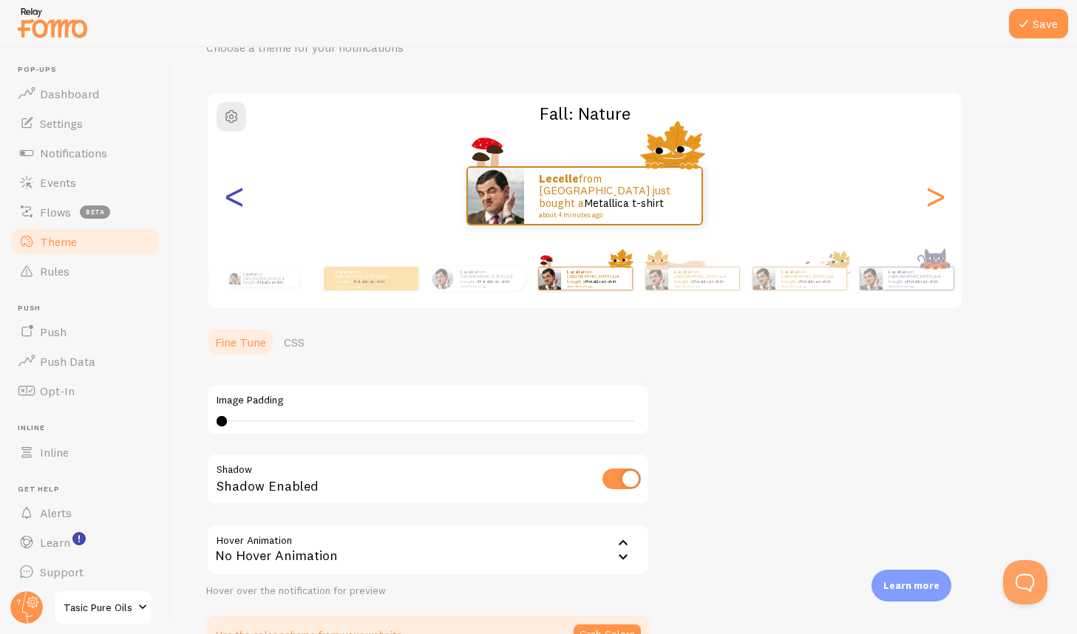
click at [231, 198] on div "<" at bounding box center [234, 196] width 18 height 106
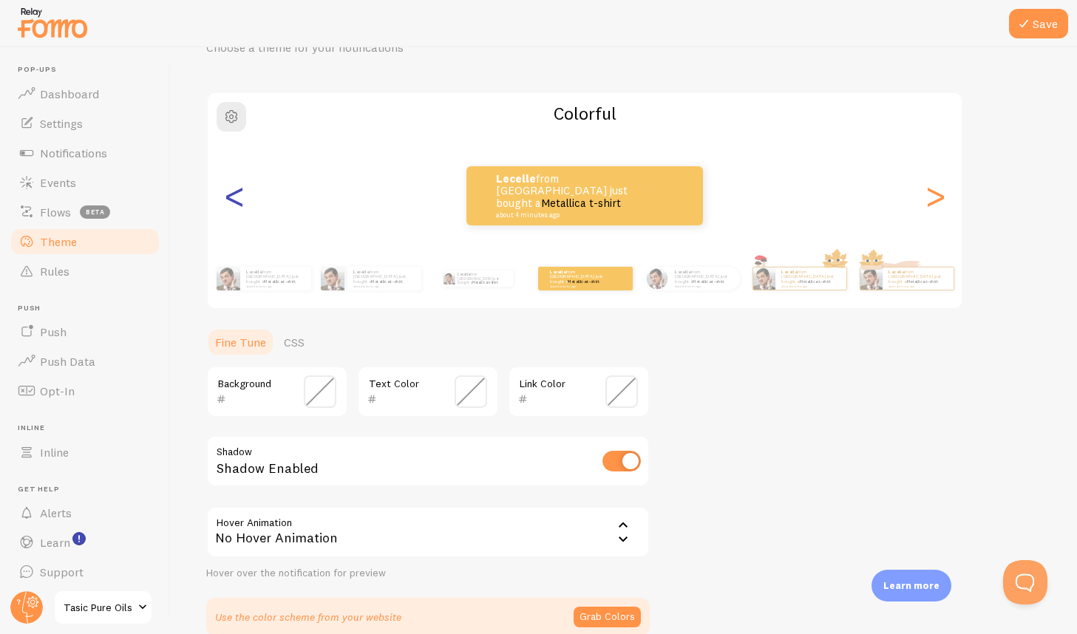
click at [231, 198] on div "<" at bounding box center [234, 196] width 18 height 106
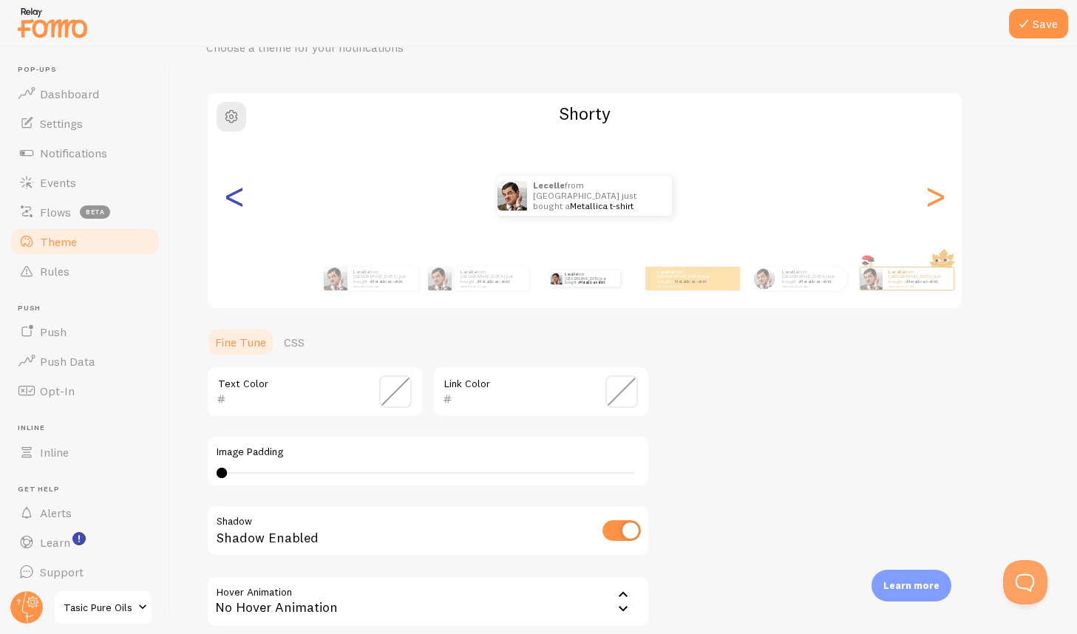
click at [231, 198] on div "<" at bounding box center [234, 196] width 18 height 106
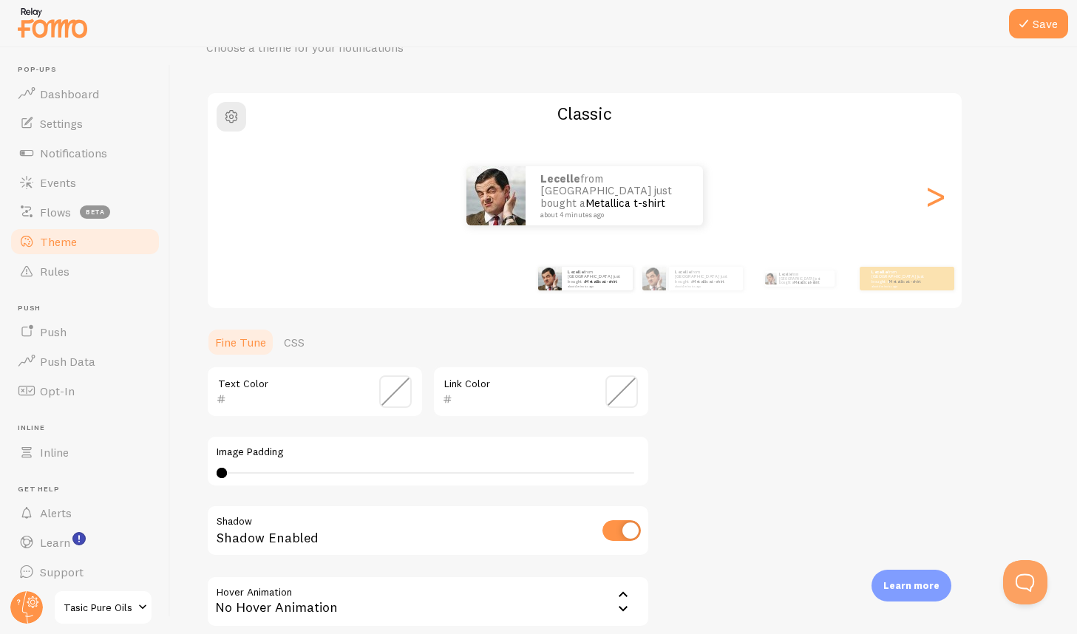
click at [231, 198] on div "<" at bounding box center [234, 196] width 18 height 106
click at [231, 198] on div "[PERSON_NAME] from [GEOGRAPHIC_DATA] just bought a Metallica t-shirt about 4 mi…" at bounding box center [585, 195] width 754 height 59
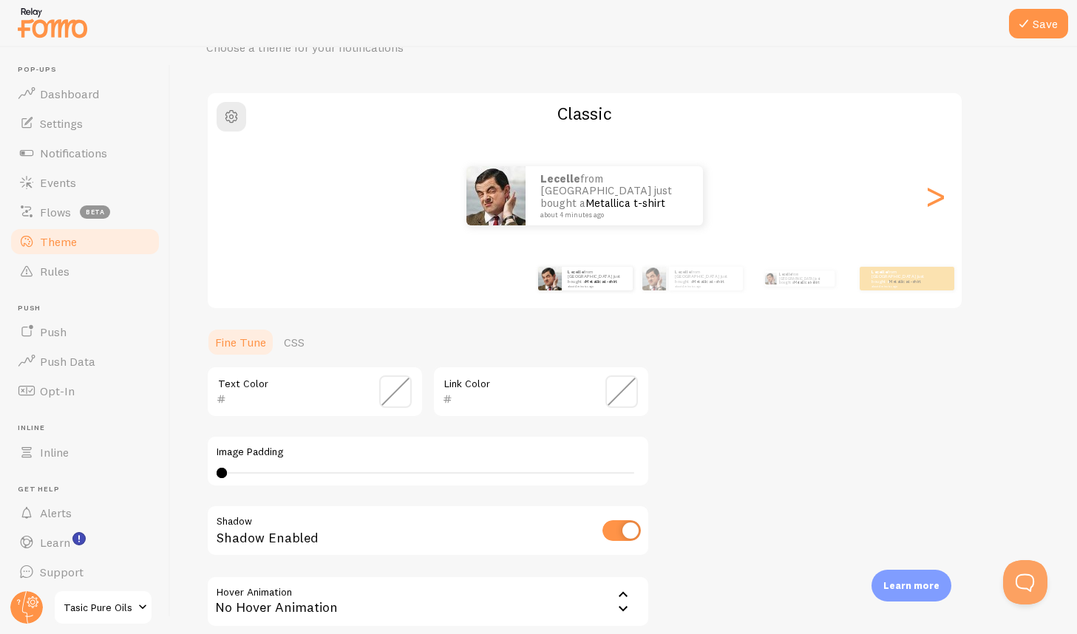
click at [231, 198] on div "[PERSON_NAME] from [GEOGRAPHIC_DATA] just bought a Metallica t-shirt about 4 mi…" at bounding box center [585, 195] width 754 height 59
click at [804, 280] on link "Metallica t-shirt" at bounding box center [806, 282] width 25 height 4
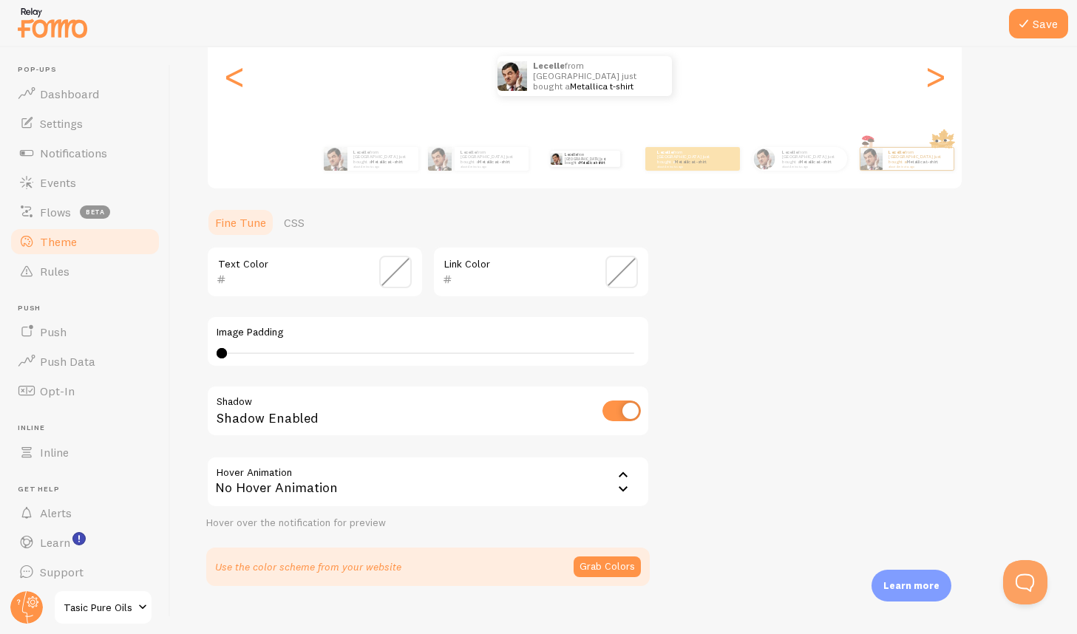
scroll to position [201, 0]
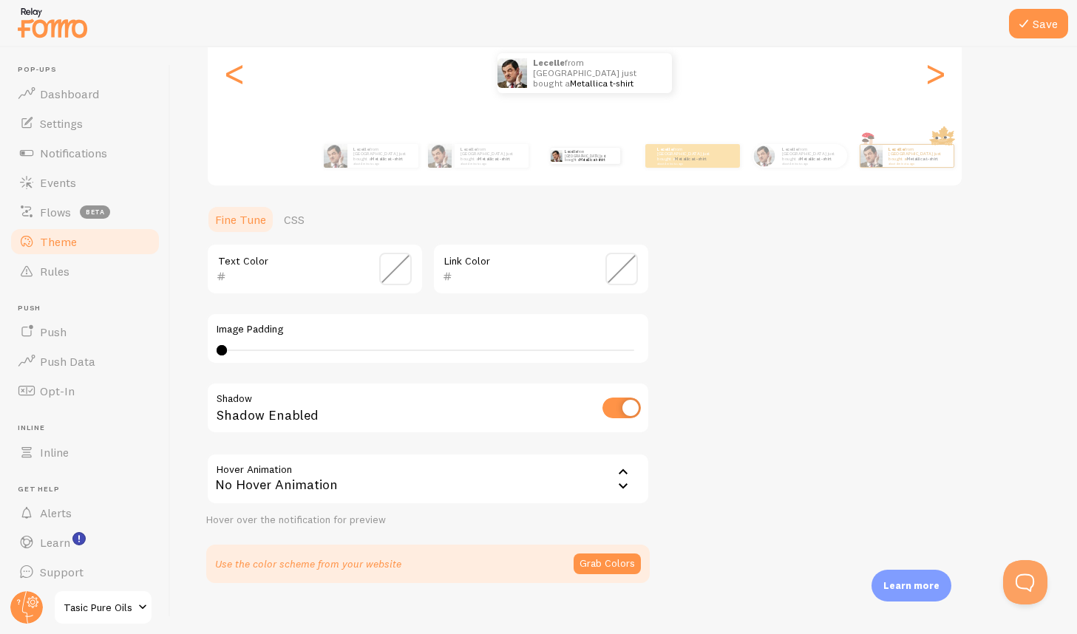
click at [628, 565] on button "Grab Colors" at bounding box center [606, 564] width 67 height 21
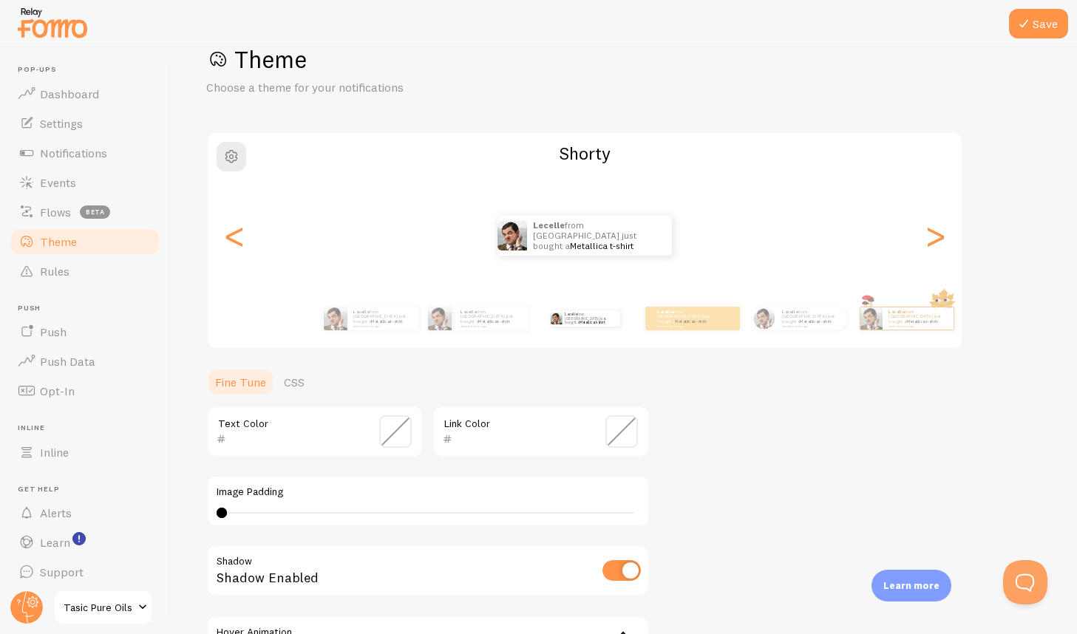
scroll to position [58, 0]
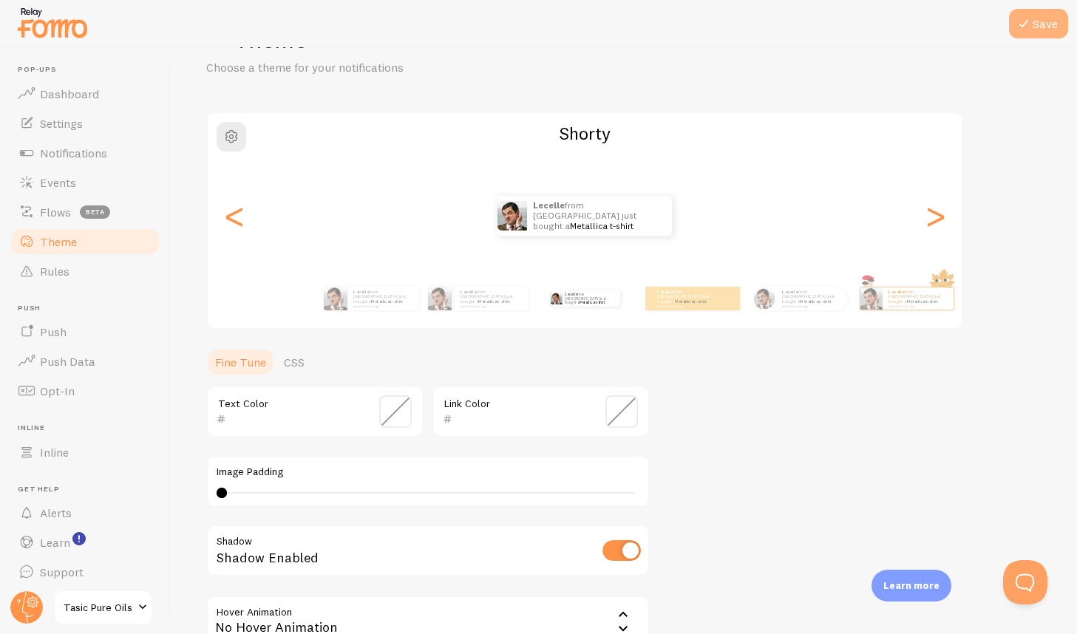
click at [1032, 27] on icon at bounding box center [1024, 24] width 18 height 18
click at [94, 242] on link "Theme" at bounding box center [85, 242] width 152 height 30
click at [83, 270] on link "Rules" at bounding box center [85, 271] width 152 height 30
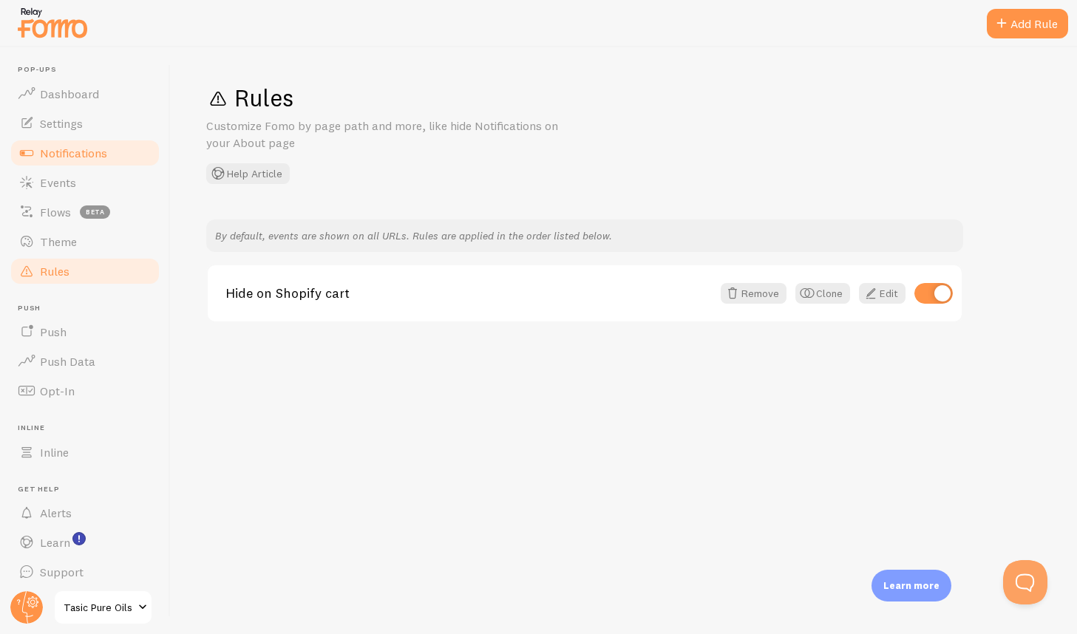
click at [93, 149] on span "Notifications" at bounding box center [73, 153] width 67 height 15
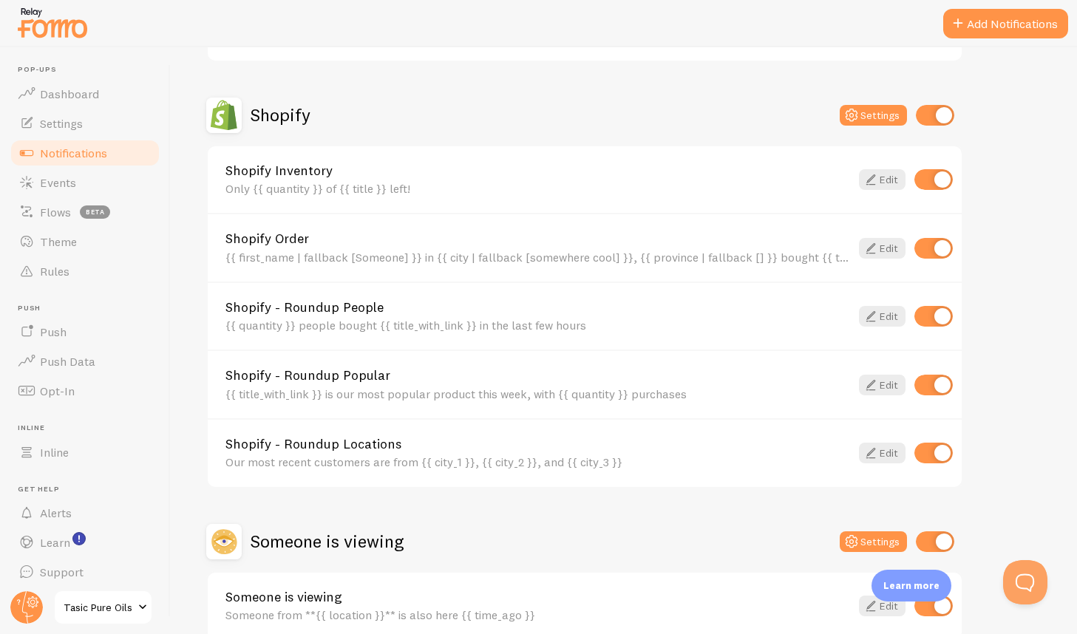
scroll to position [552, 0]
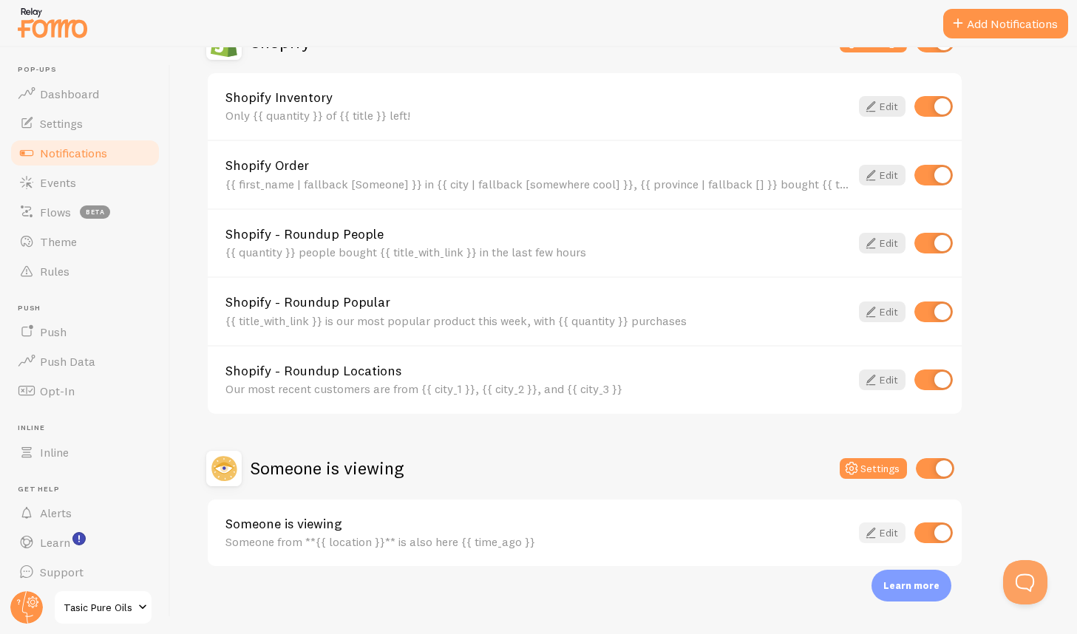
click at [888, 533] on link "Edit" at bounding box center [882, 532] width 47 height 21
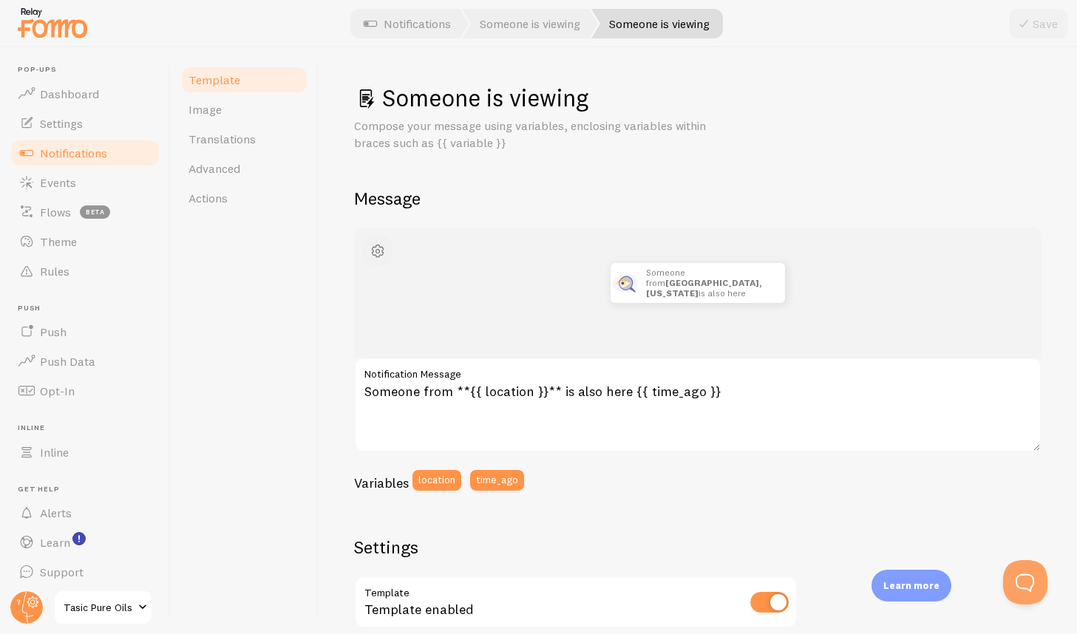
click at [375, 245] on span "button" at bounding box center [378, 251] width 18 height 18
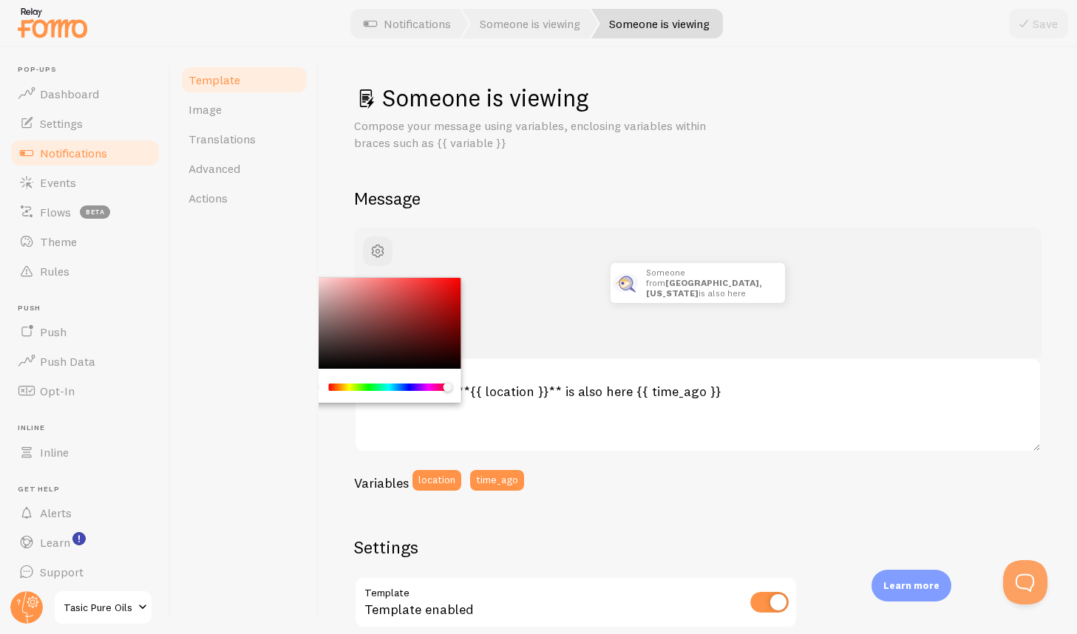
drag, startPoint x: 331, startPoint y: 384, endPoint x: 455, endPoint y: 389, distance: 124.2
click at [455, 389] on div "Chrome color picker" at bounding box center [452, 389] width 9 height 10
drag, startPoint x: 449, startPoint y: 386, endPoint x: 307, endPoint y: 388, distance: 142.6
click at [307, 388] on div "Template Image Translations Advanced Actions Someone is viewing Compose your me…" at bounding box center [624, 340] width 906 height 587
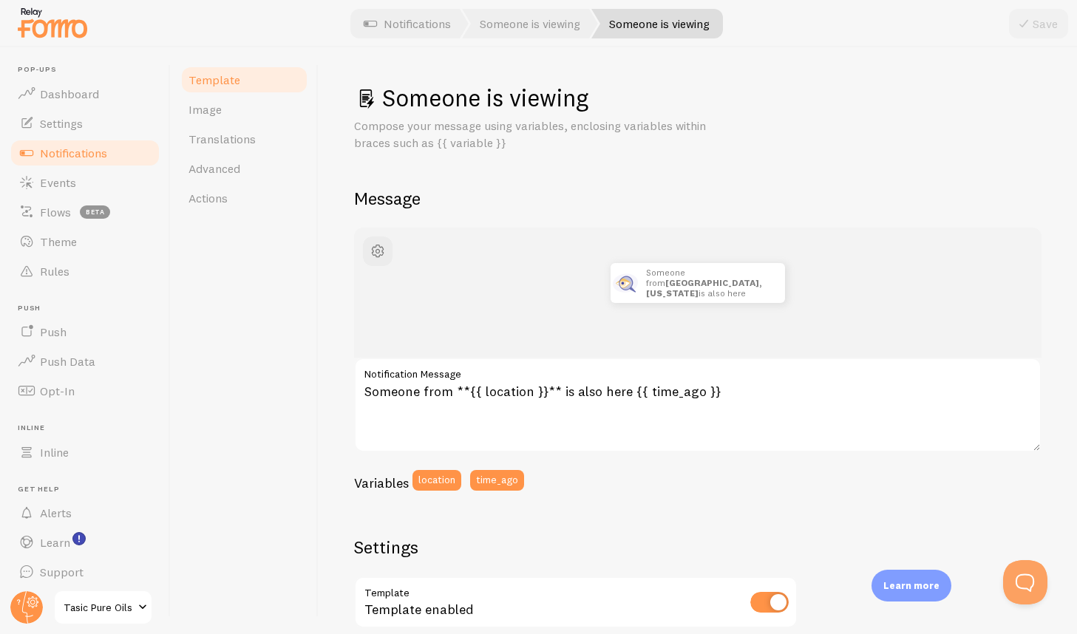
click at [319, 395] on div "Someone is viewing Compose your message using variables, enclosing variables wi…" at bounding box center [698, 340] width 758 height 587
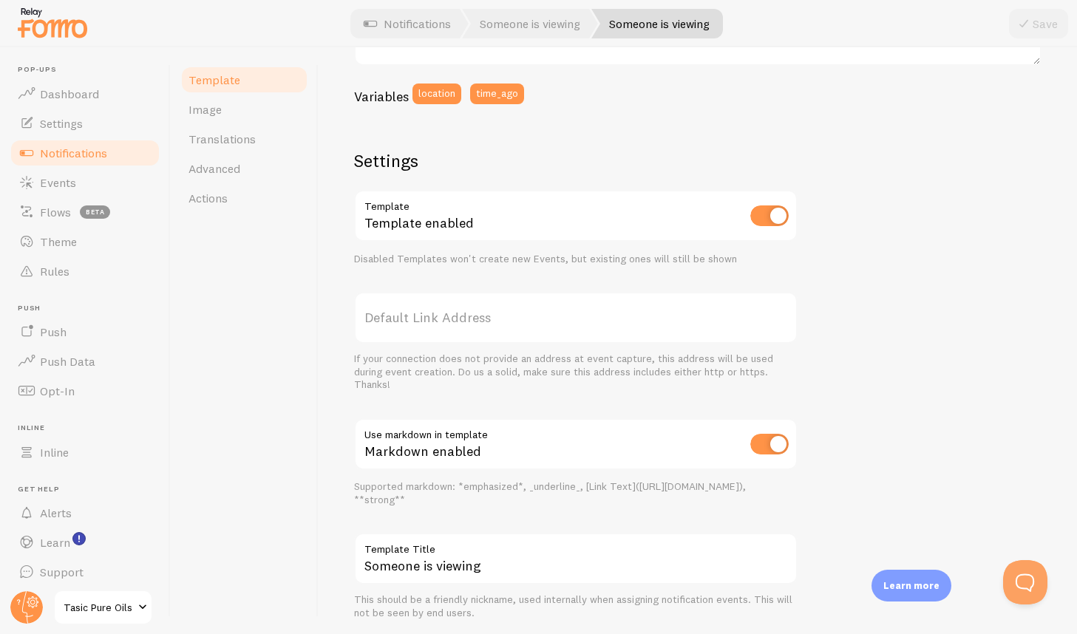
scroll to position [428, 0]
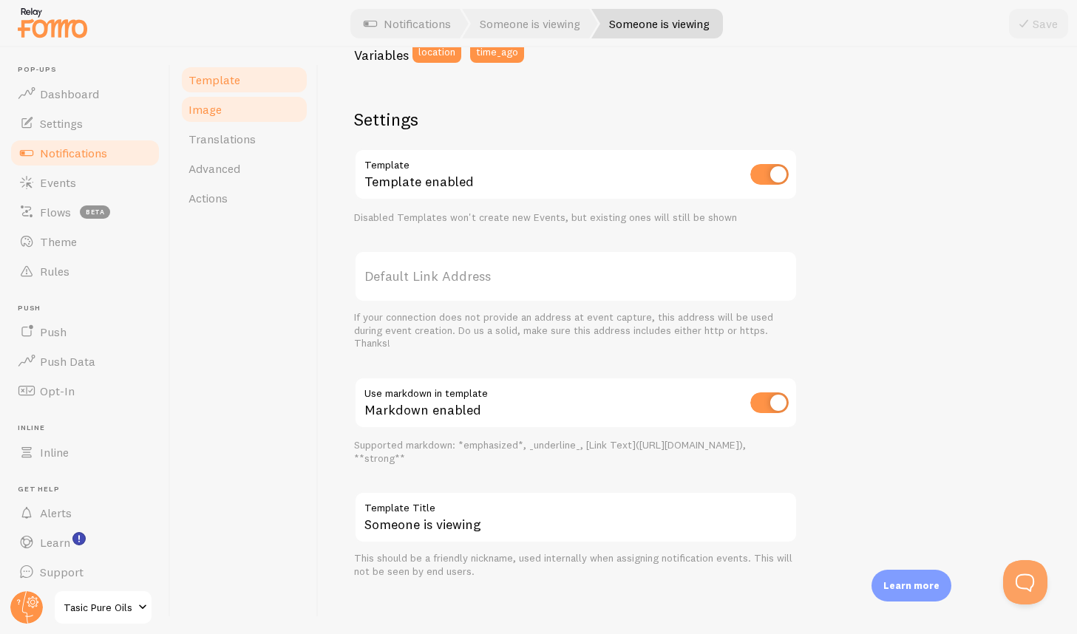
click at [236, 115] on link "Image" at bounding box center [244, 110] width 129 height 30
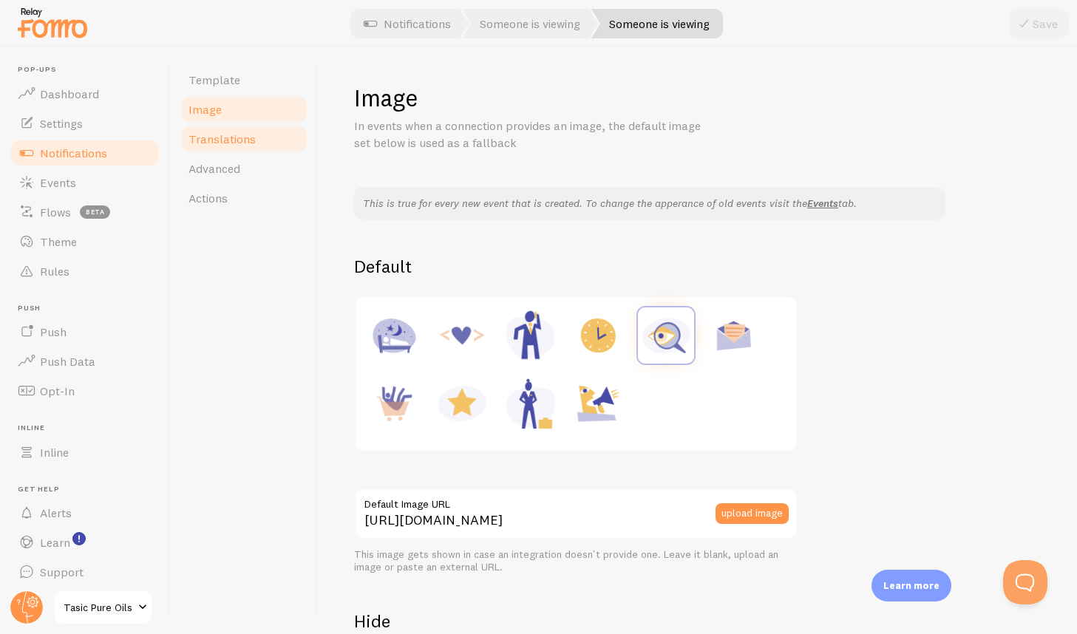
click at [241, 142] on span "Translations" at bounding box center [221, 139] width 67 height 15
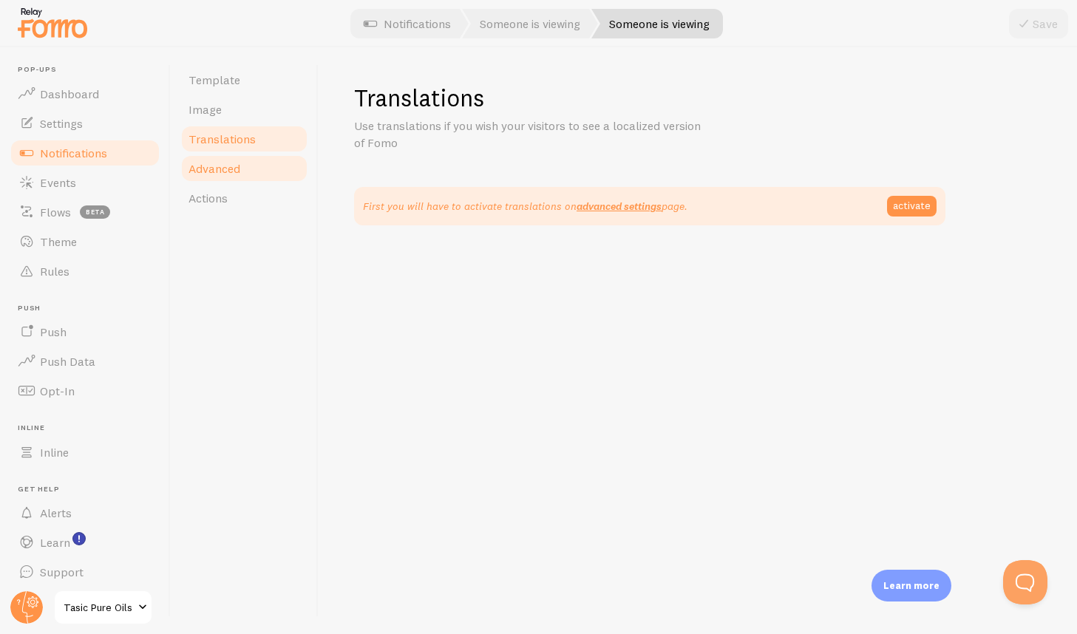
click at [238, 176] on link "Advanced" at bounding box center [244, 169] width 129 height 30
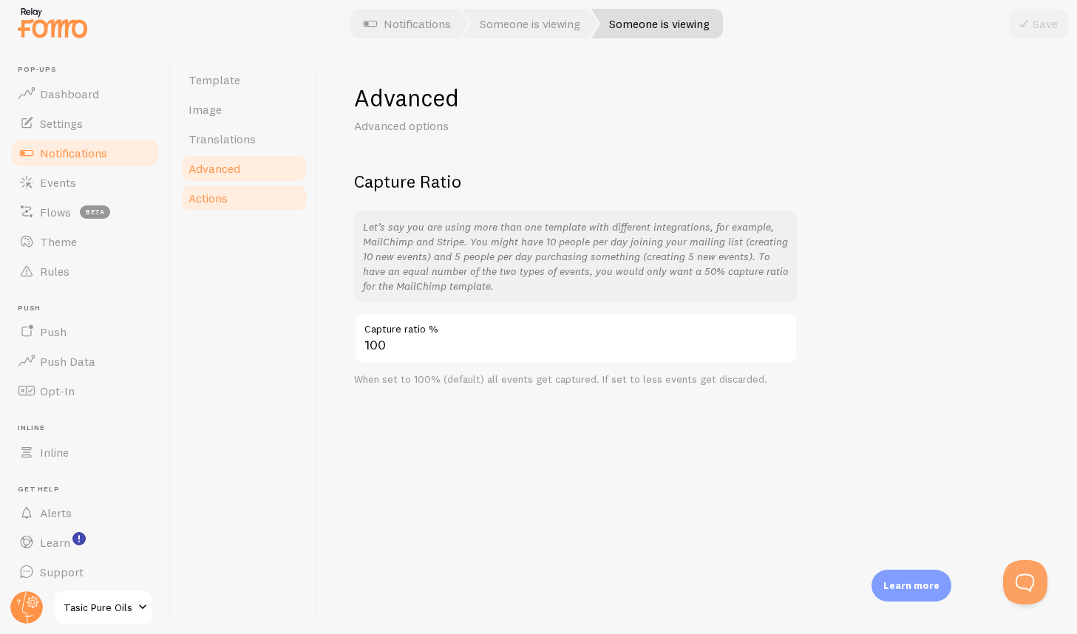
click at [227, 193] on span "Actions" at bounding box center [207, 198] width 39 height 15
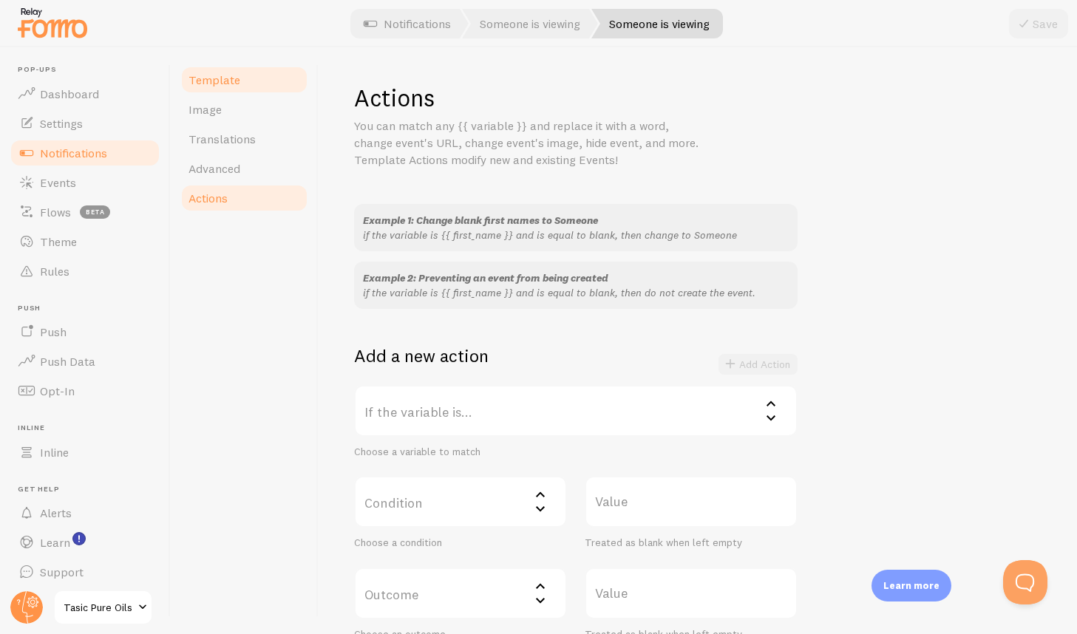
click at [212, 75] on span "Template" at bounding box center [214, 79] width 52 height 15
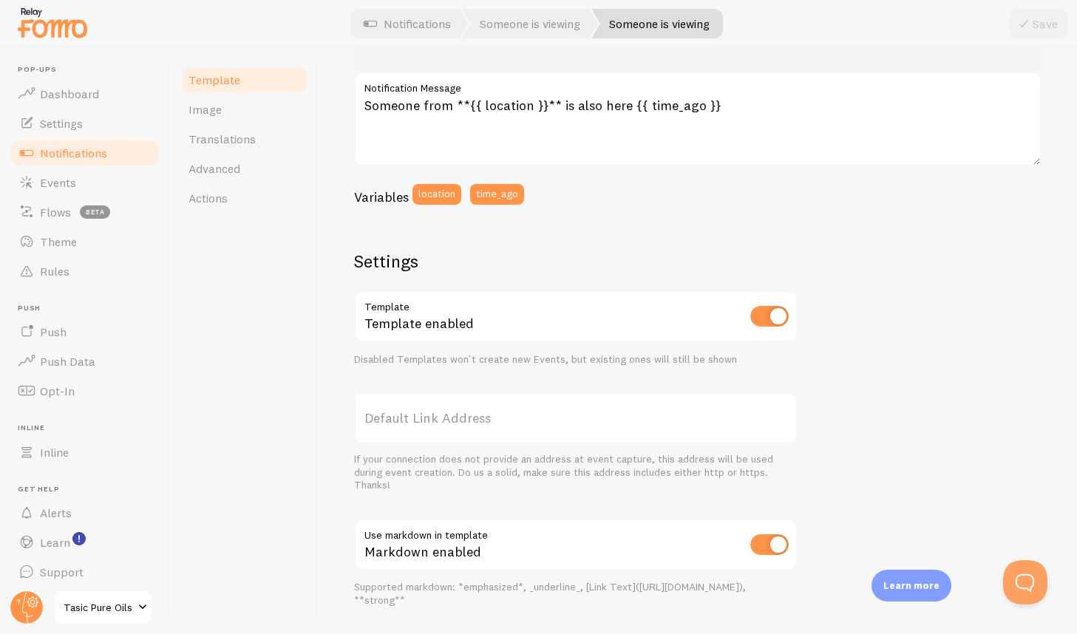
scroll to position [428, 0]
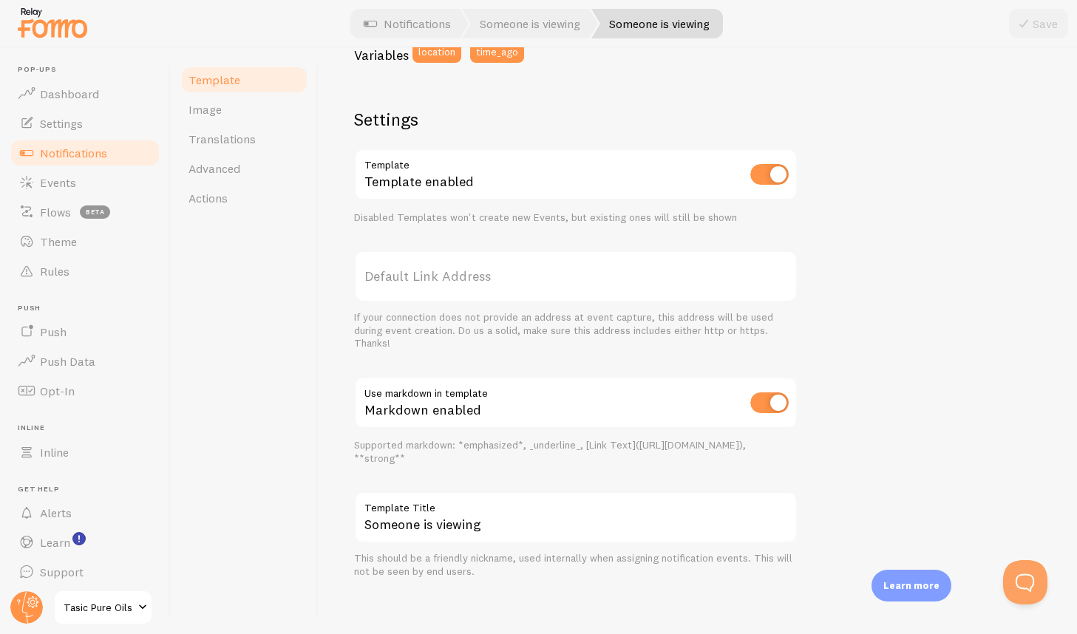
click at [95, 150] on span "Notifications" at bounding box center [73, 153] width 67 height 15
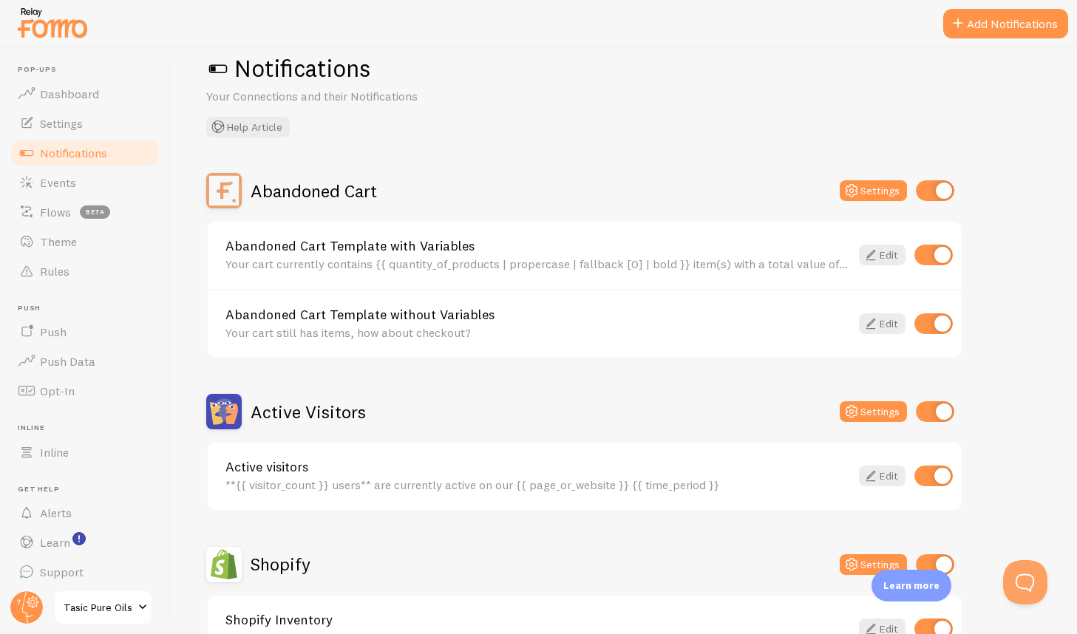
scroll to position [90, 0]
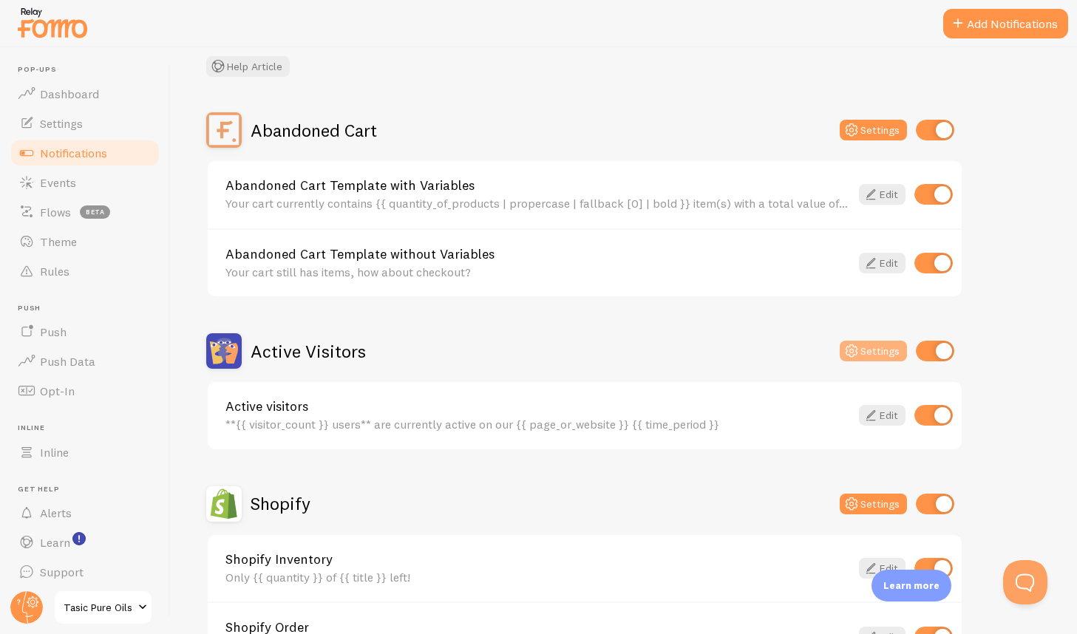
click at [874, 355] on button "Settings" at bounding box center [873, 351] width 67 height 21
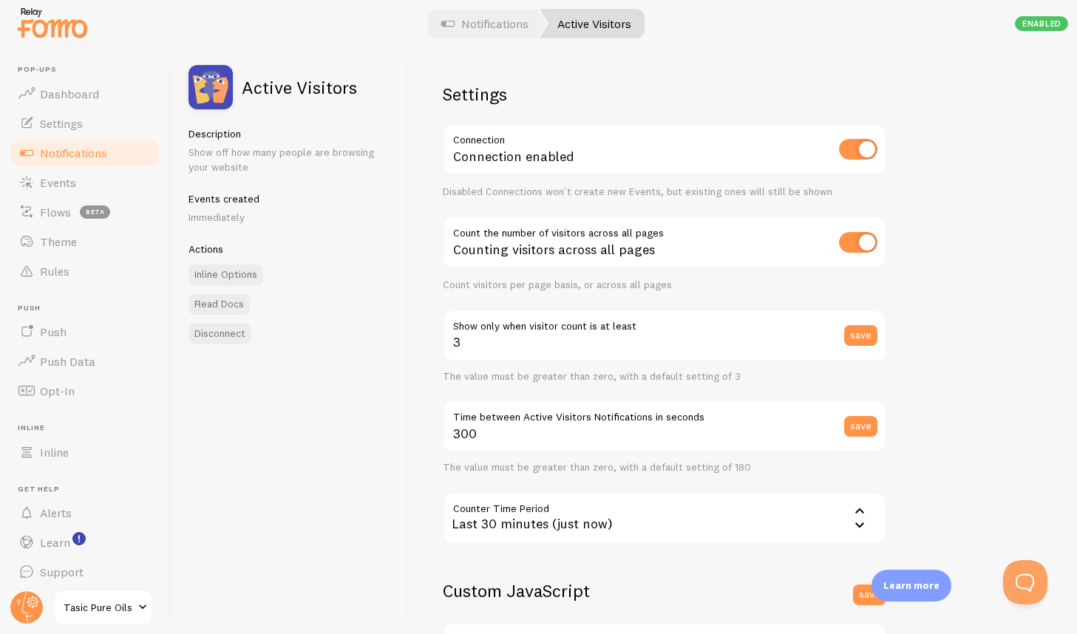
click at [75, 151] on span "Notifications" at bounding box center [73, 153] width 67 height 15
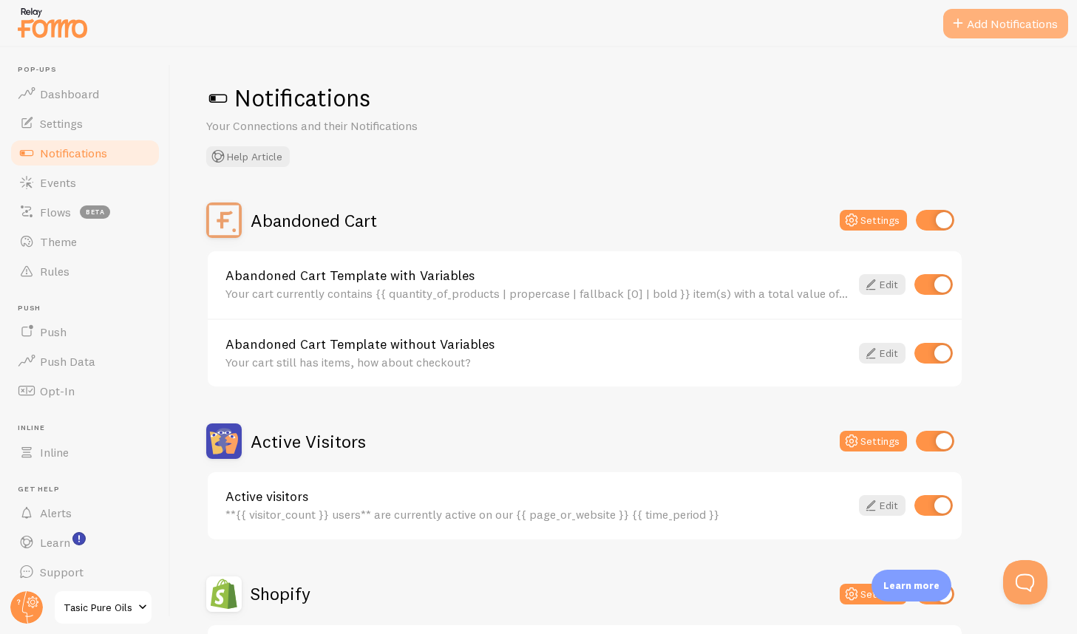
click at [978, 27] on button "Add Notifications" at bounding box center [1005, 24] width 125 height 30
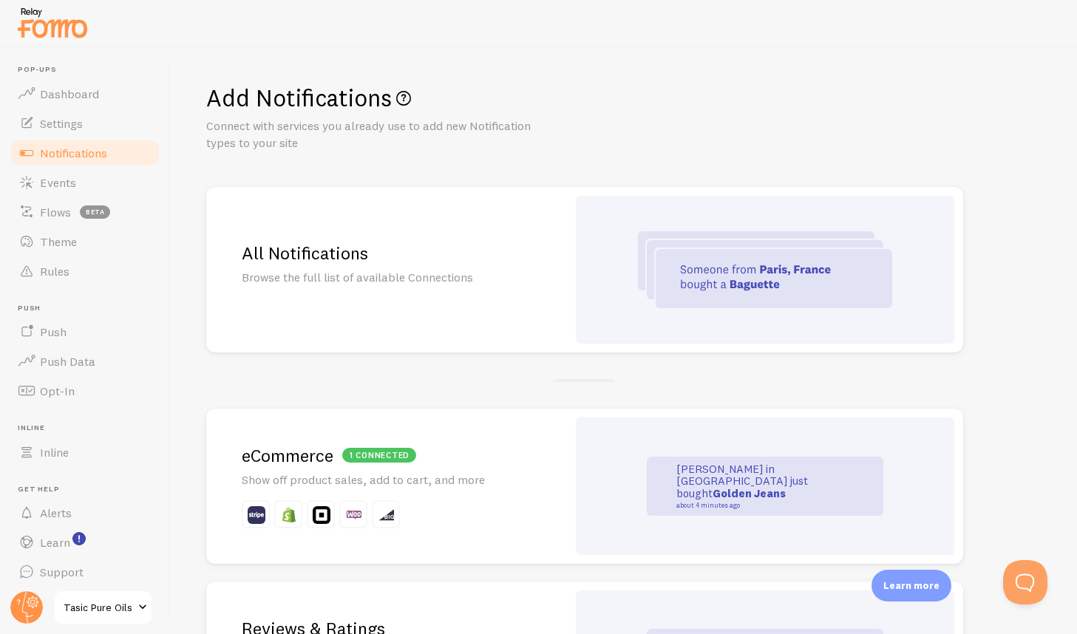
click at [706, 293] on img at bounding box center [765, 269] width 254 height 77
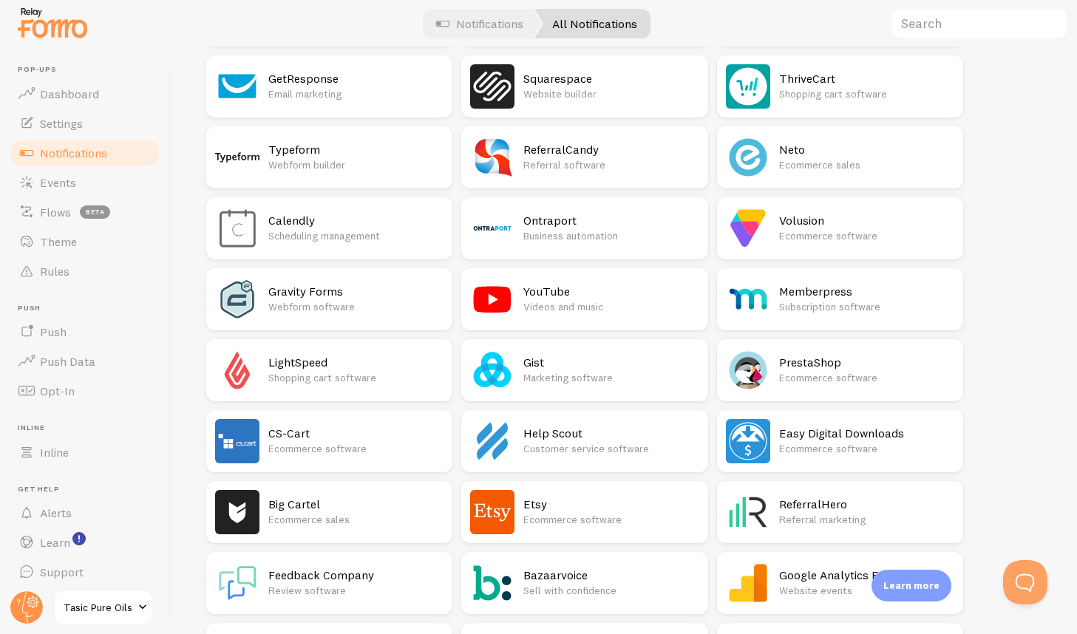
scroll to position [1933, 0]
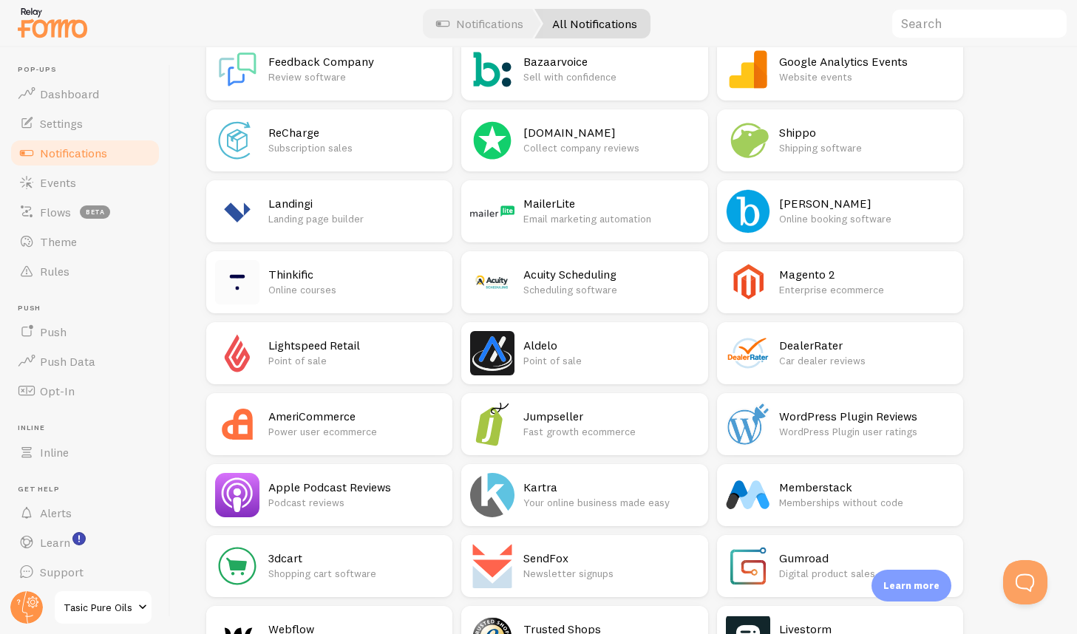
click at [137, 612] on span at bounding box center [143, 608] width 18 height 18
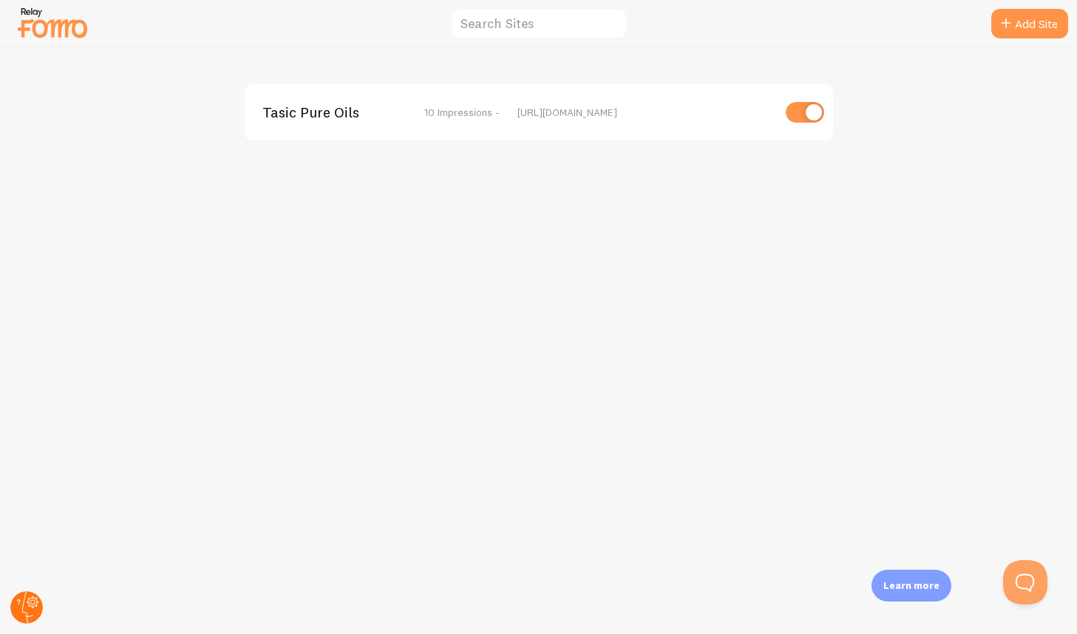
click at [27, 605] on circle at bounding box center [26, 607] width 33 height 33
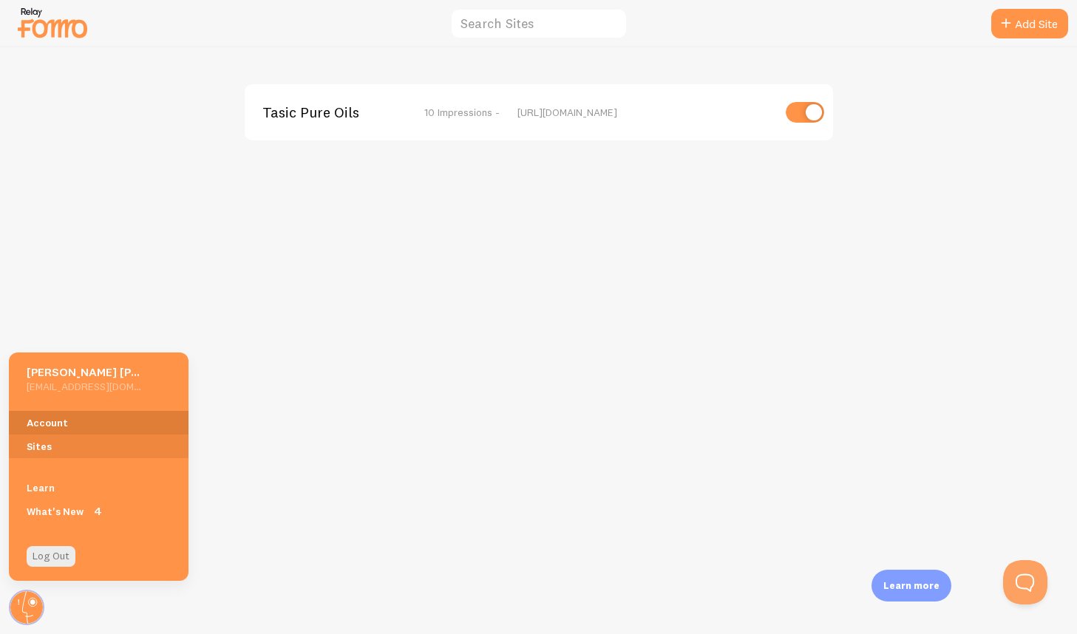
click at [71, 420] on link "Account" at bounding box center [99, 423] width 180 height 24
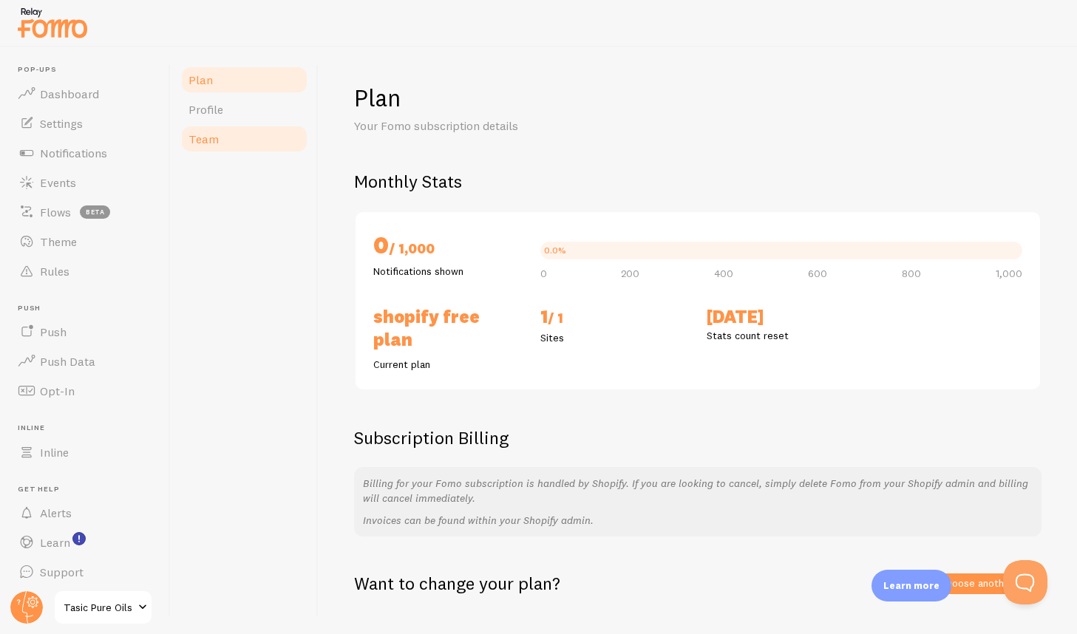
click at [199, 141] on span "Team" at bounding box center [203, 139] width 30 height 15
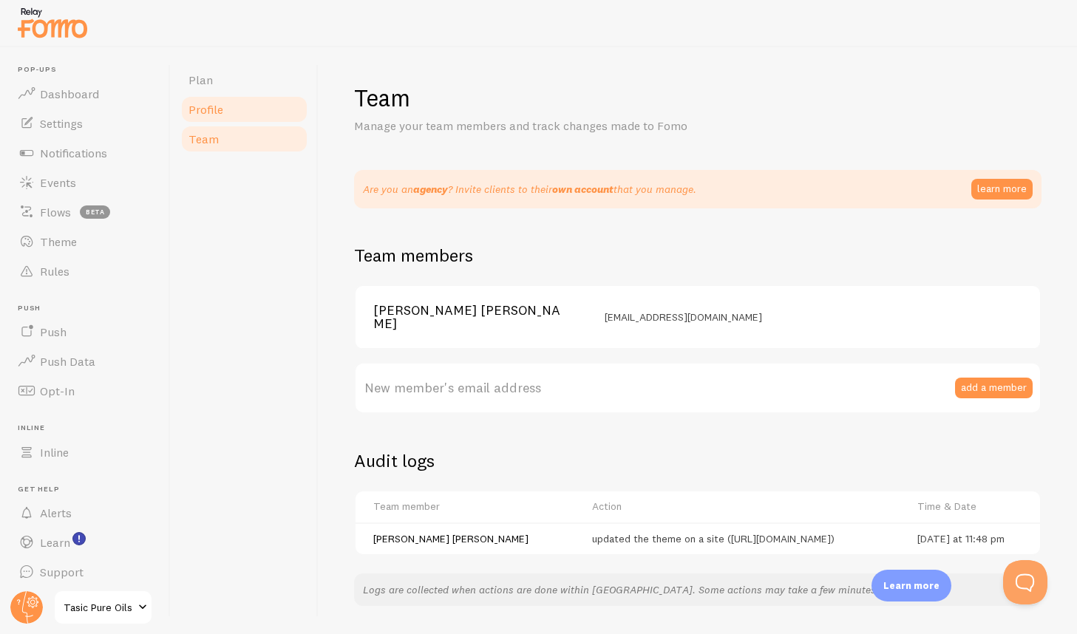
click at [214, 113] on span "Profile" at bounding box center [205, 109] width 35 height 15
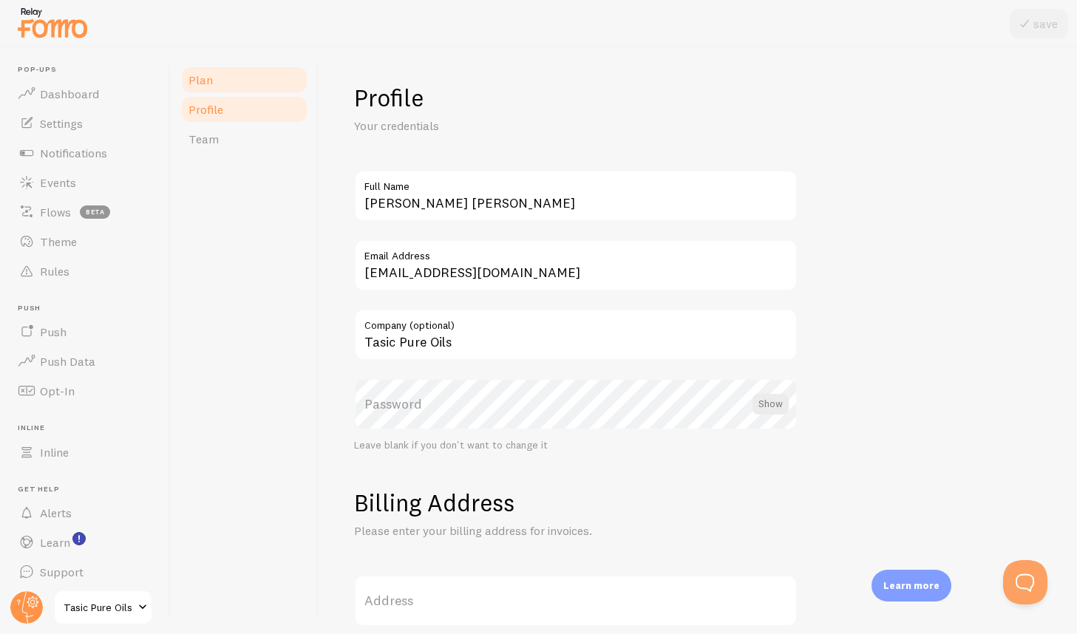
click at [203, 85] on span "Plan" at bounding box center [200, 79] width 24 height 15
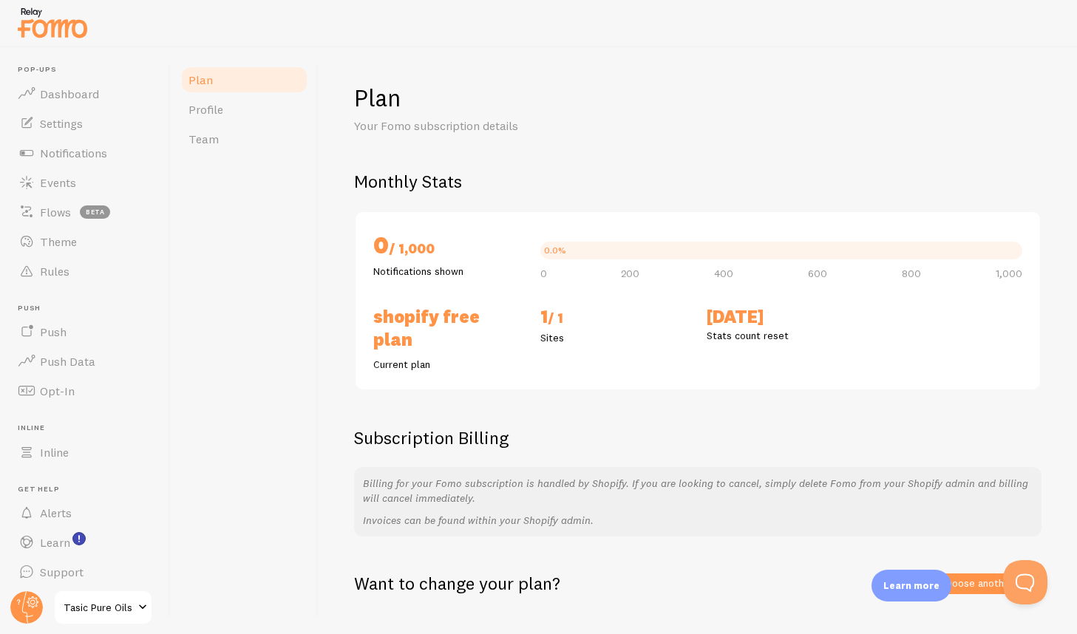
scroll to position [2, 0]
click at [967, 571] on link "Choose another plan" at bounding box center [987, 581] width 107 height 21
